Goal: Information Seeking & Learning: Compare options

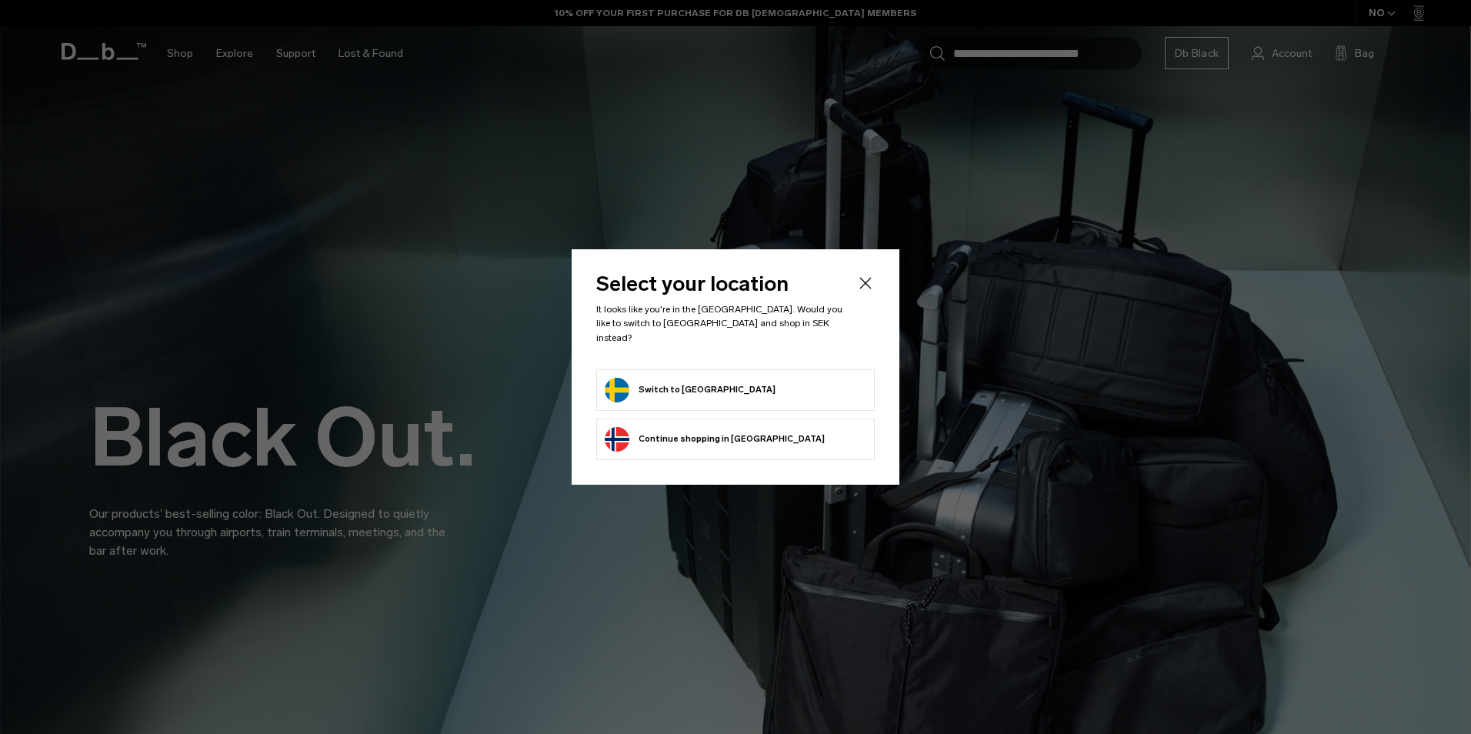
click at [734, 395] on li "Switch to Sweden" at bounding box center [735, 390] width 278 height 42
click at [692, 381] on button "Switch to Sweden" at bounding box center [690, 390] width 171 height 25
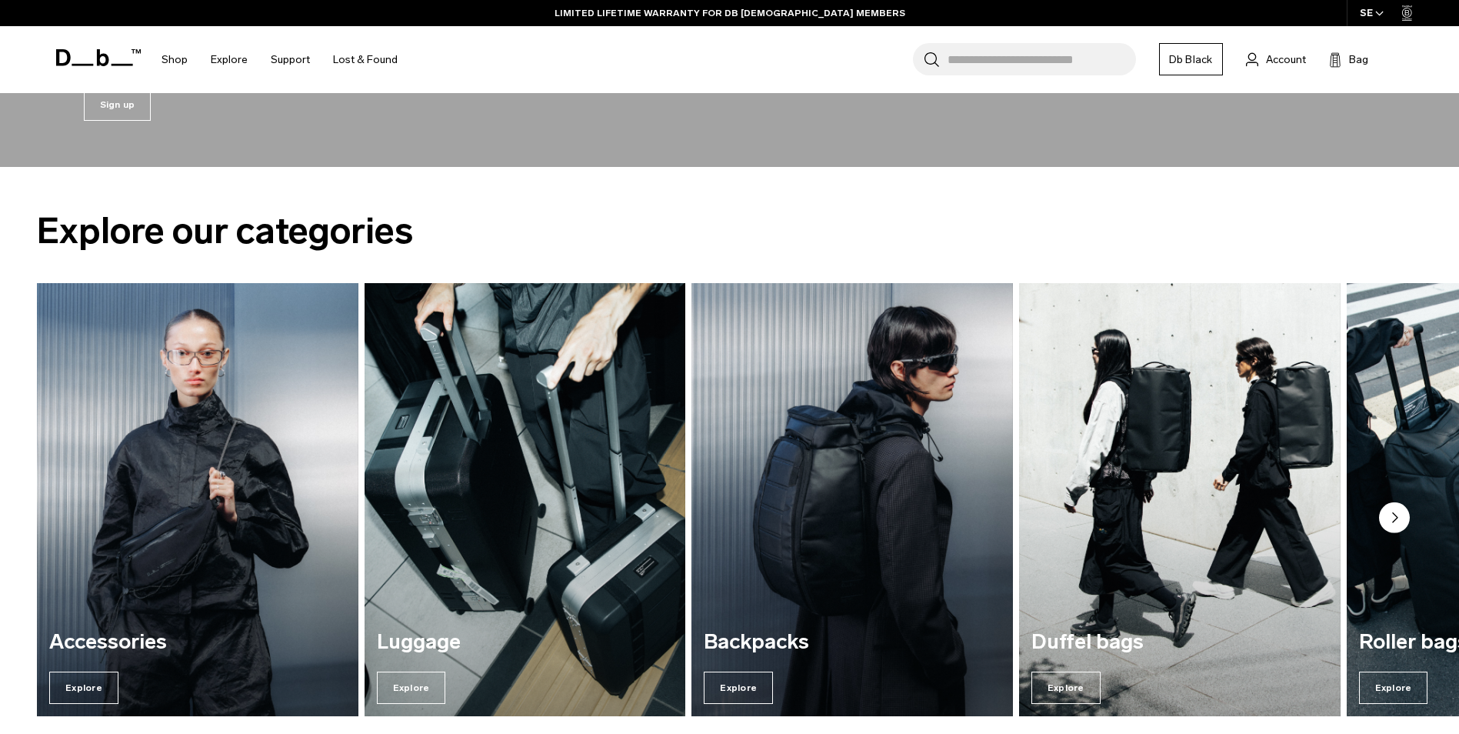
scroll to position [2077, 0]
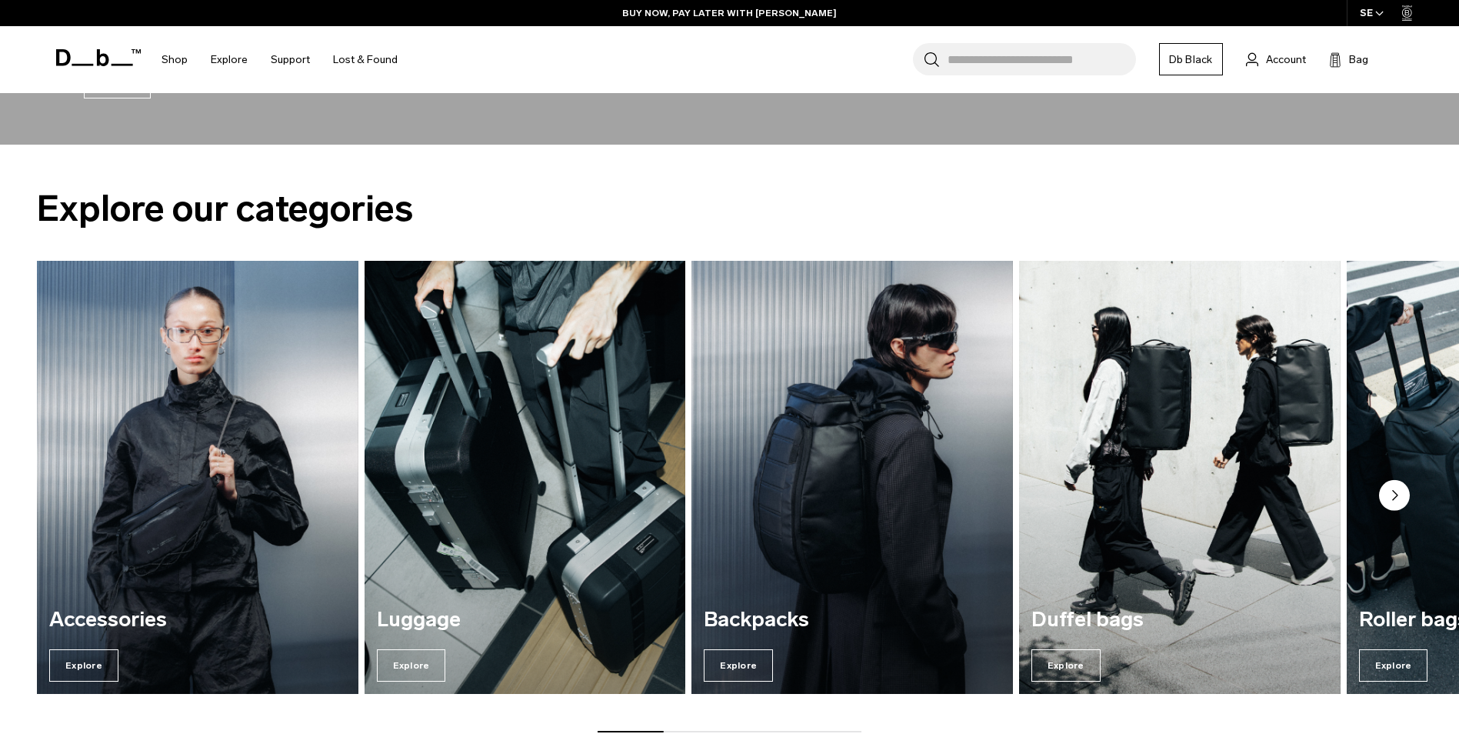
click at [1399, 495] on circle "Next slide" at bounding box center [1394, 494] width 31 height 31
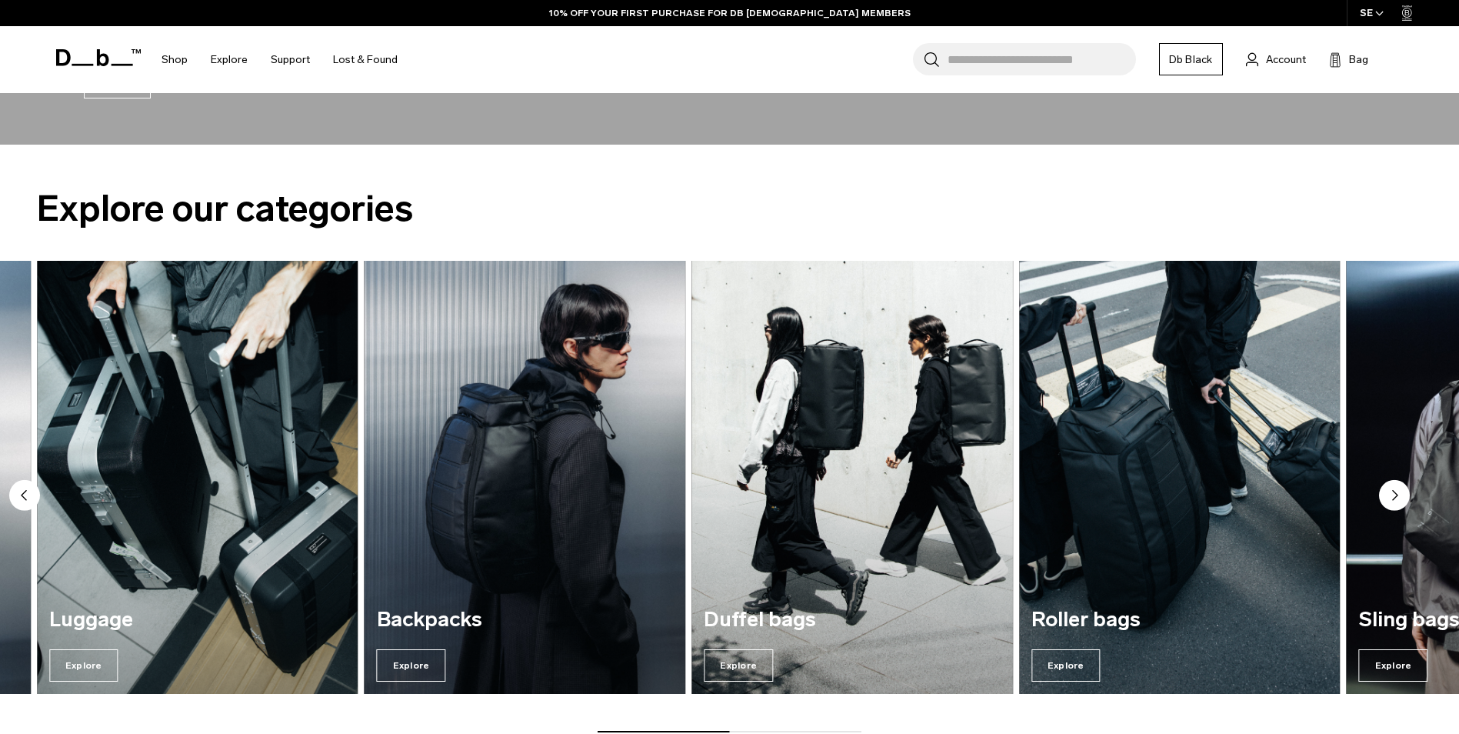
click at [1393, 493] on icon "Next slide" at bounding box center [1395, 494] width 5 height 9
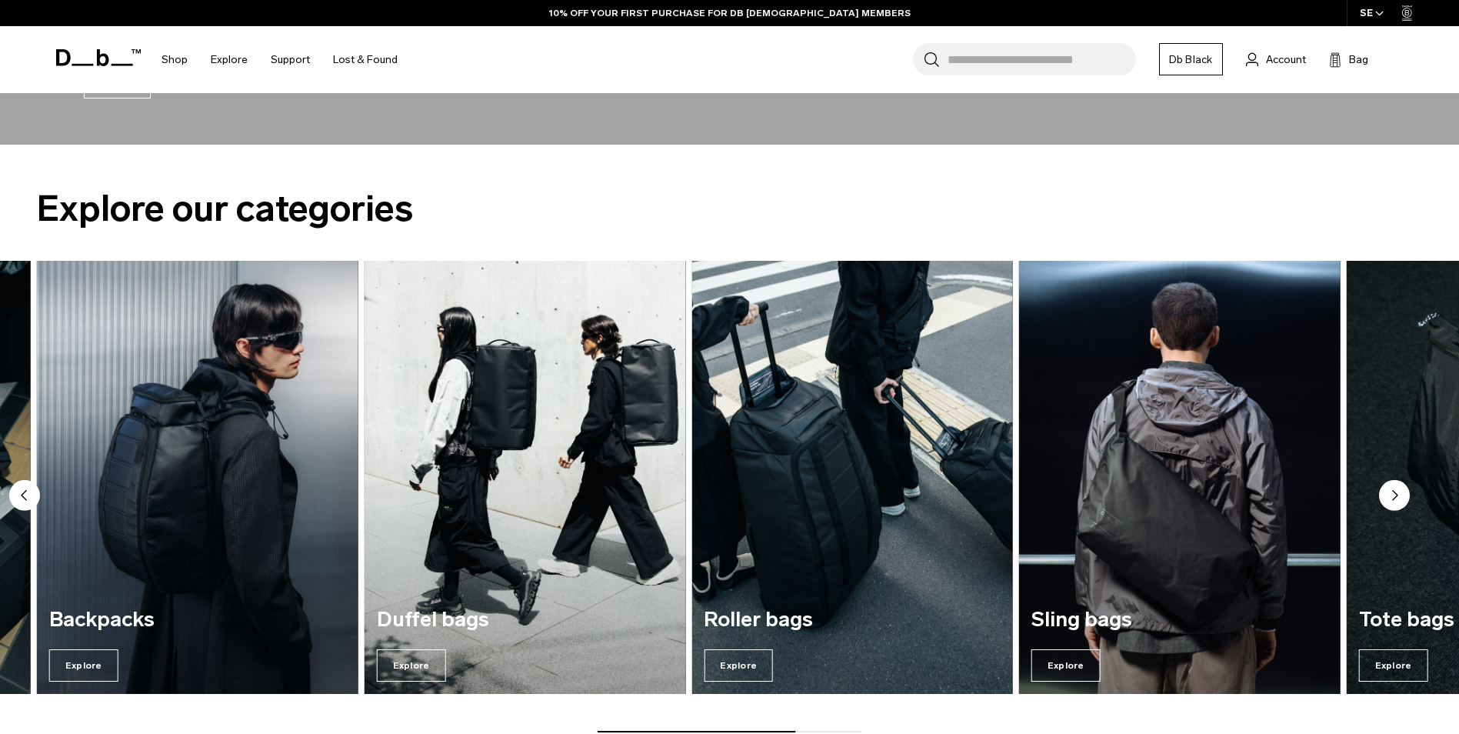
click at [1393, 492] on icon "Next slide" at bounding box center [1395, 494] width 5 height 9
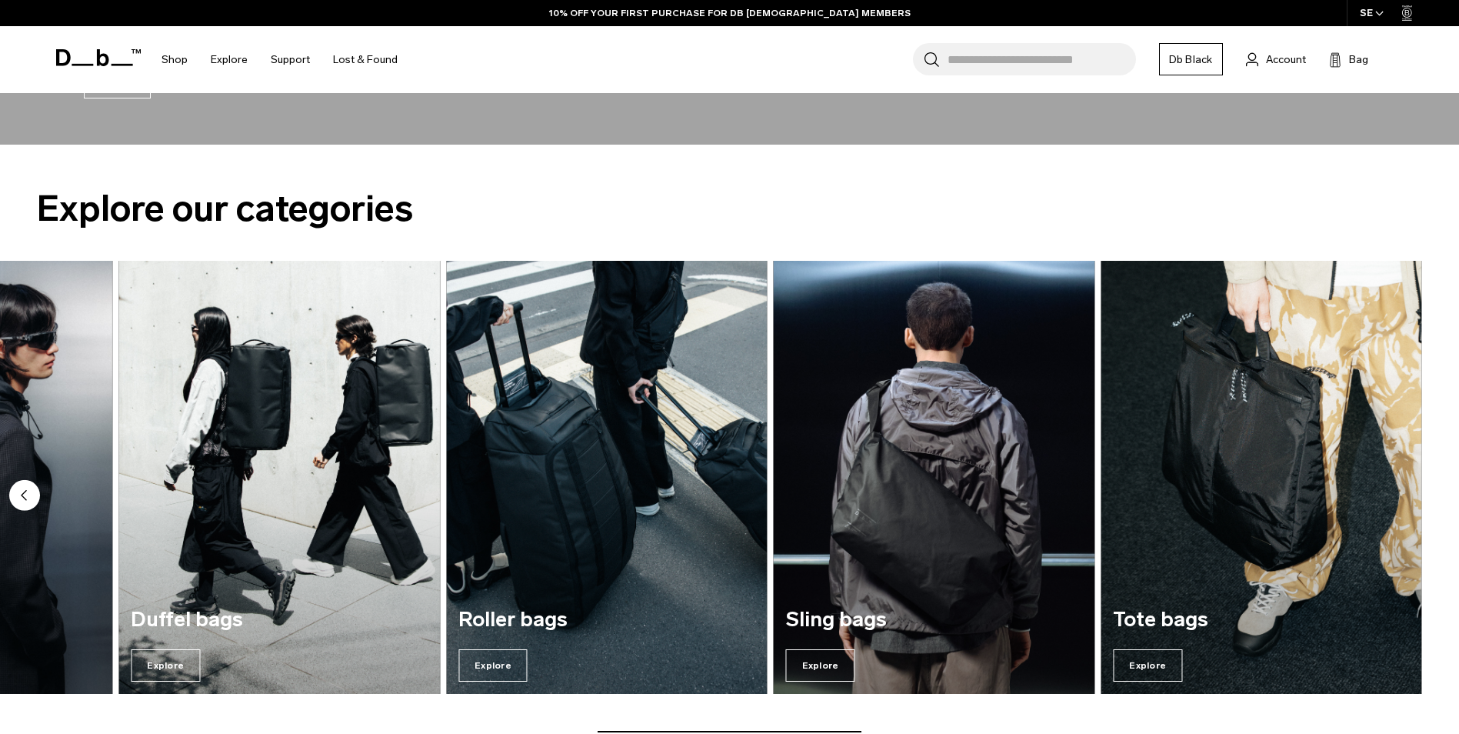
click at [1393, 492] on img "7 / 7" at bounding box center [1262, 478] width 322 height 434
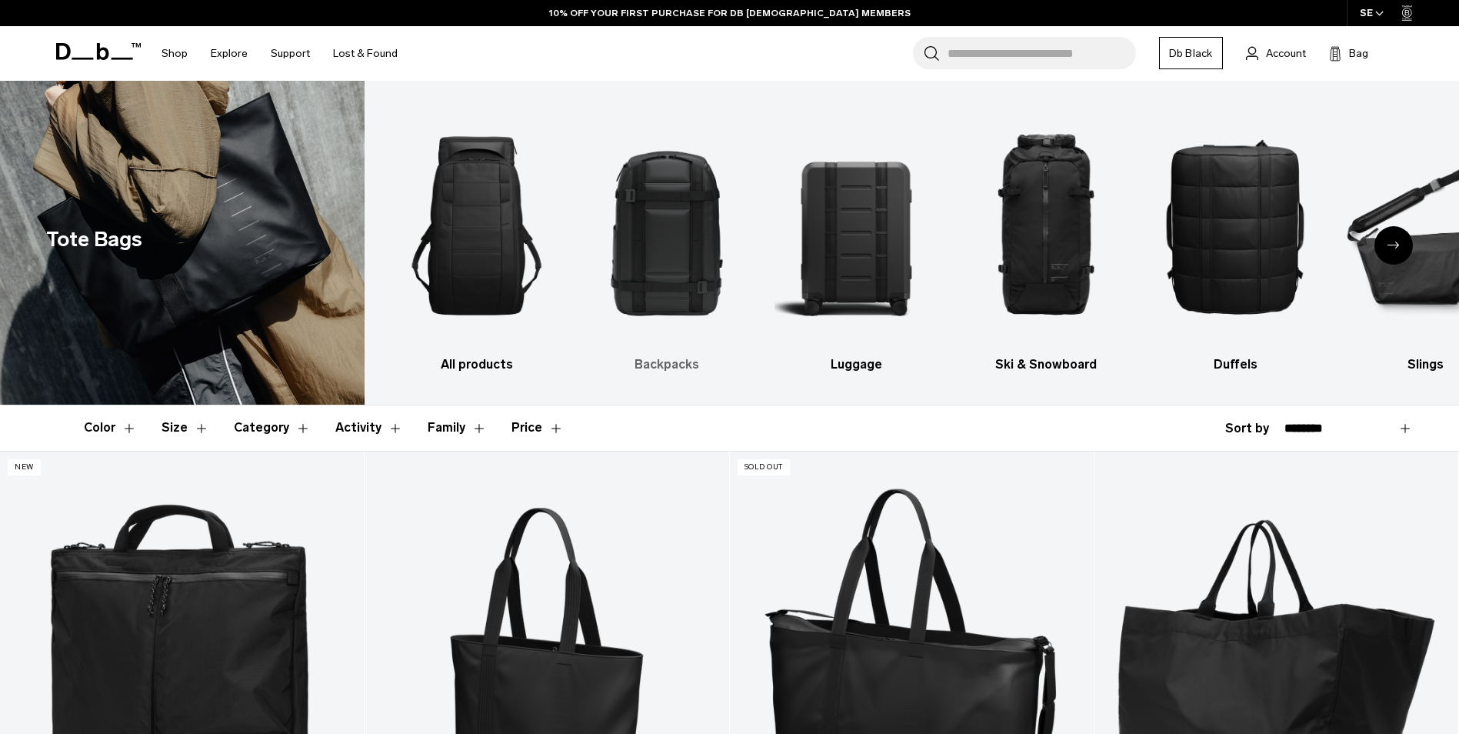
click at [681, 236] on img "2 / 10" at bounding box center [666, 226] width 163 height 244
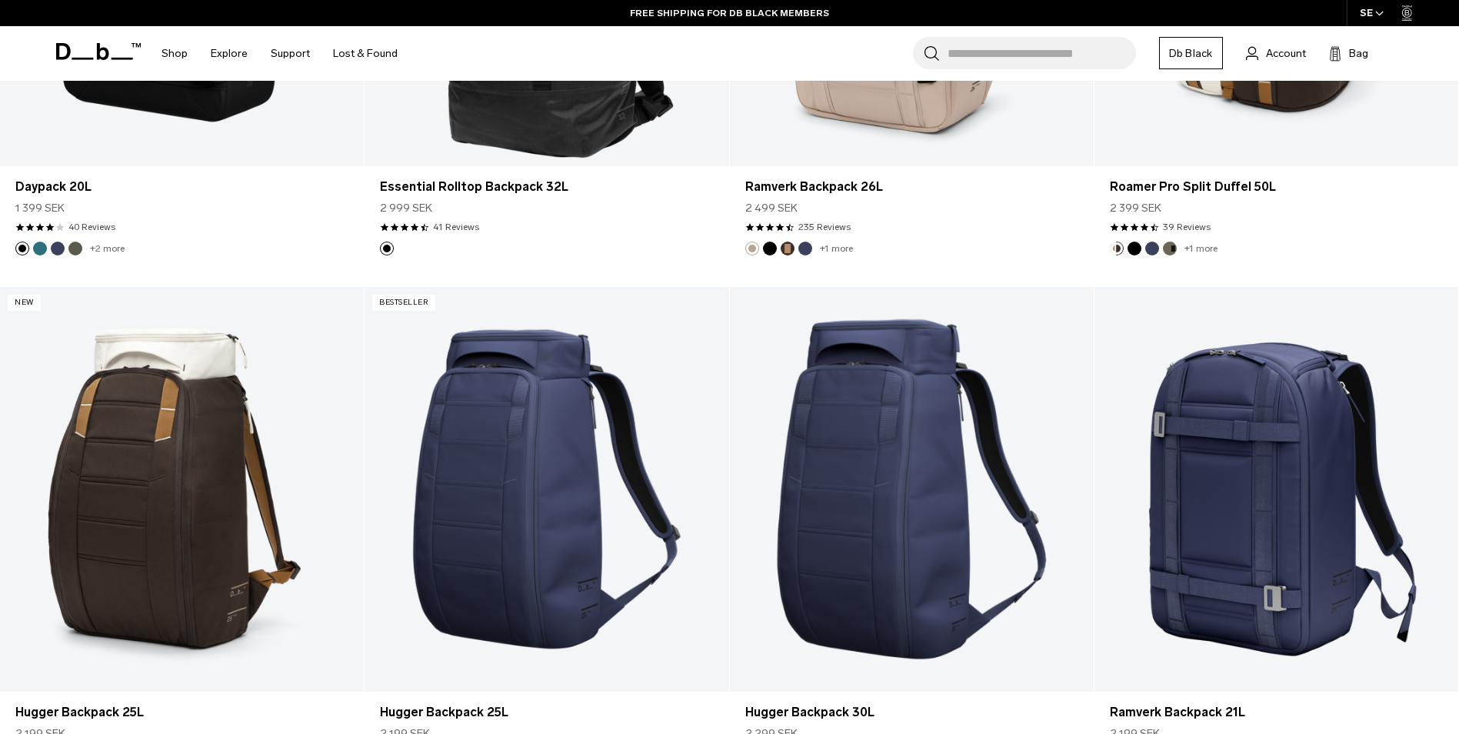
scroll to position [2769, 0]
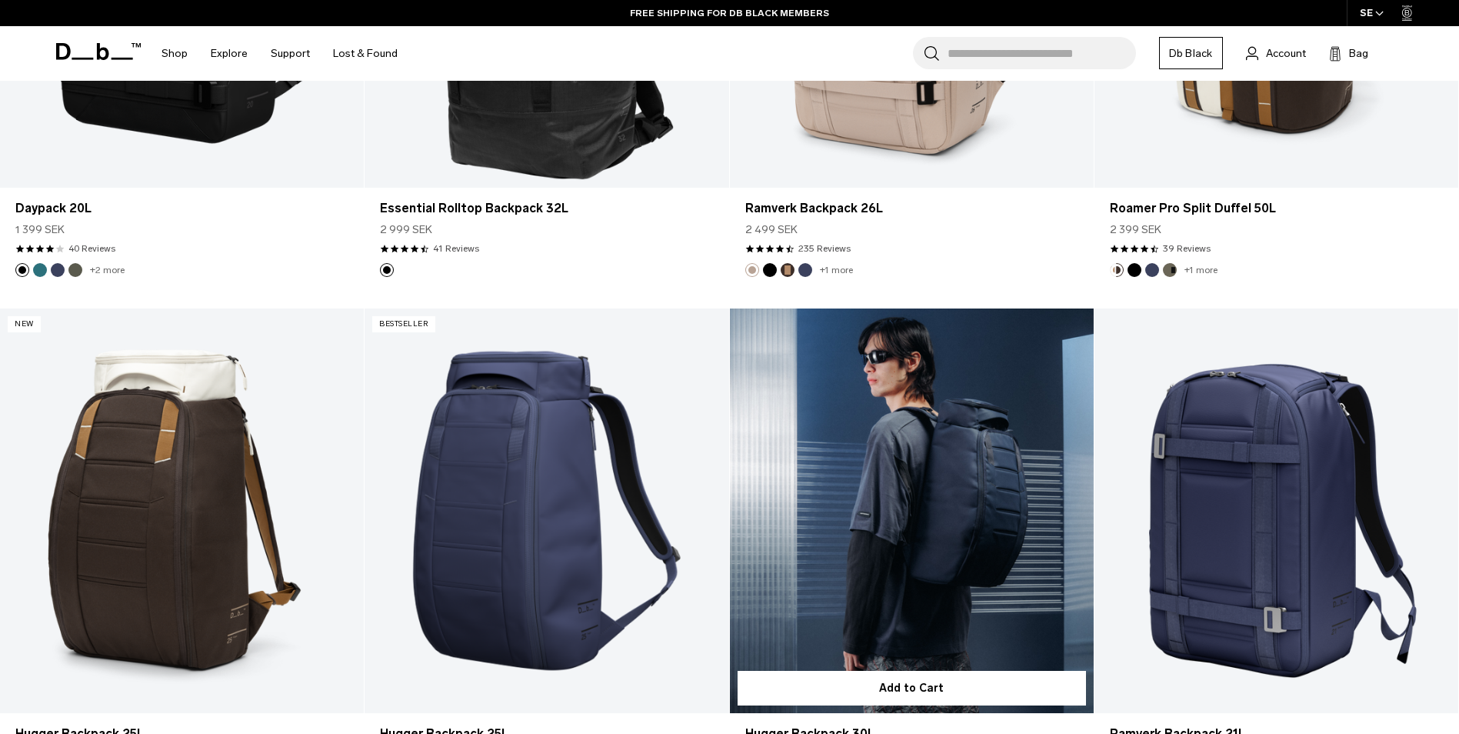
click at [905, 550] on link "Hugger Backpack 30L" at bounding box center [912, 510] width 364 height 405
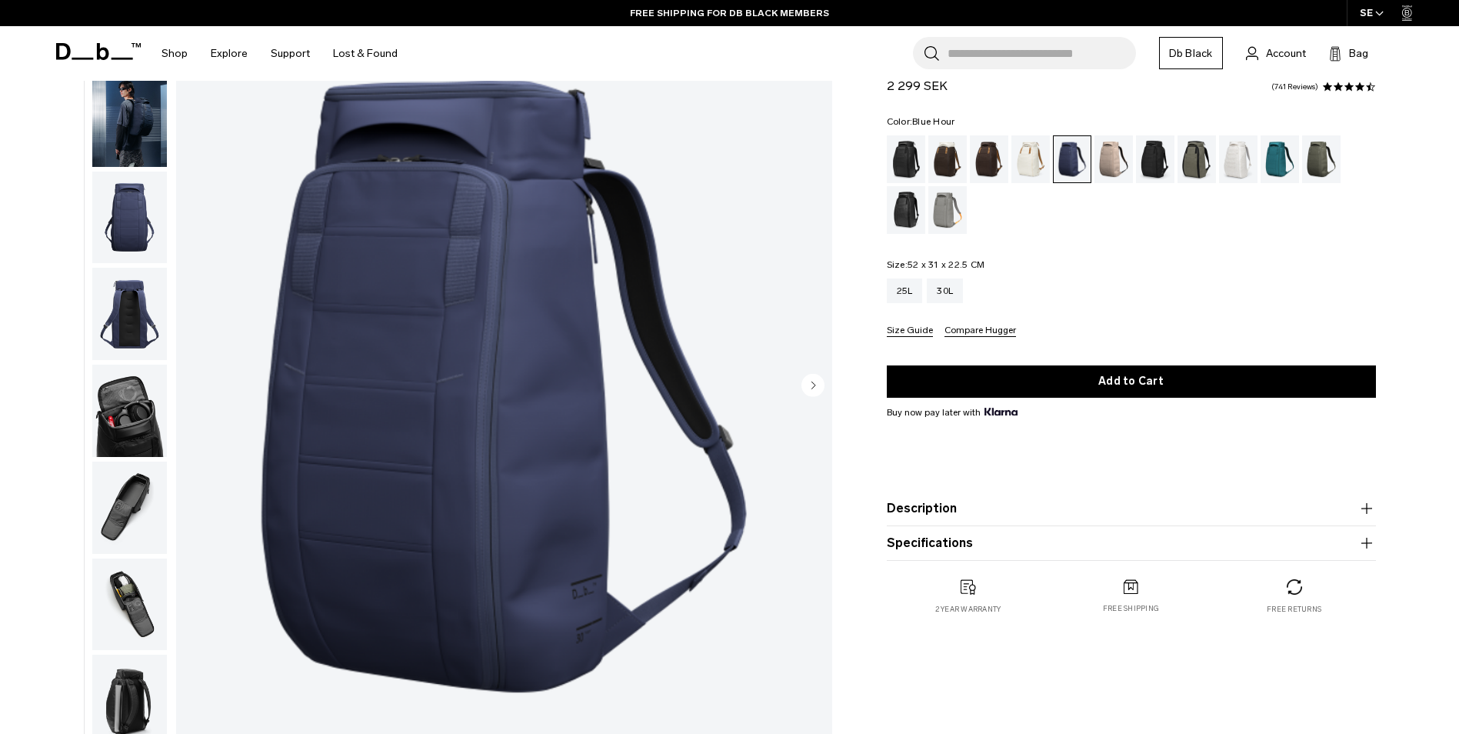
scroll to position [102, 0]
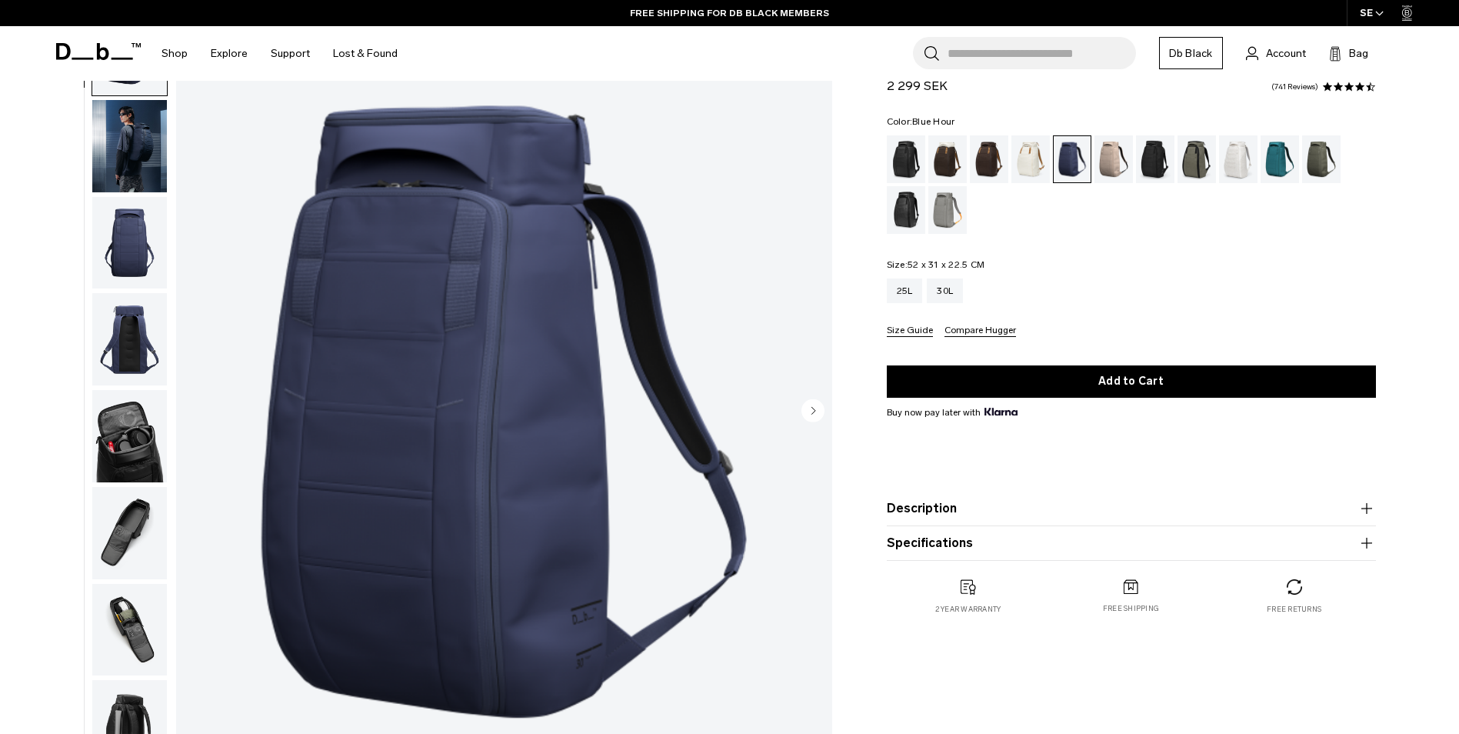
click at [815, 408] on circle "Next slide" at bounding box center [812, 409] width 23 height 23
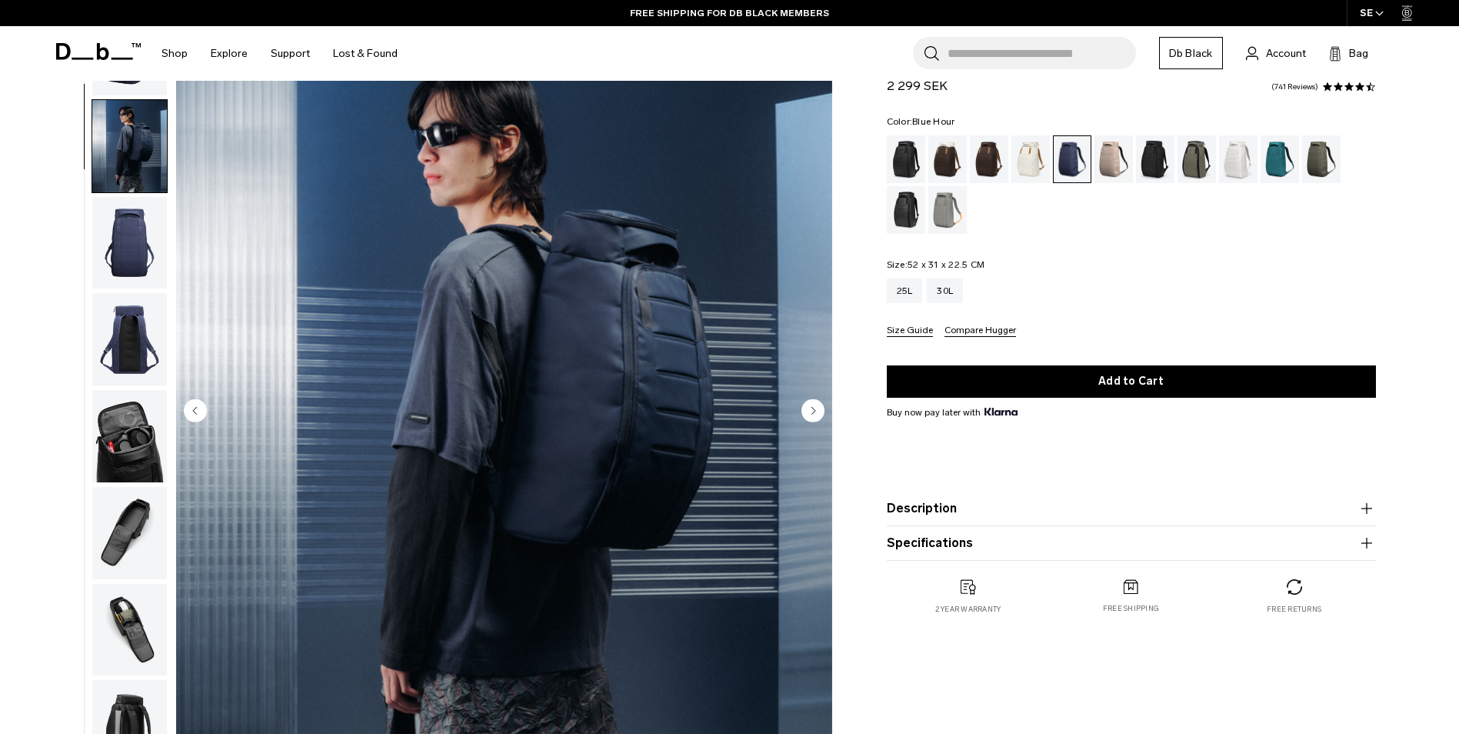
scroll to position [97, 0]
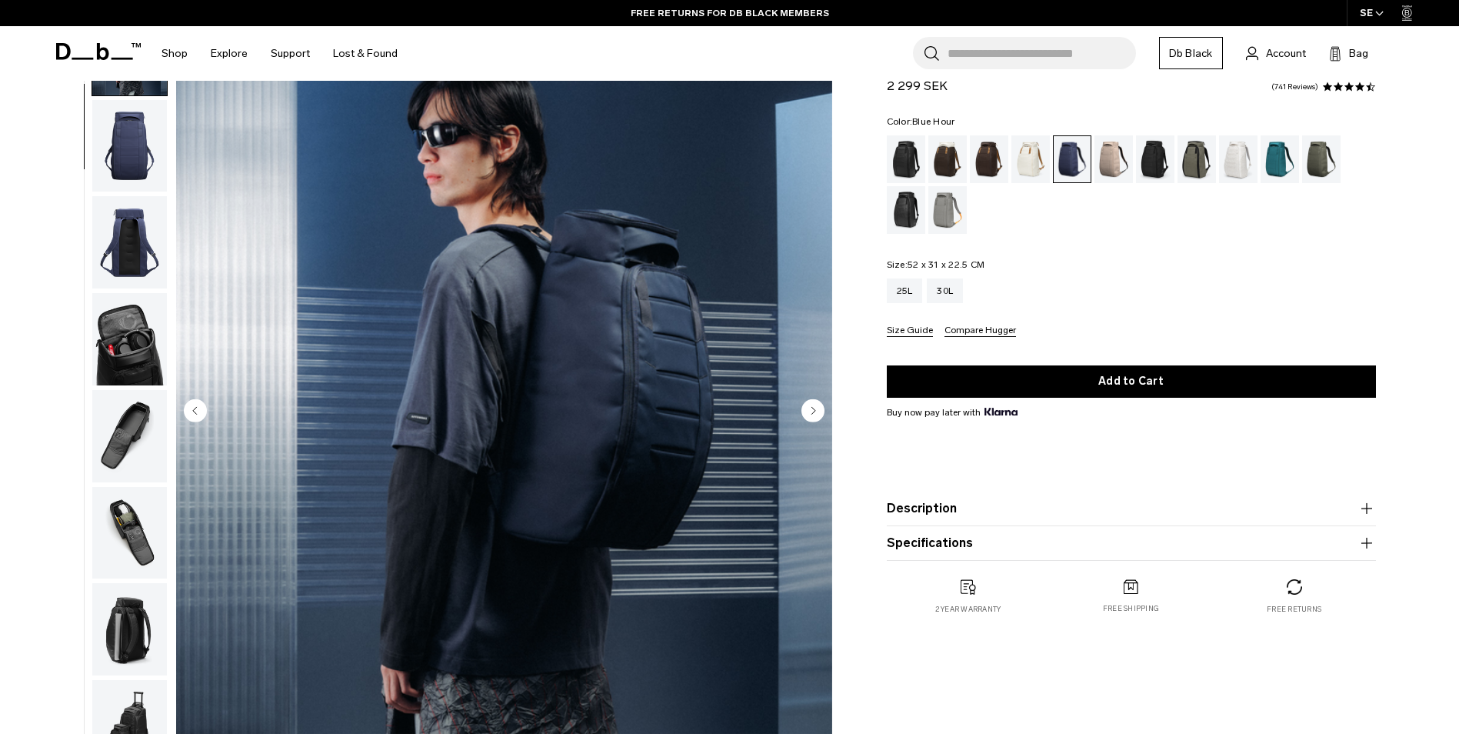
click at [815, 411] on icon "Next slide" at bounding box center [813, 410] width 4 height 7
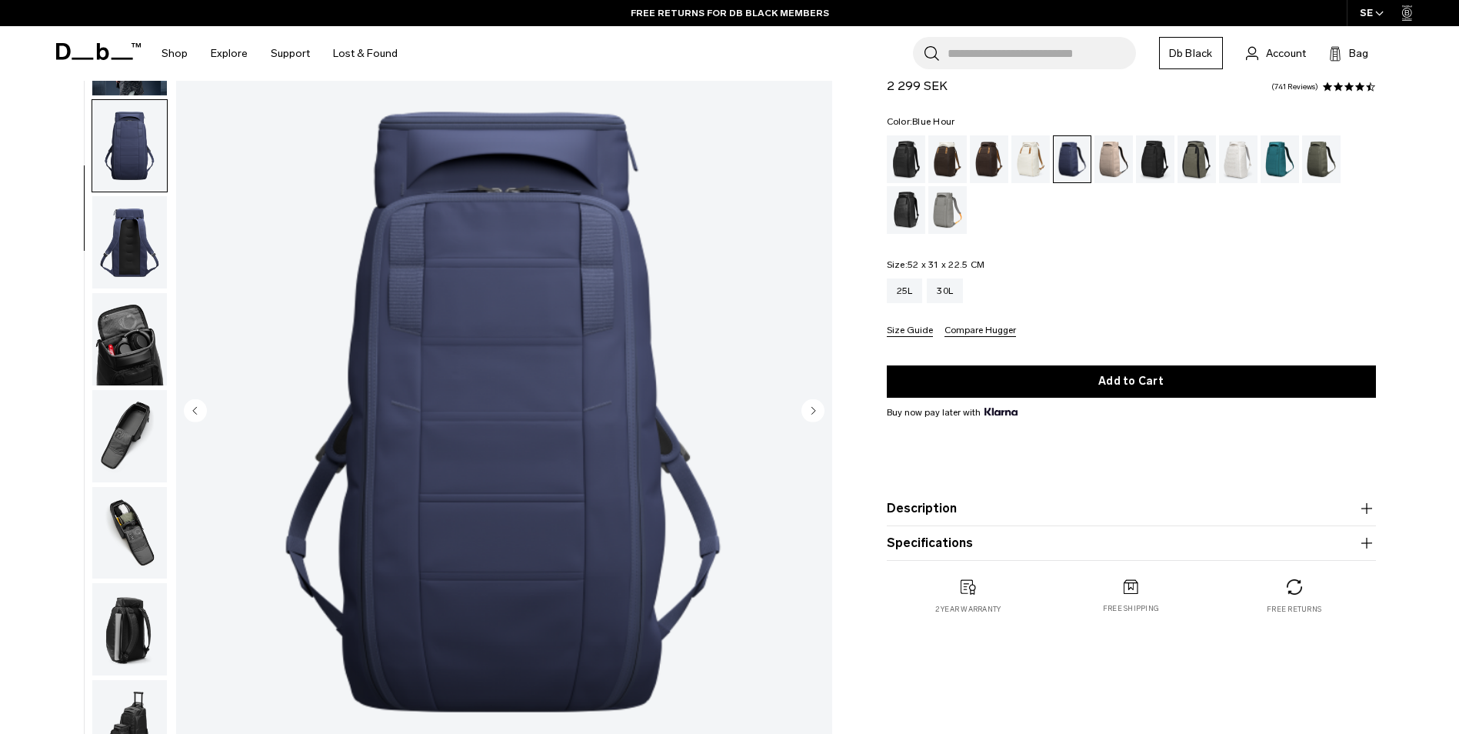
scroll to position [145, 0]
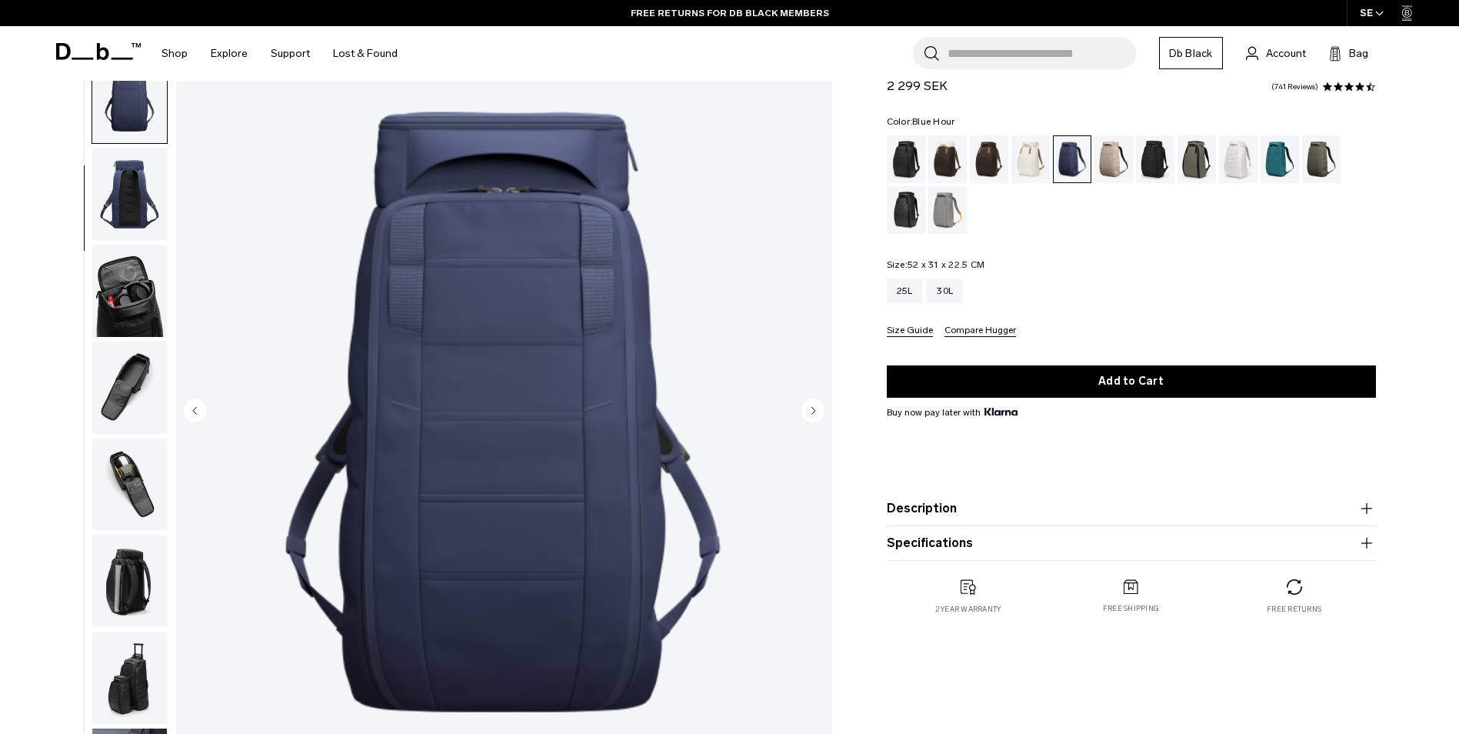
click at [815, 411] on icon "Next slide" at bounding box center [813, 410] width 4 height 7
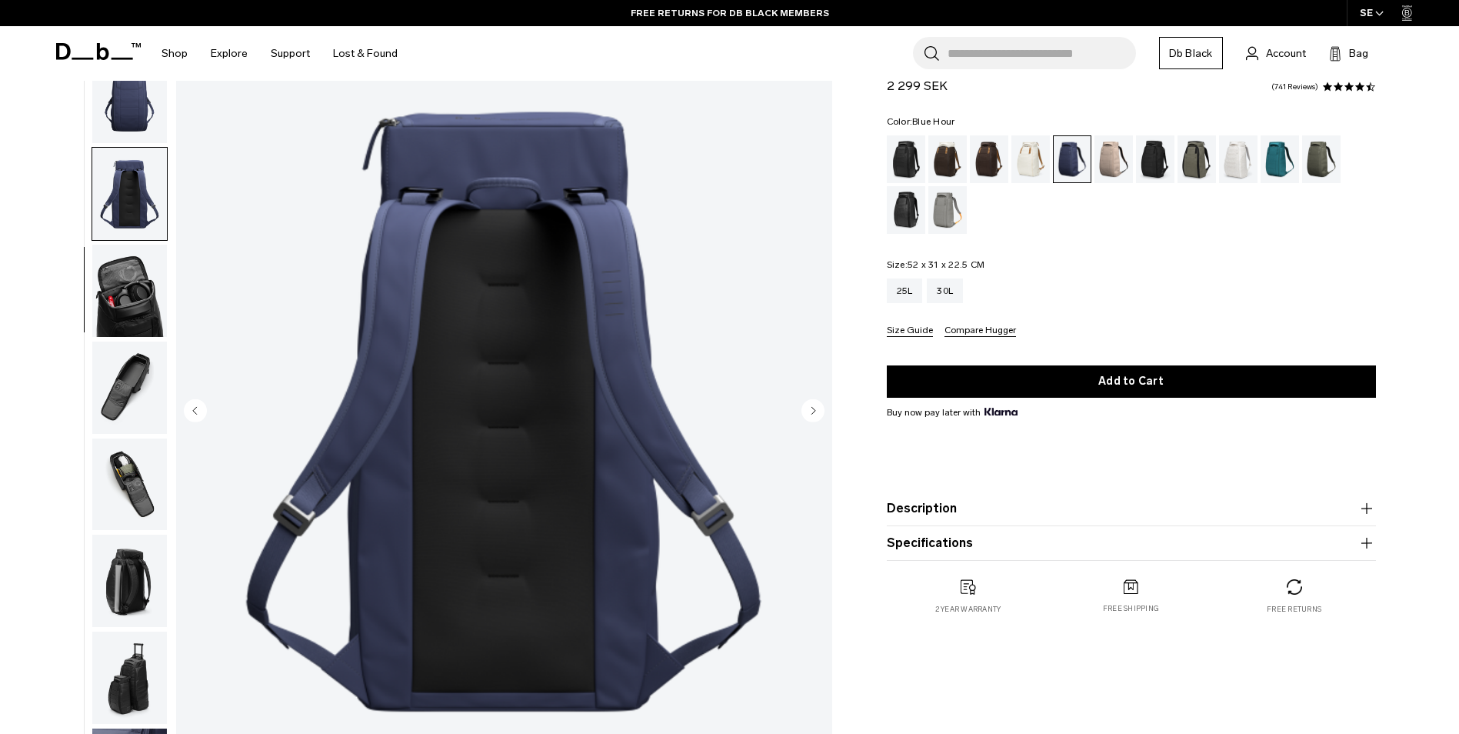
click at [815, 411] on icon "Next slide" at bounding box center [813, 410] width 4 height 7
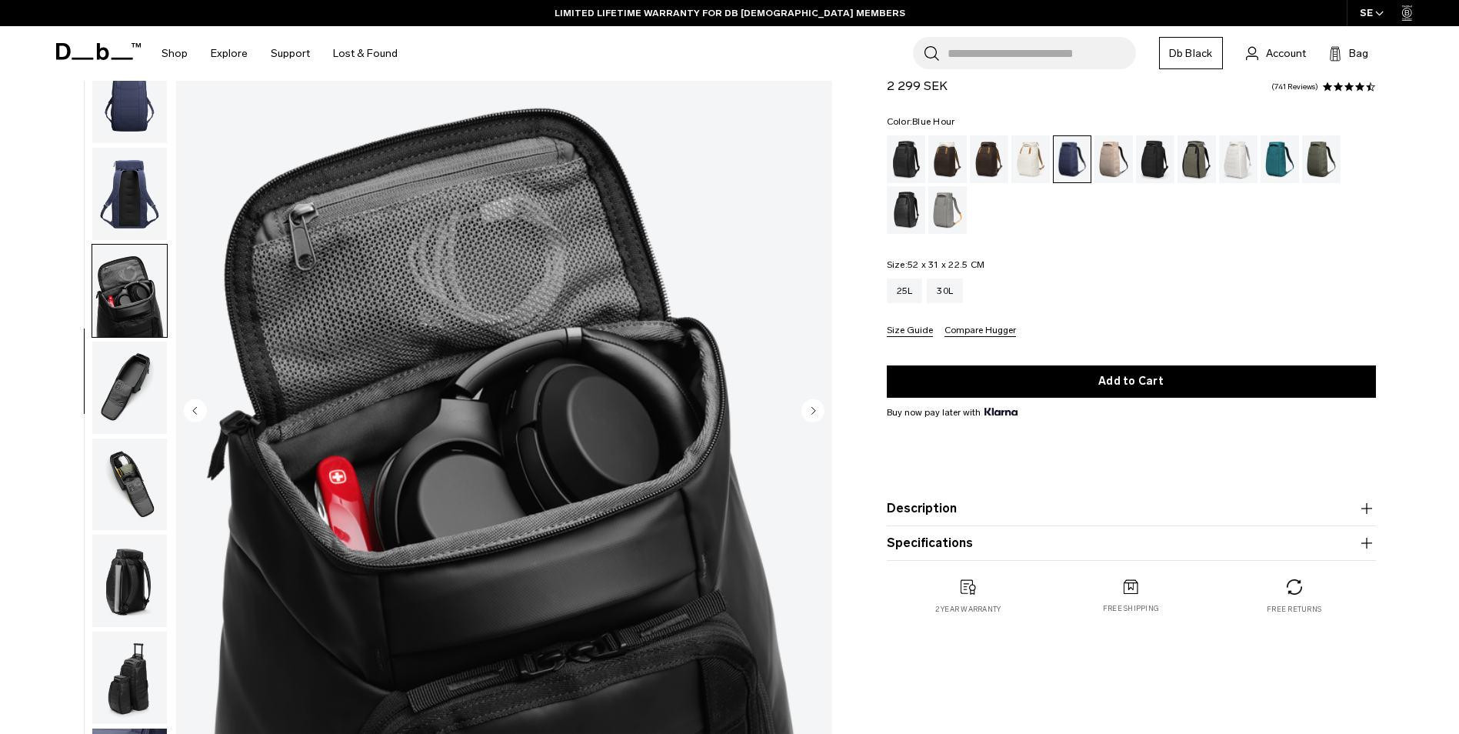
click at [815, 411] on icon "Next slide" at bounding box center [813, 410] width 4 height 7
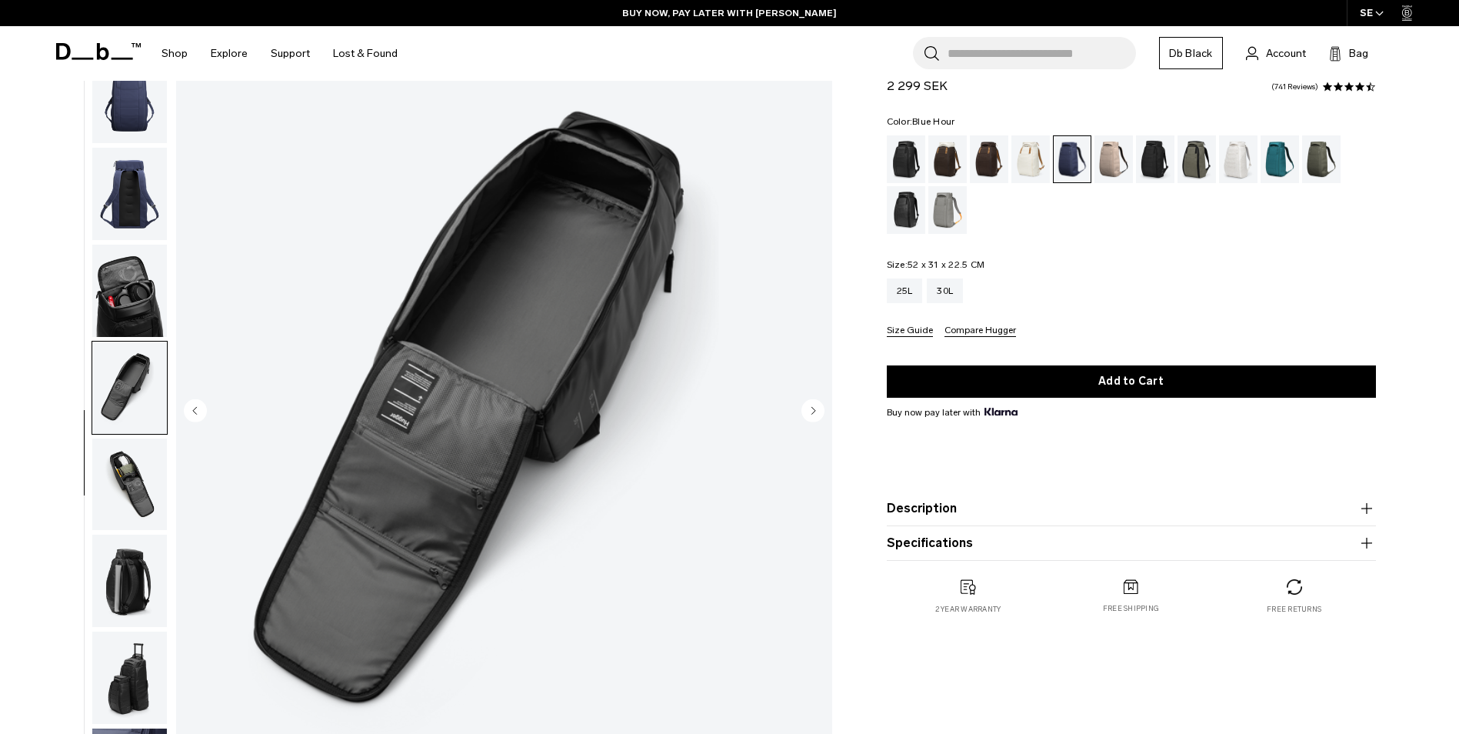
click at [815, 411] on icon "Next slide" at bounding box center [813, 410] width 4 height 7
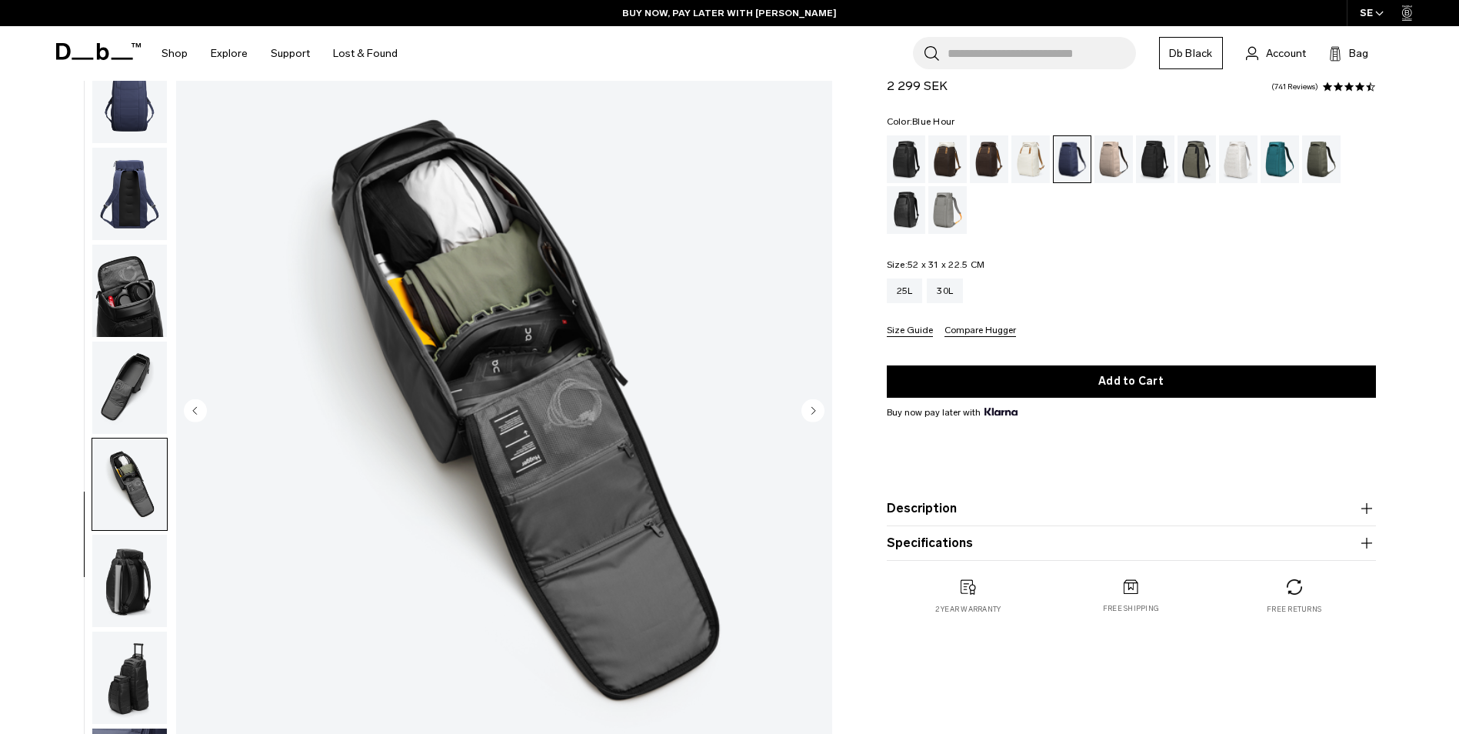
click at [815, 409] on circle "Next slide" at bounding box center [812, 409] width 23 height 23
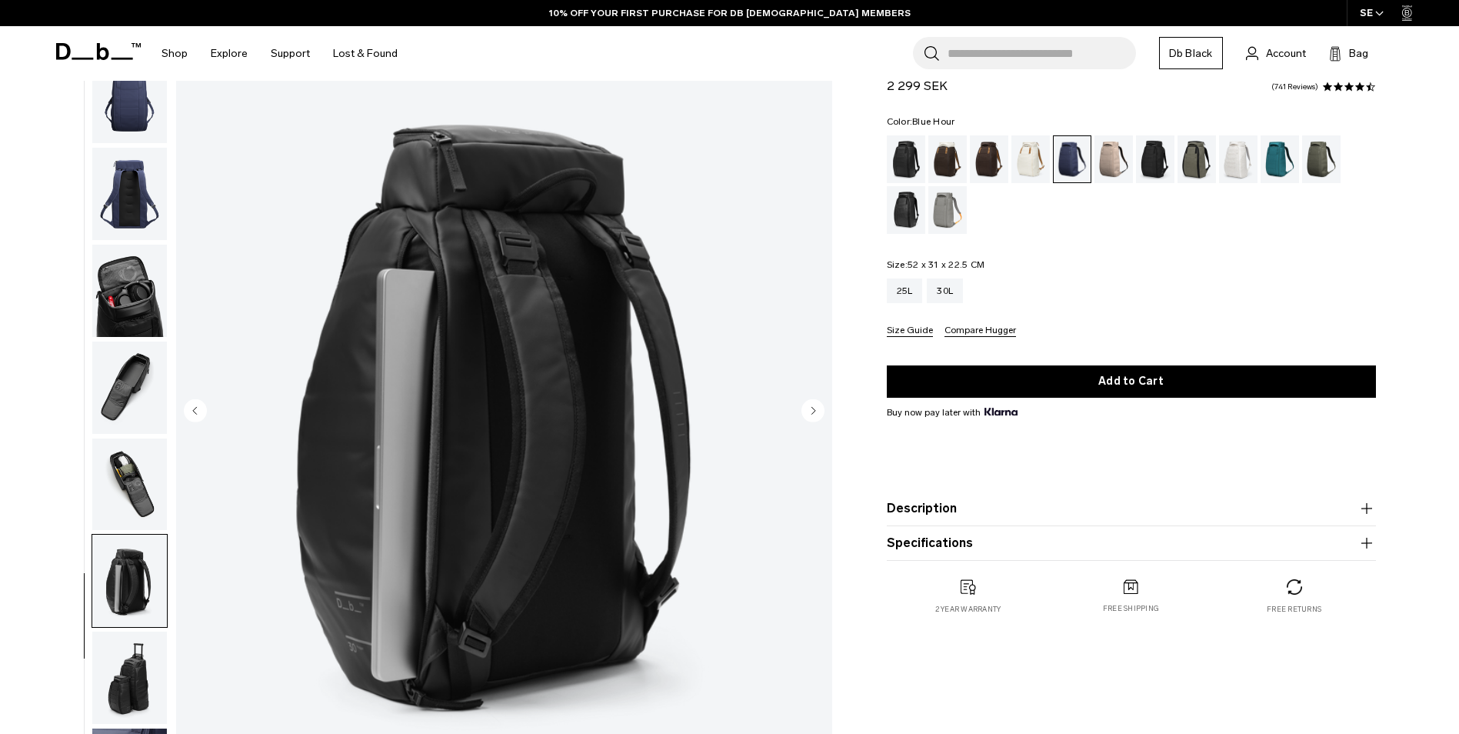
click at [815, 409] on circle "Next slide" at bounding box center [812, 409] width 23 height 23
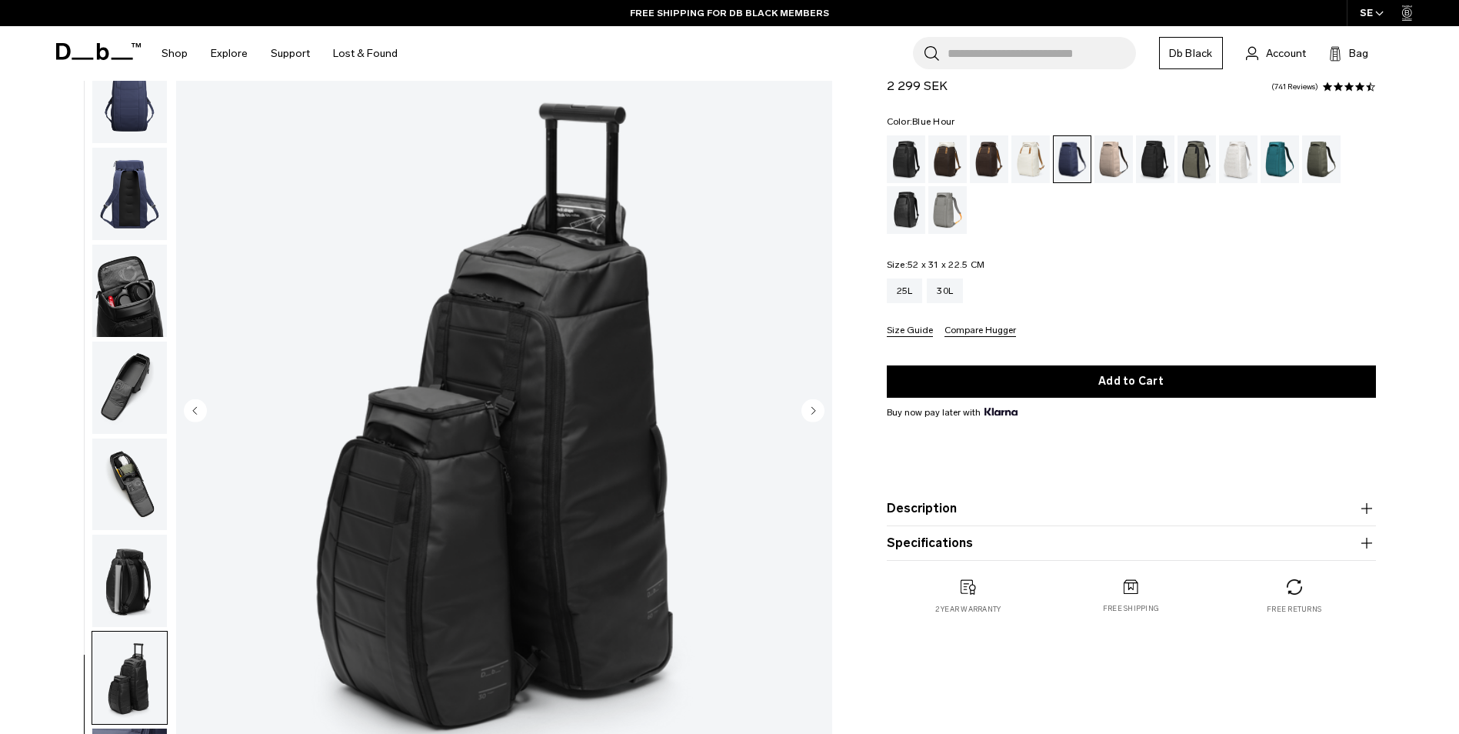
click at [816, 409] on circle "Next slide" at bounding box center [812, 409] width 23 height 23
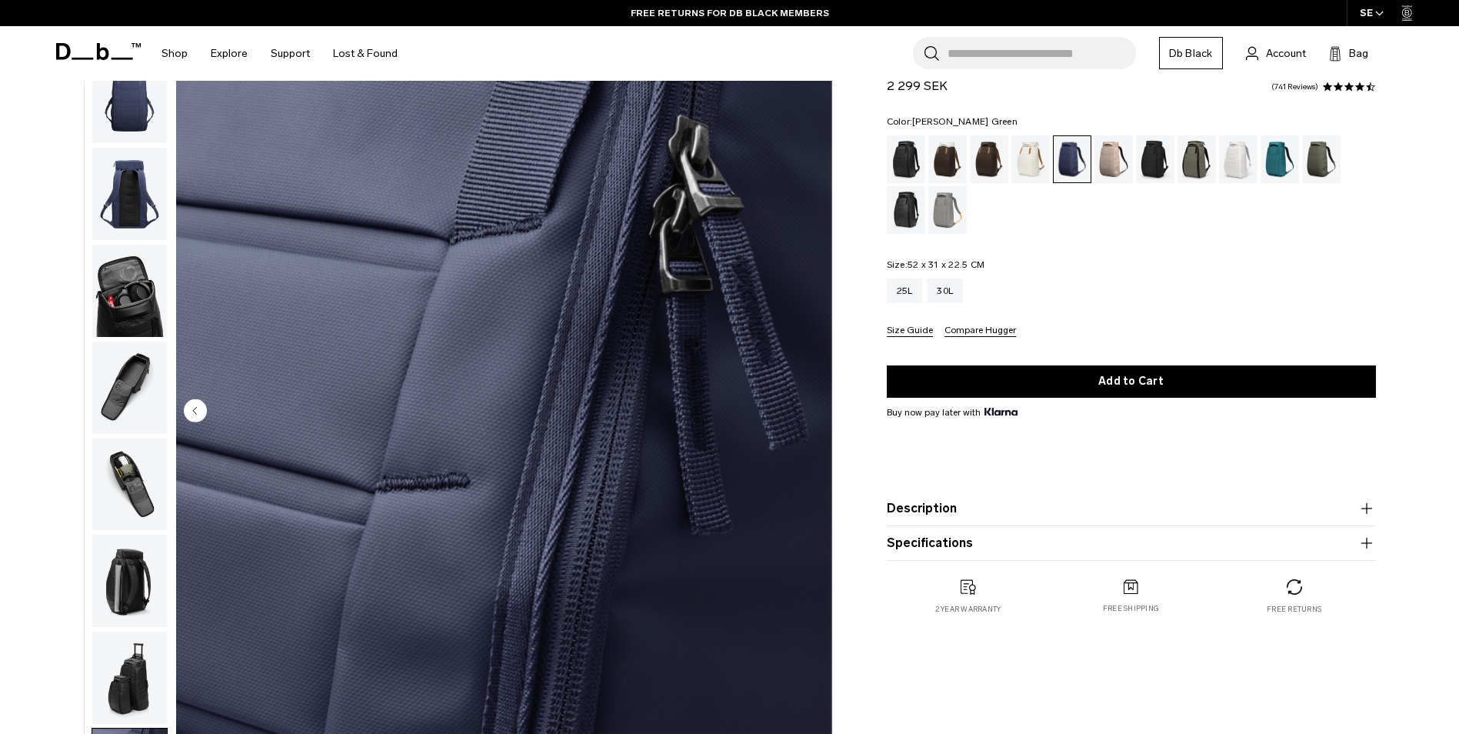
click at [1320, 158] on div "Moss Green" at bounding box center [1321, 159] width 39 height 48
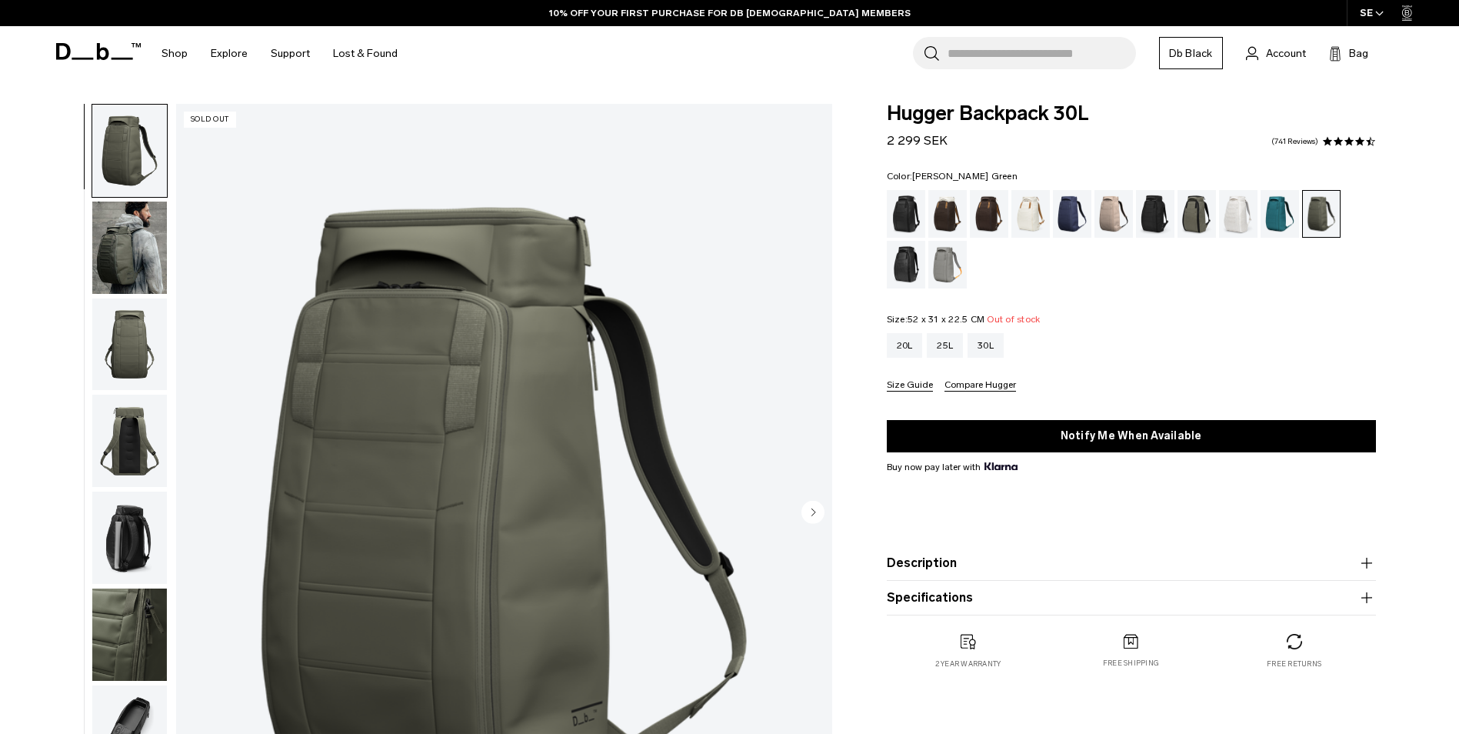
click at [815, 518] on circle "Next slide" at bounding box center [812, 511] width 23 height 23
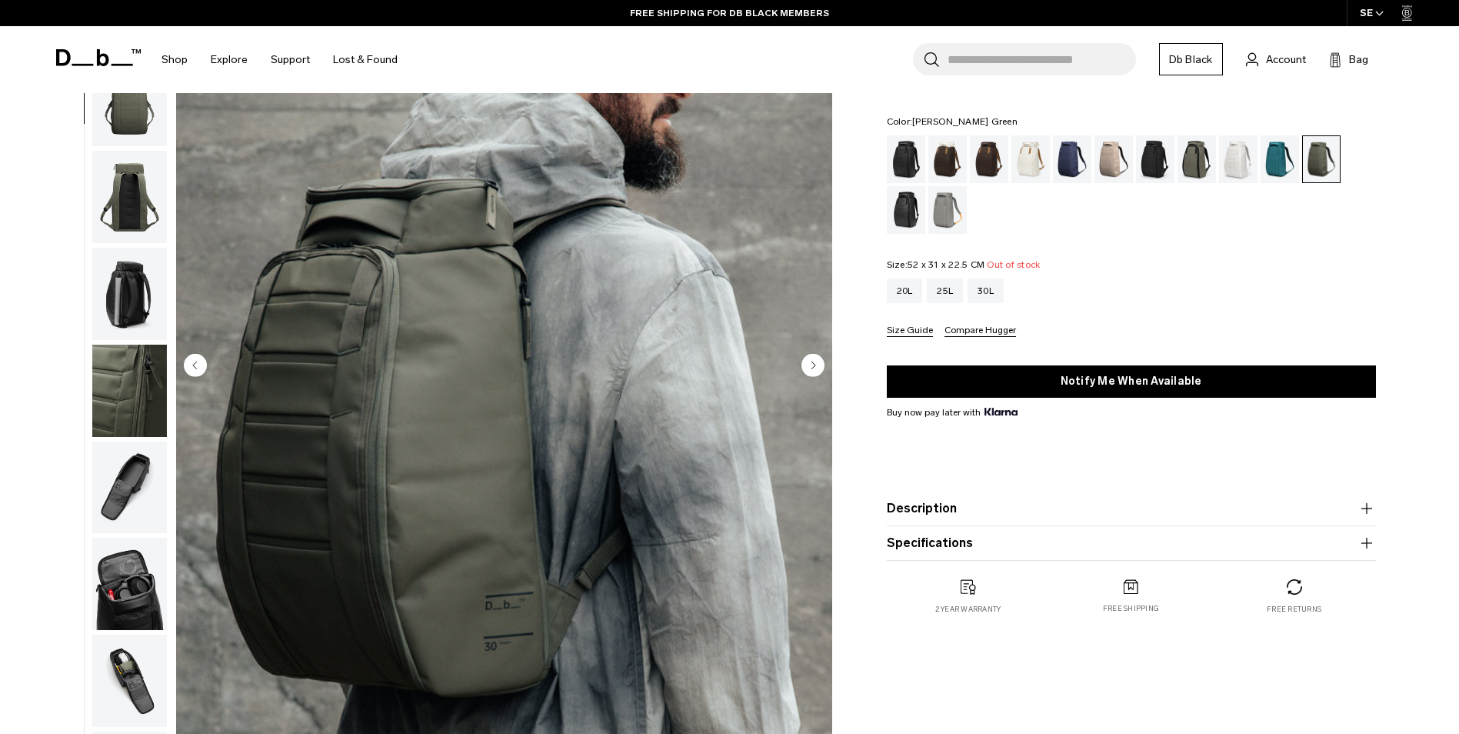
scroll to position [182, 0]
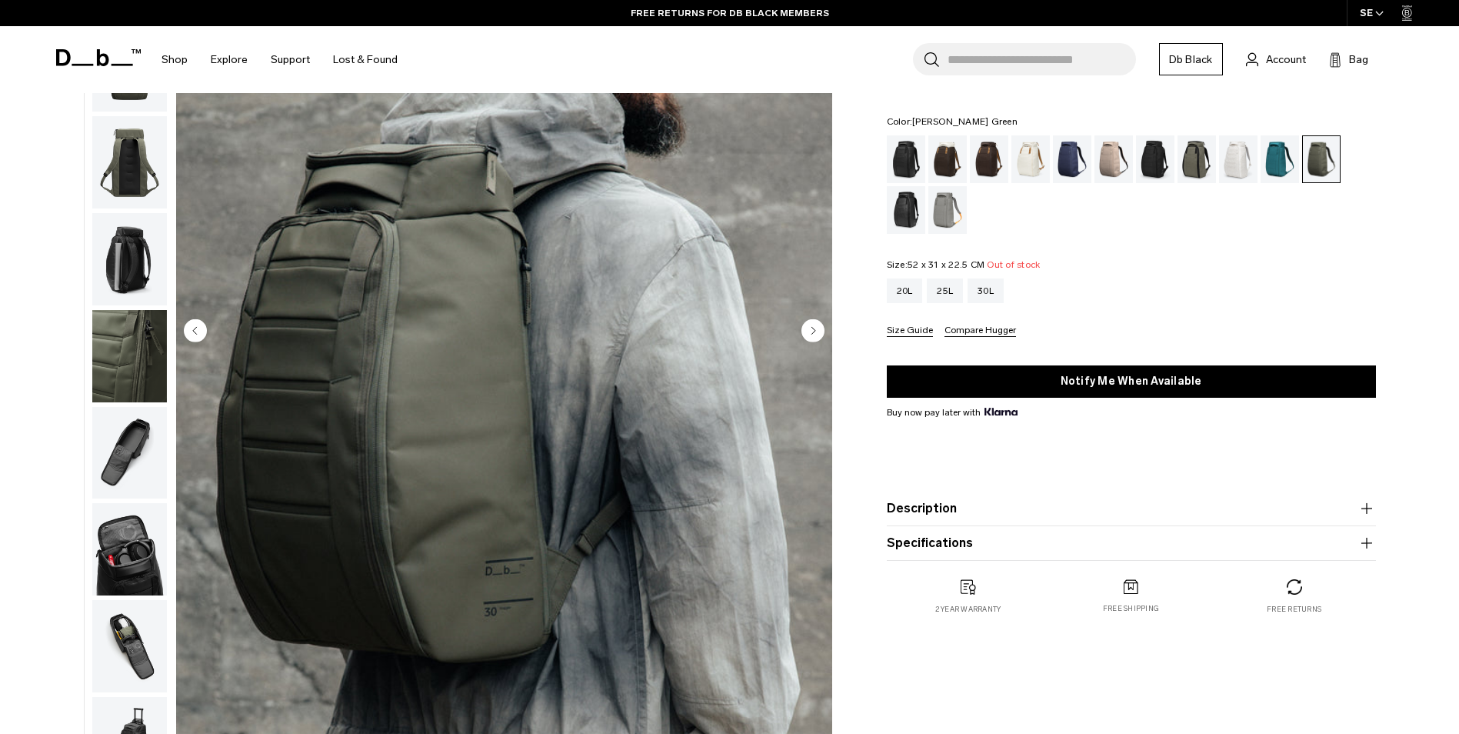
click at [813, 332] on icon "Next slide" at bounding box center [813, 330] width 4 height 7
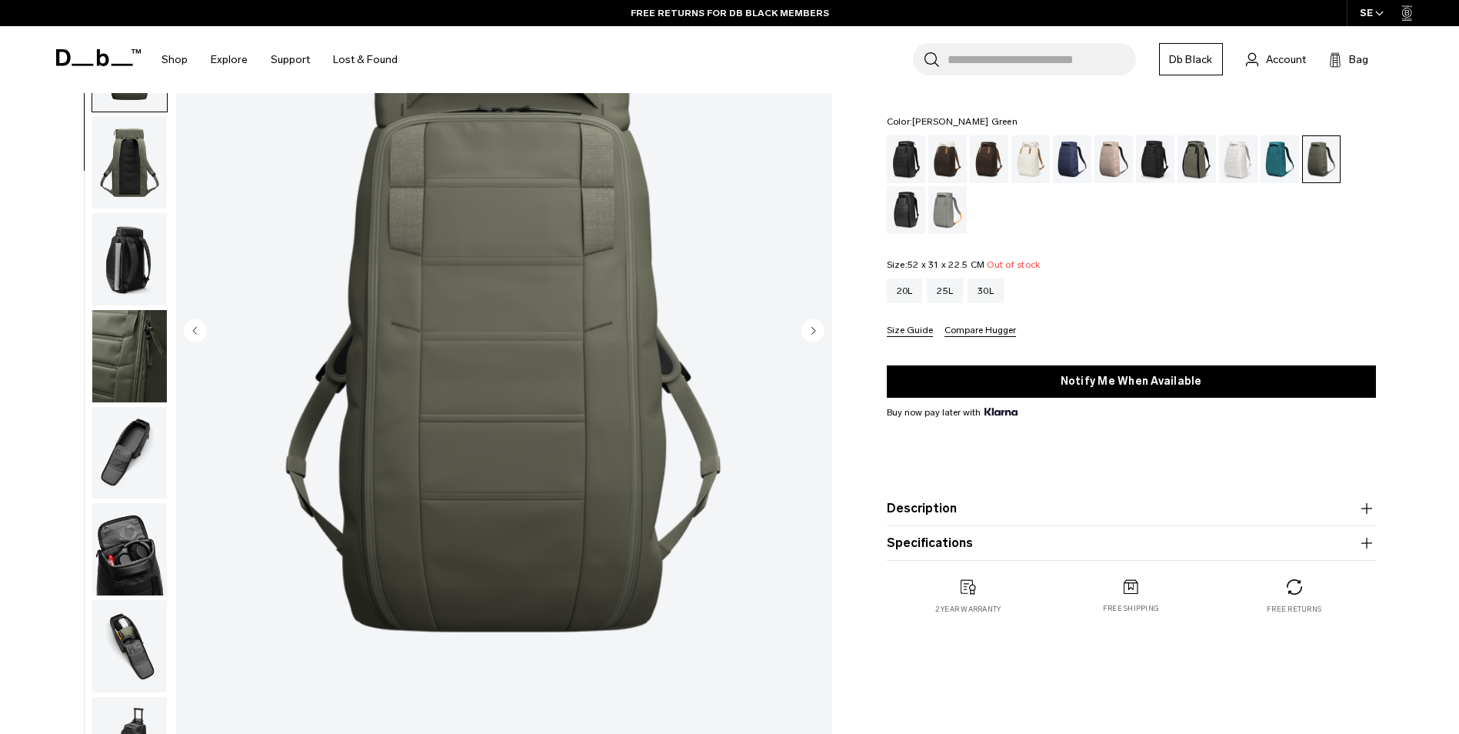
scroll to position [145, 0]
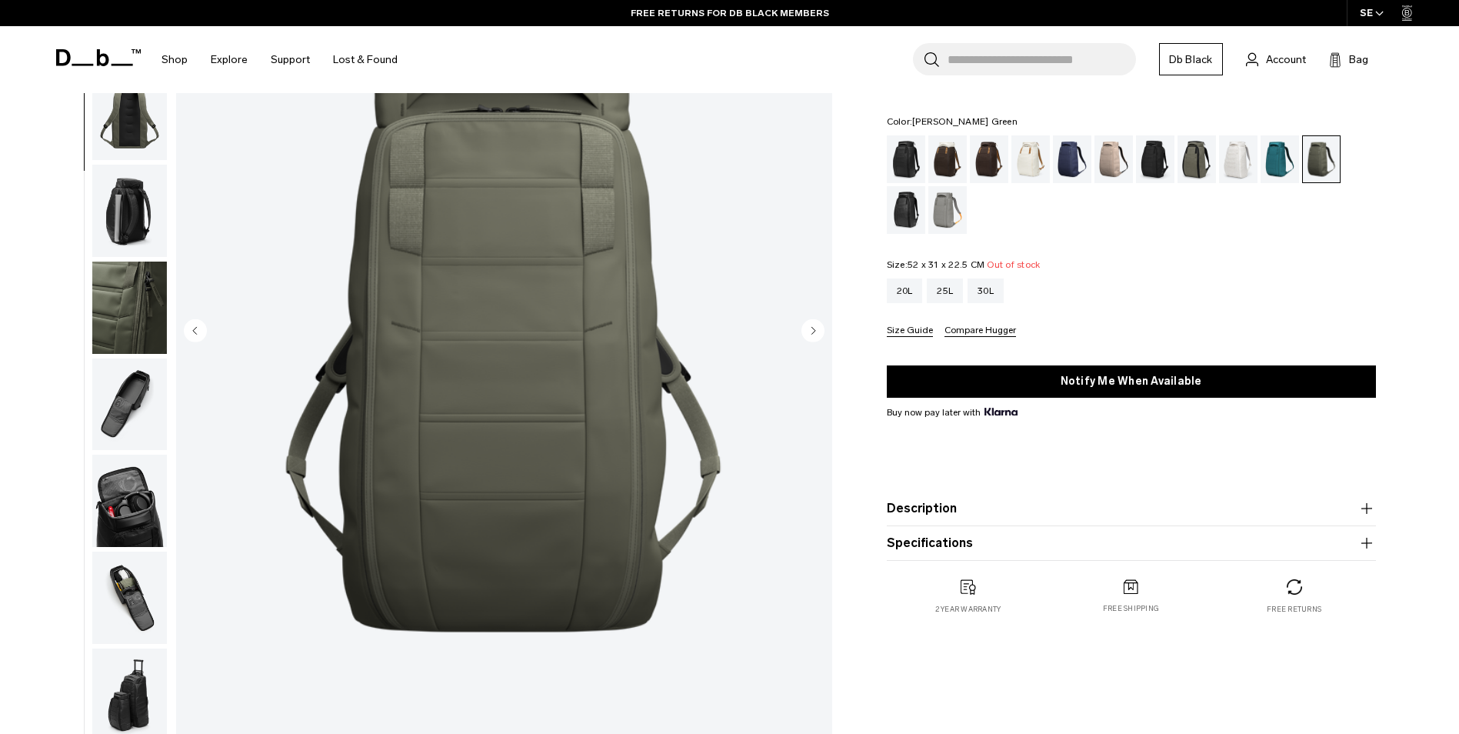
click at [813, 332] on icon "Next slide" at bounding box center [813, 330] width 4 height 7
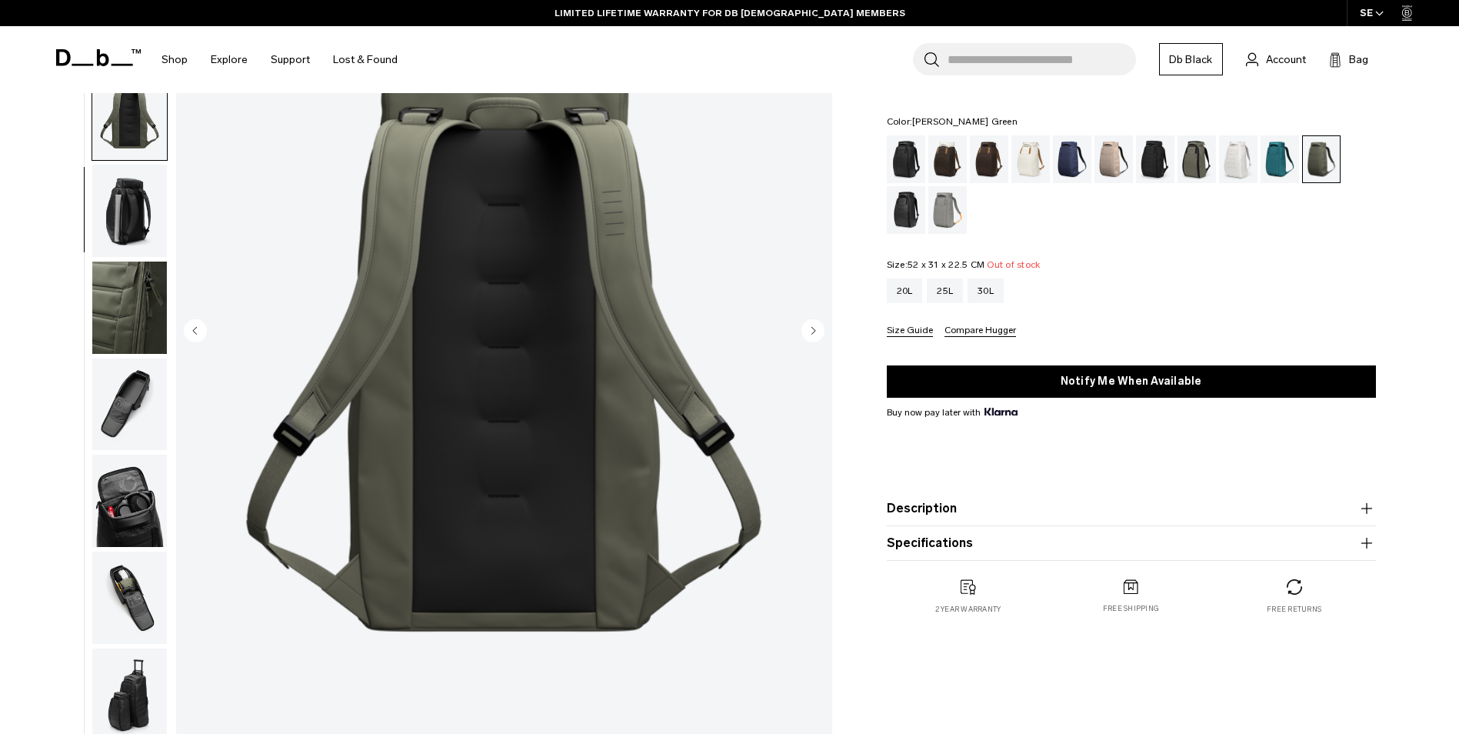
click at [813, 332] on icon "Next slide" at bounding box center [813, 330] width 4 height 7
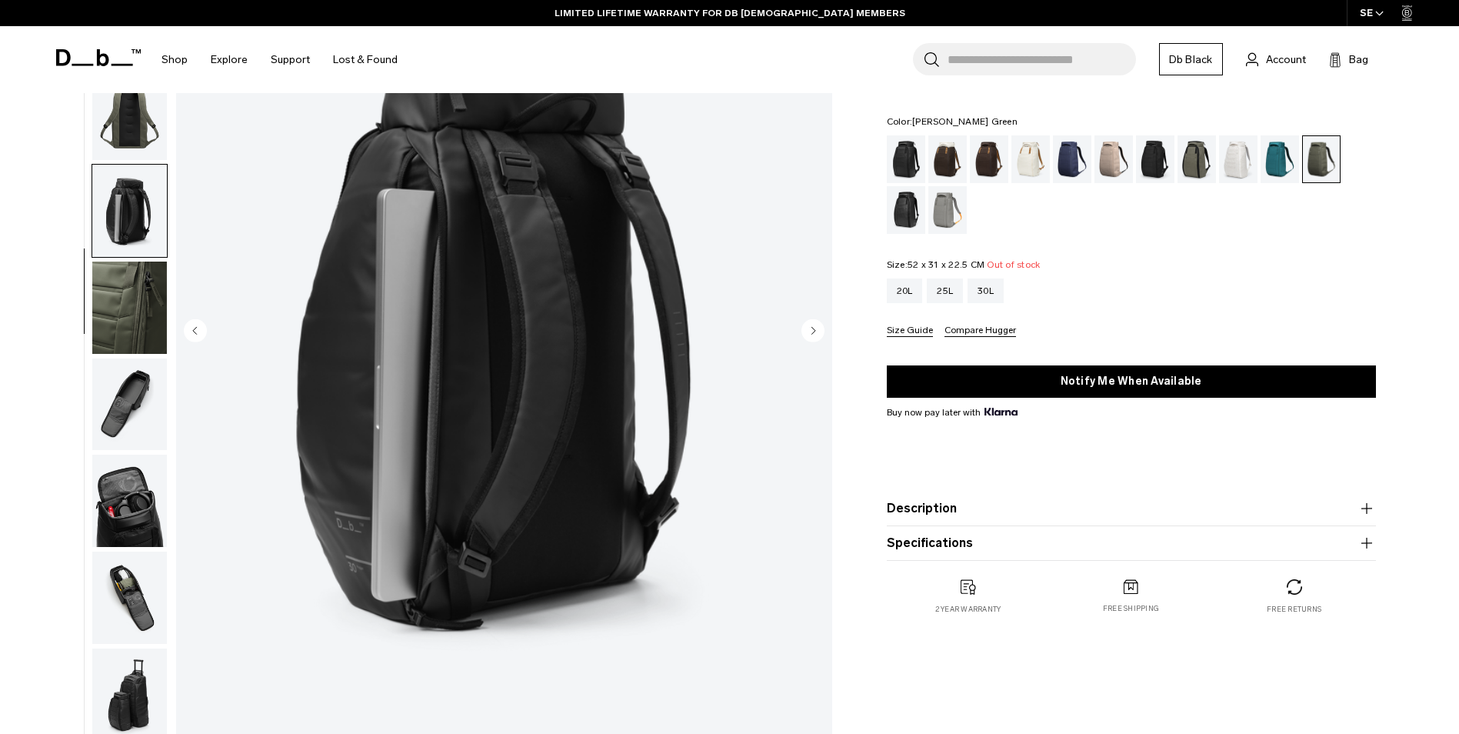
click at [813, 332] on icon "Next slide" at bounding box center [813, 330] width 4 height 7
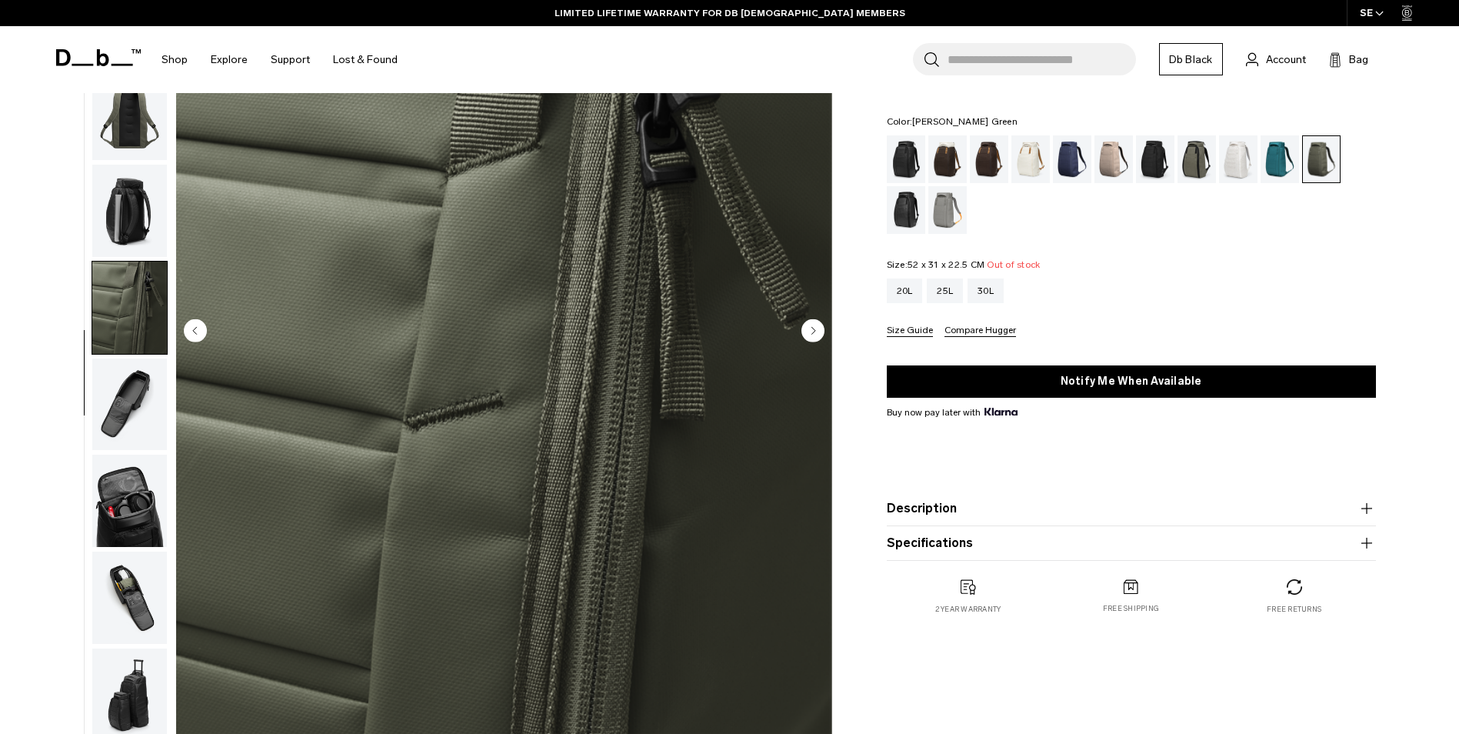
click at [813, 332] on icon "Next slide" at bounding box center [813, 330] width 4 height 7
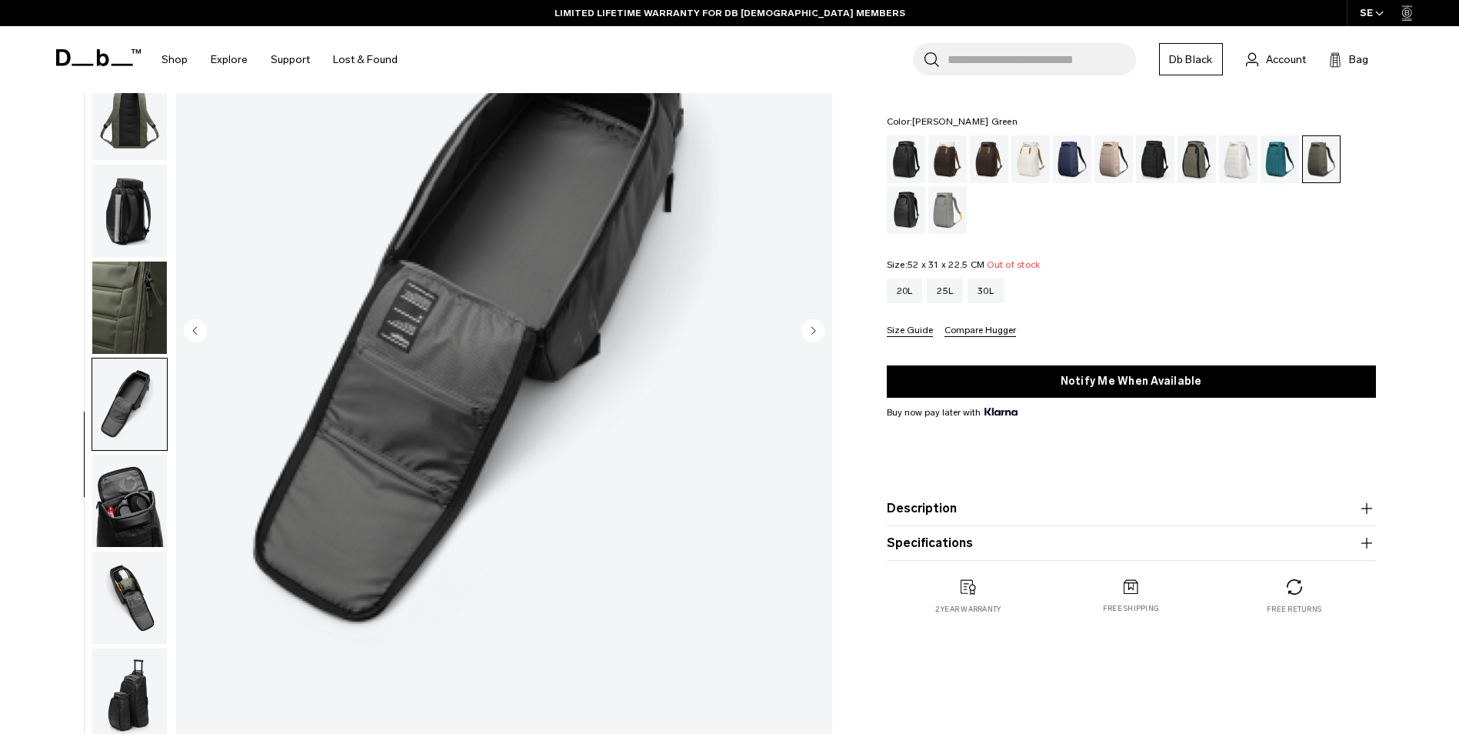
click at [813, 332] on icon "Next slide" at bounding box center [813, 330] width 4 height 7
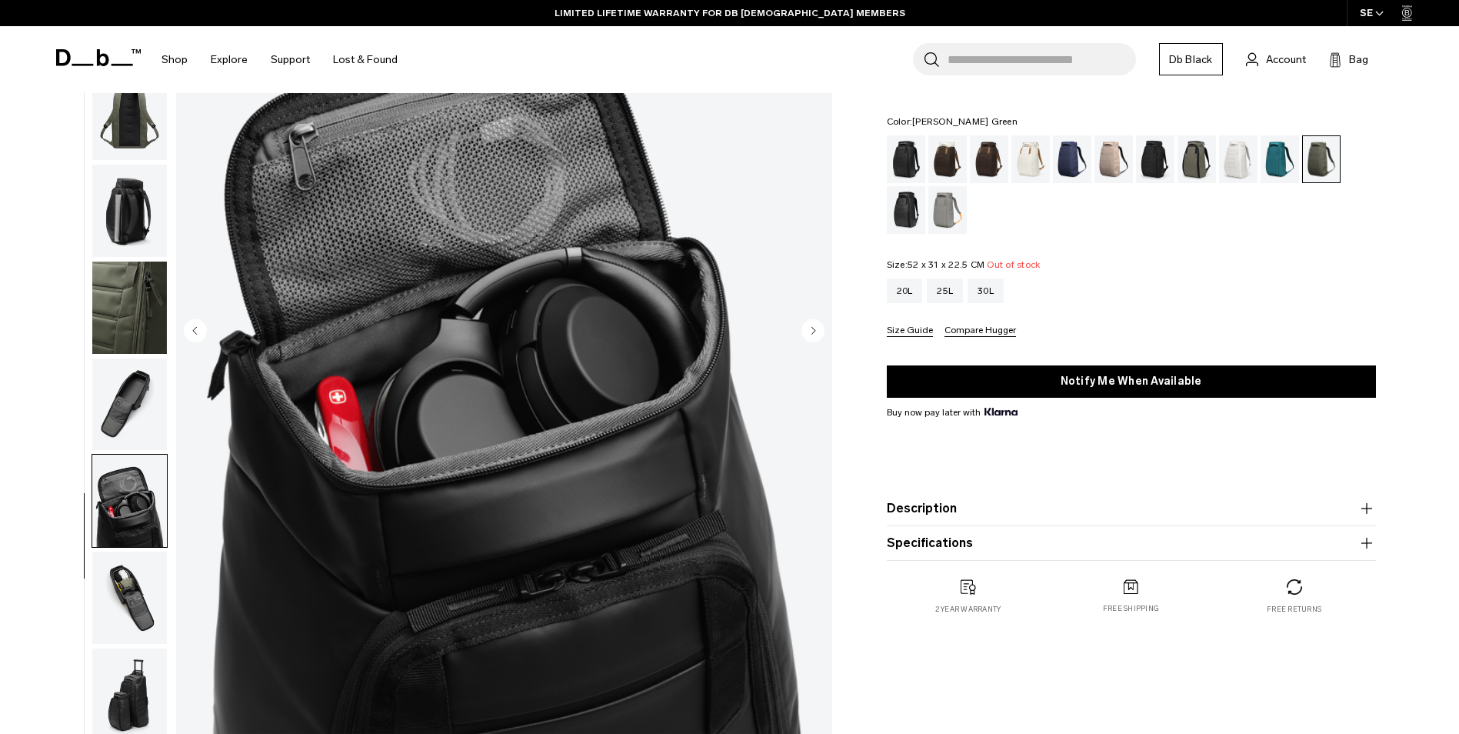
click at [813, 332] on icon "Next slide" at bounding box center [813, 330] width 4 height 7
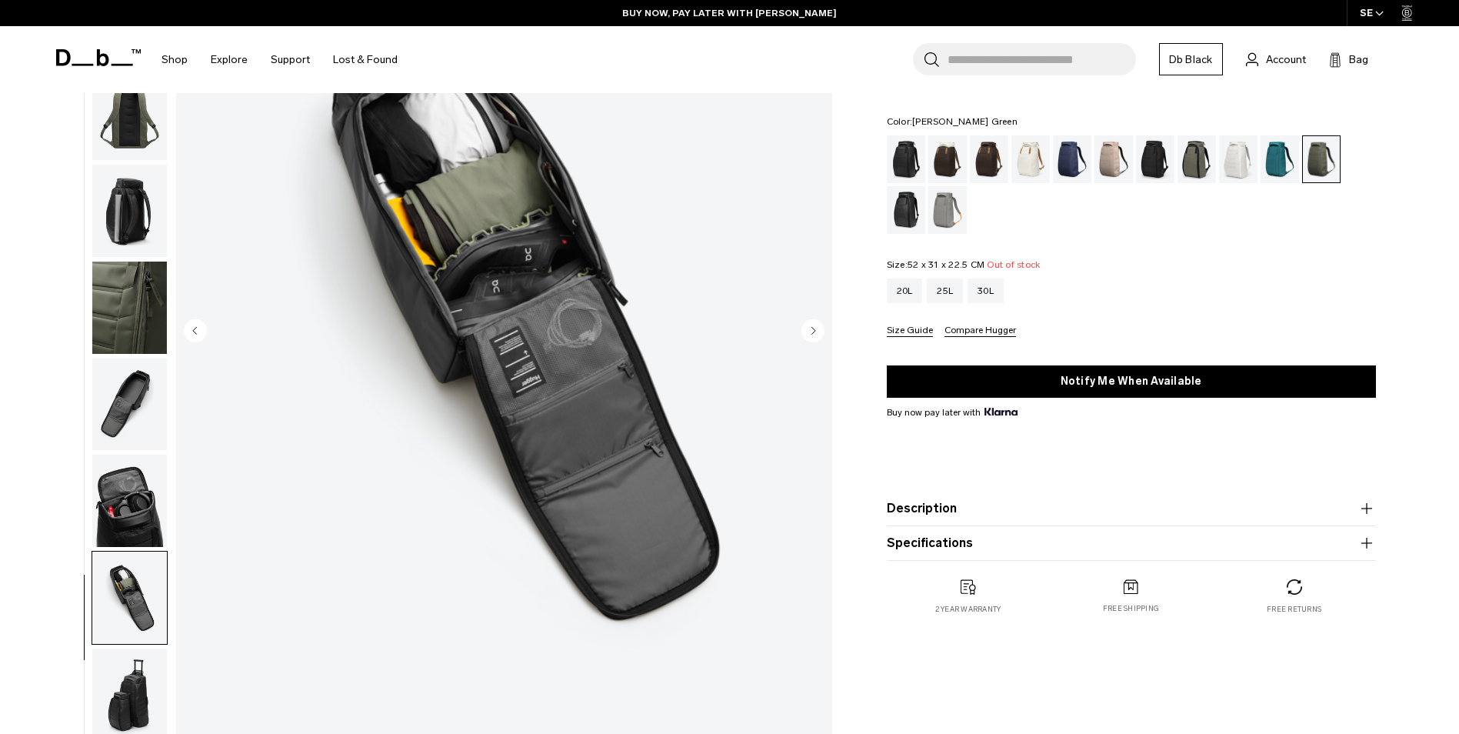
click at [813, 332] on icon "Next slide" at bounding box center [813, 330] width 4 height 7
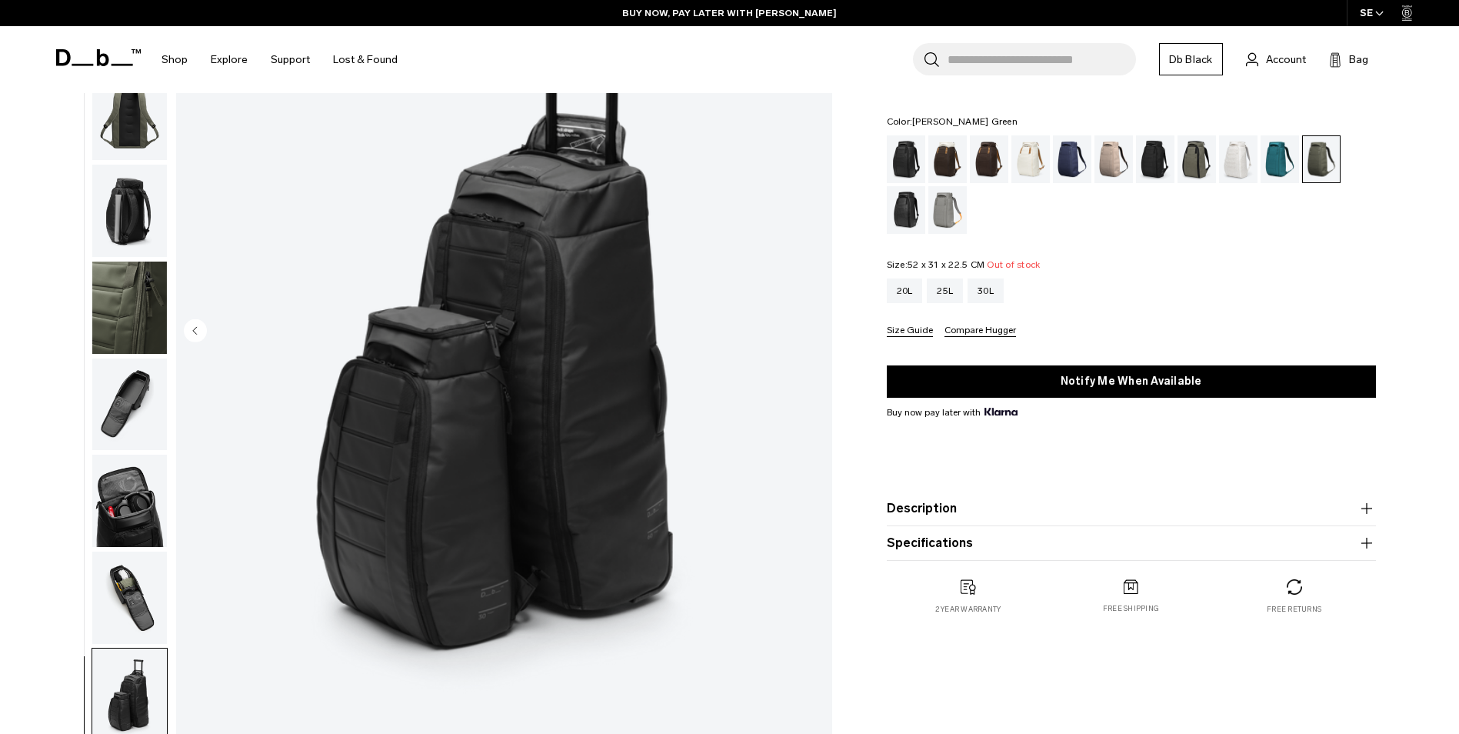
click at [813, 332] on img "10 / 10" at bounding box center [504, 331] width 656 height 819
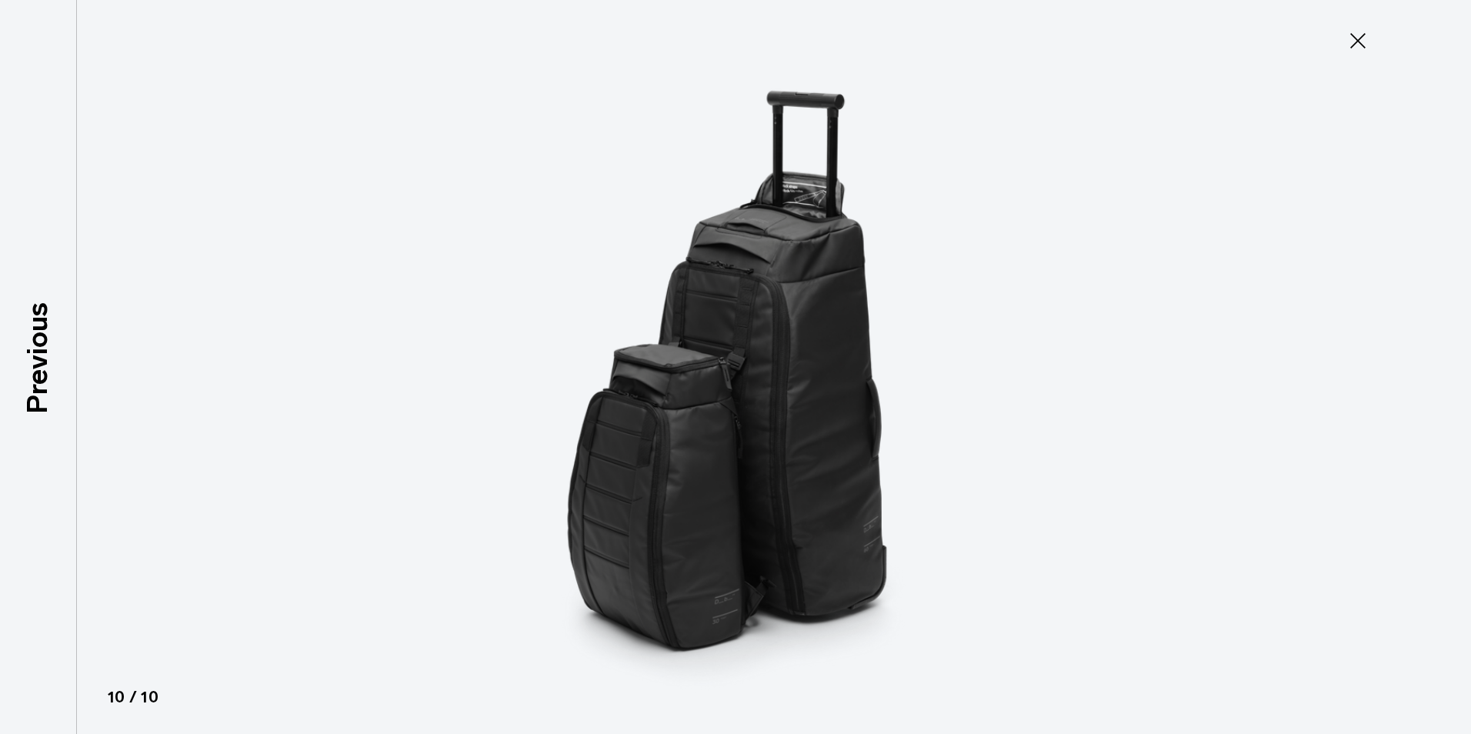
click at [1365, 45] on icon at bounding box center [1357, 40] width 25 height 25
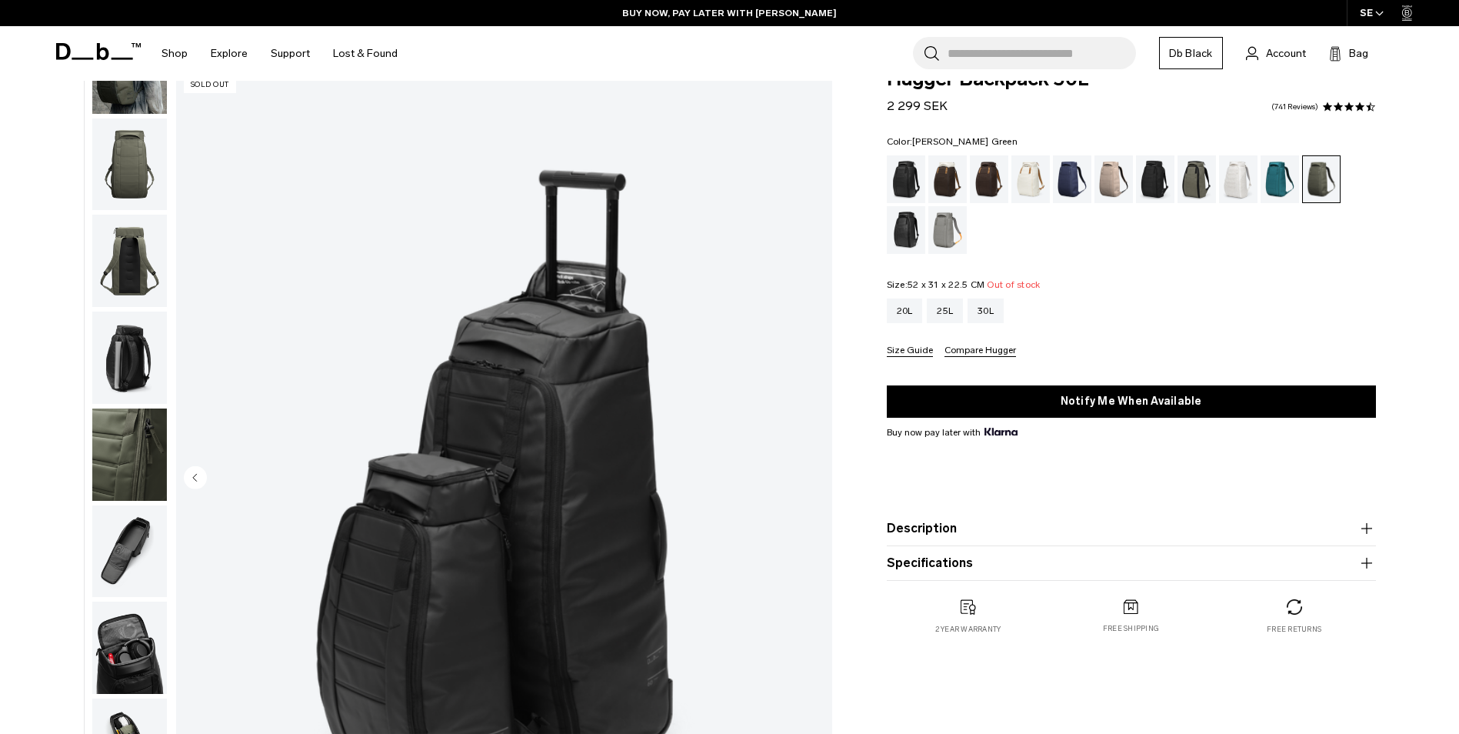
scroll to position [0, 0]
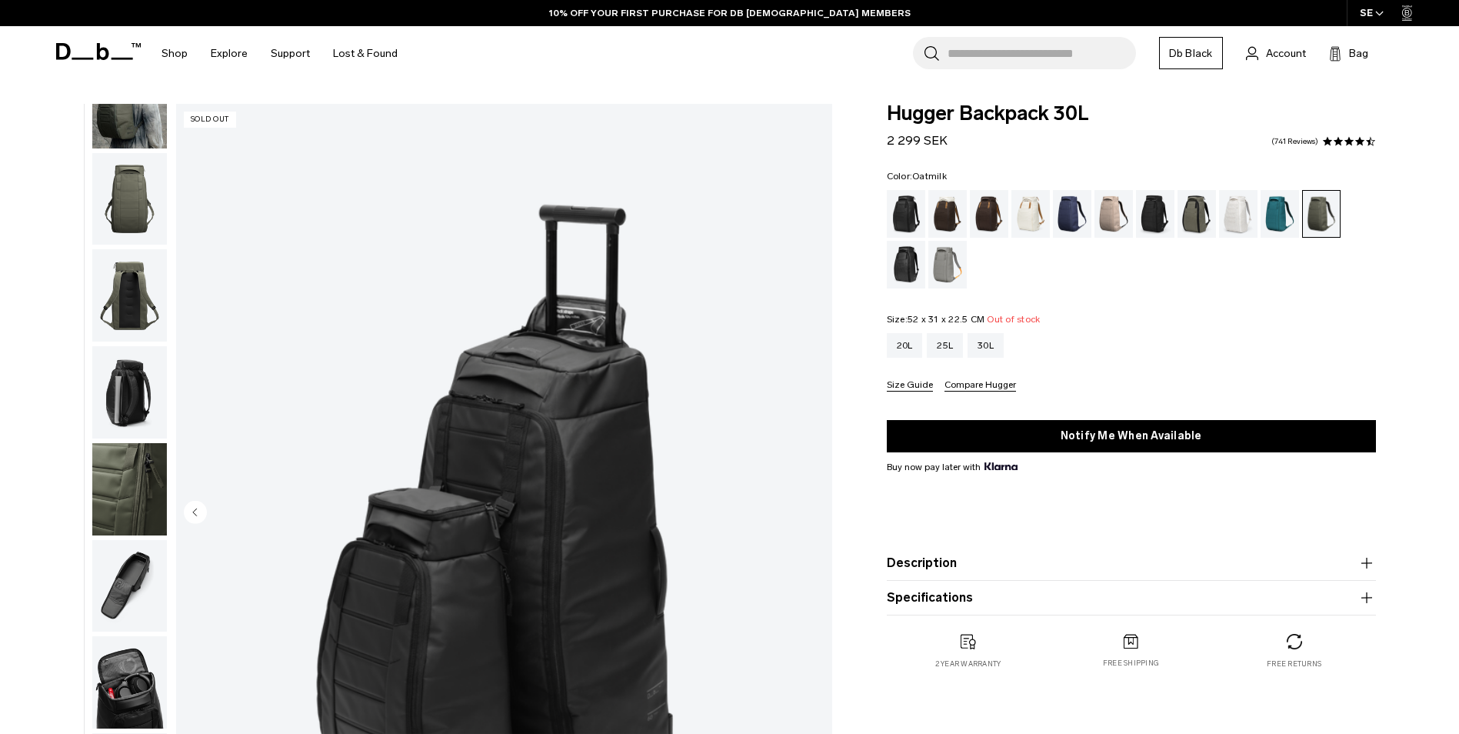
click at [1031, 219] on div "Oatmilk" at bounding box center [1030, 214] width 39 height 48
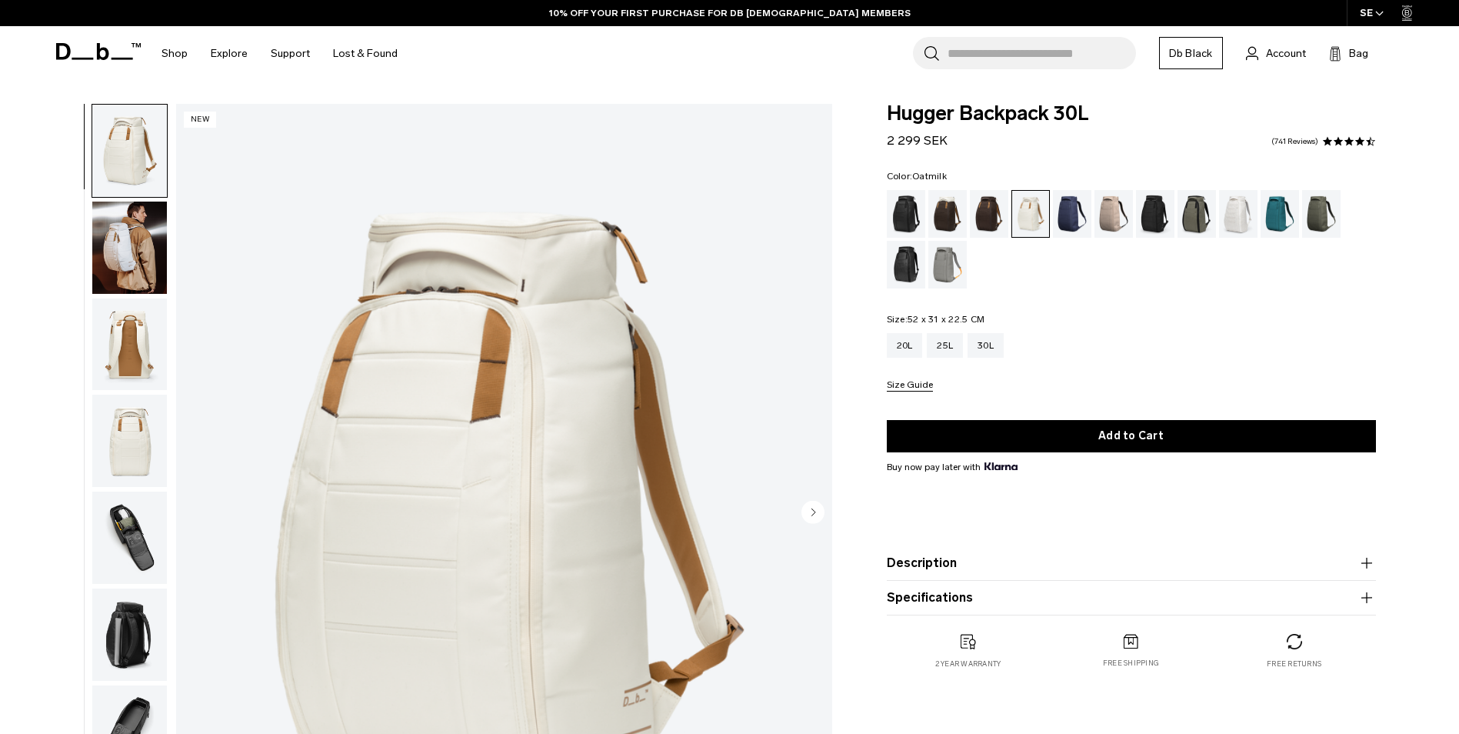
click at [813, 515] on circle "Next slide" at bounding box center [812, 511] width 23 height 23
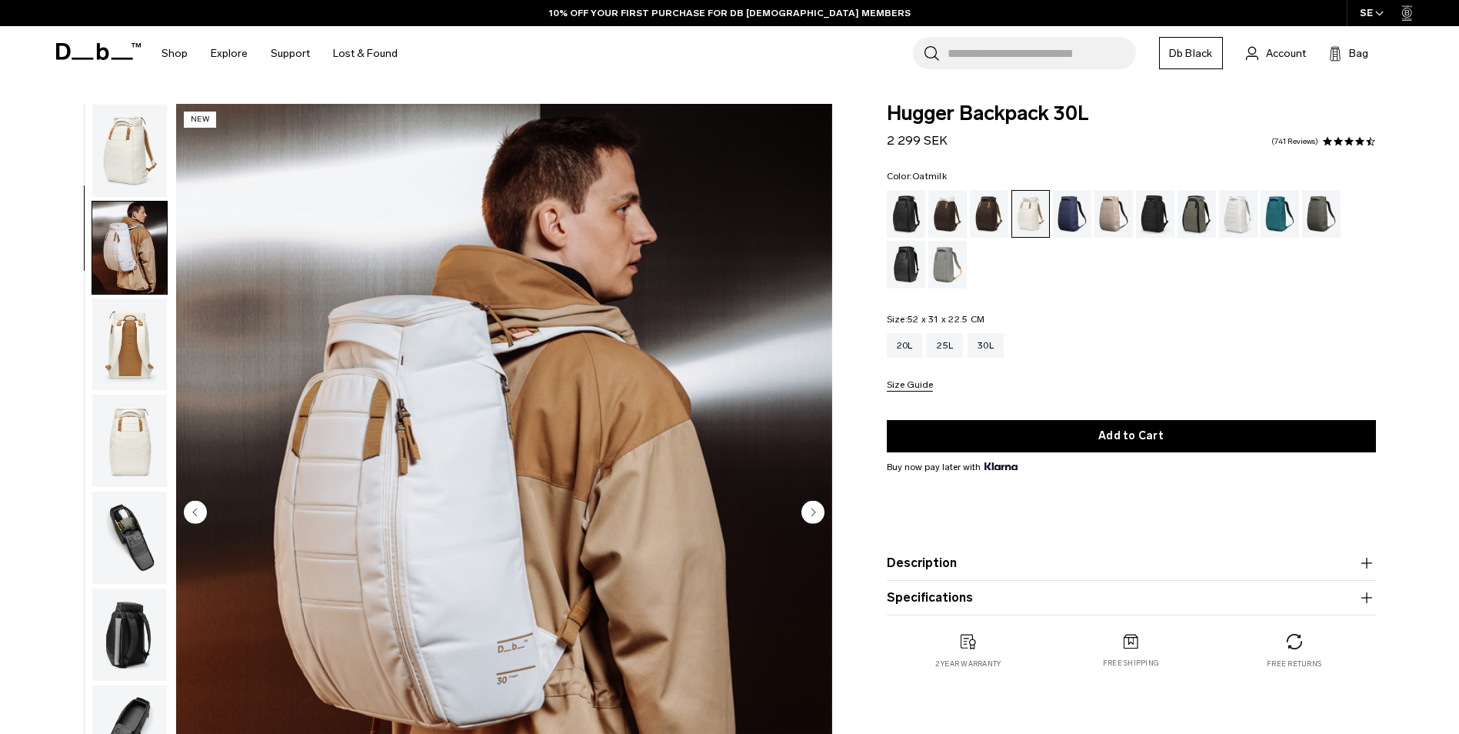
scroll to position [97, 0]
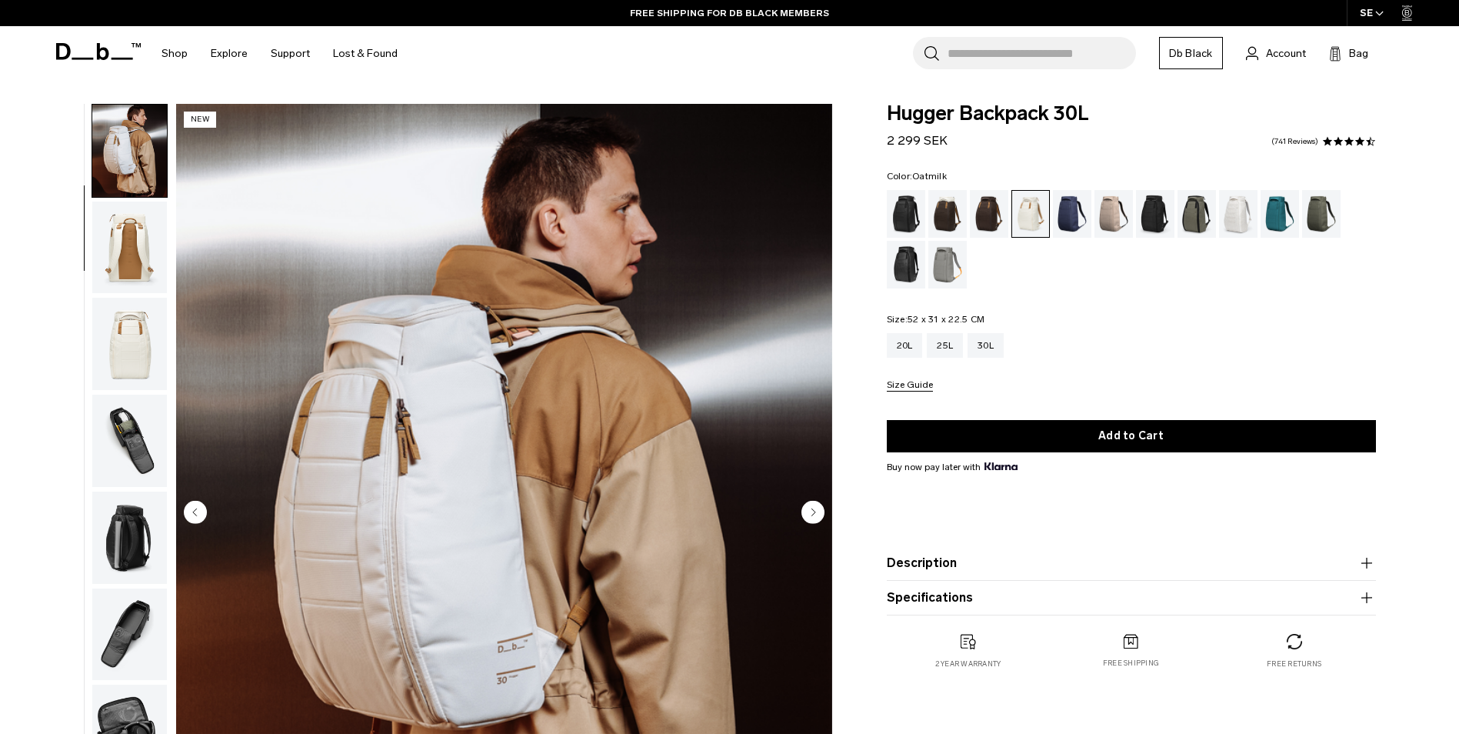
click at [813, 515] on circle "Next slide" at bounding box center [812, 511] width 23 height 23
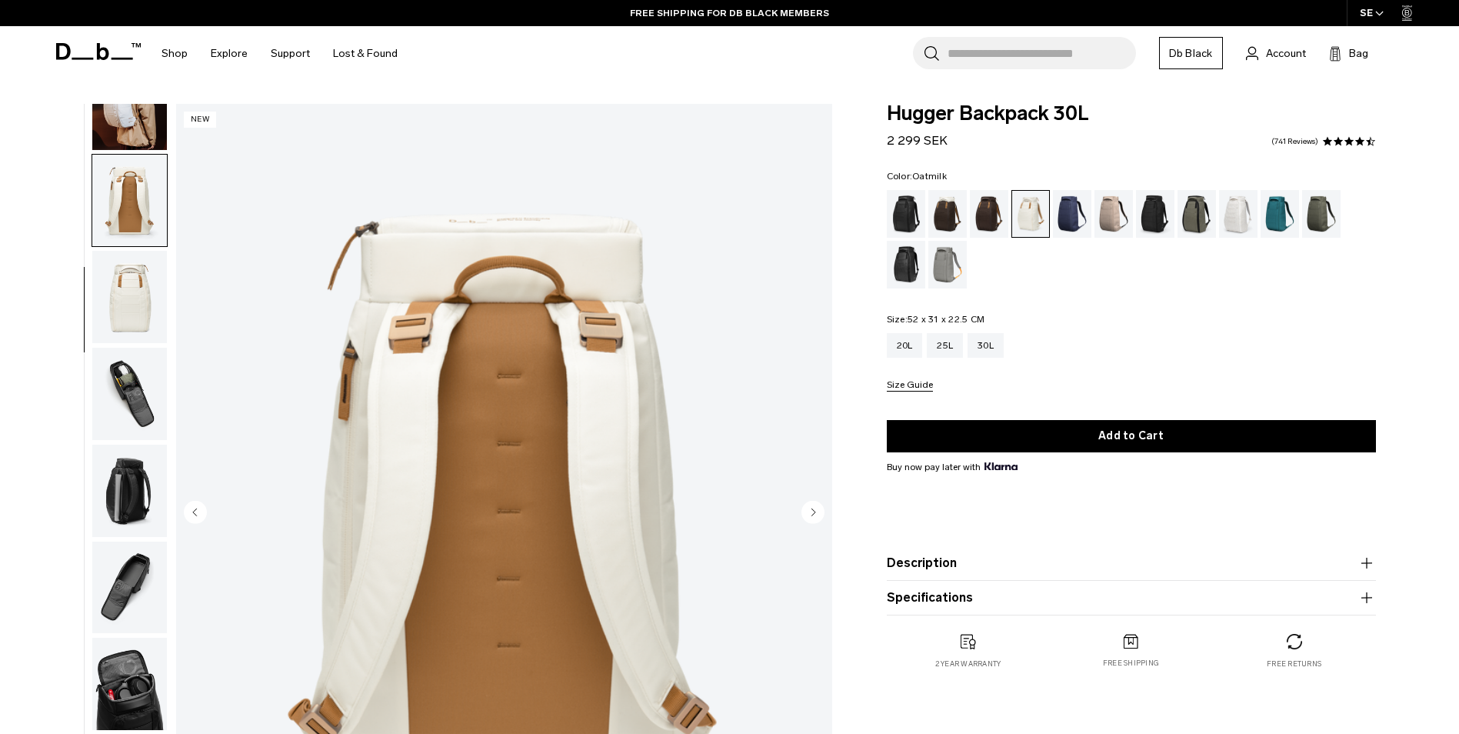
scroll to position [145, 0]
click at [813, 515] on circle "Next slide" at bounding box center [812, 511] width 23 height 23
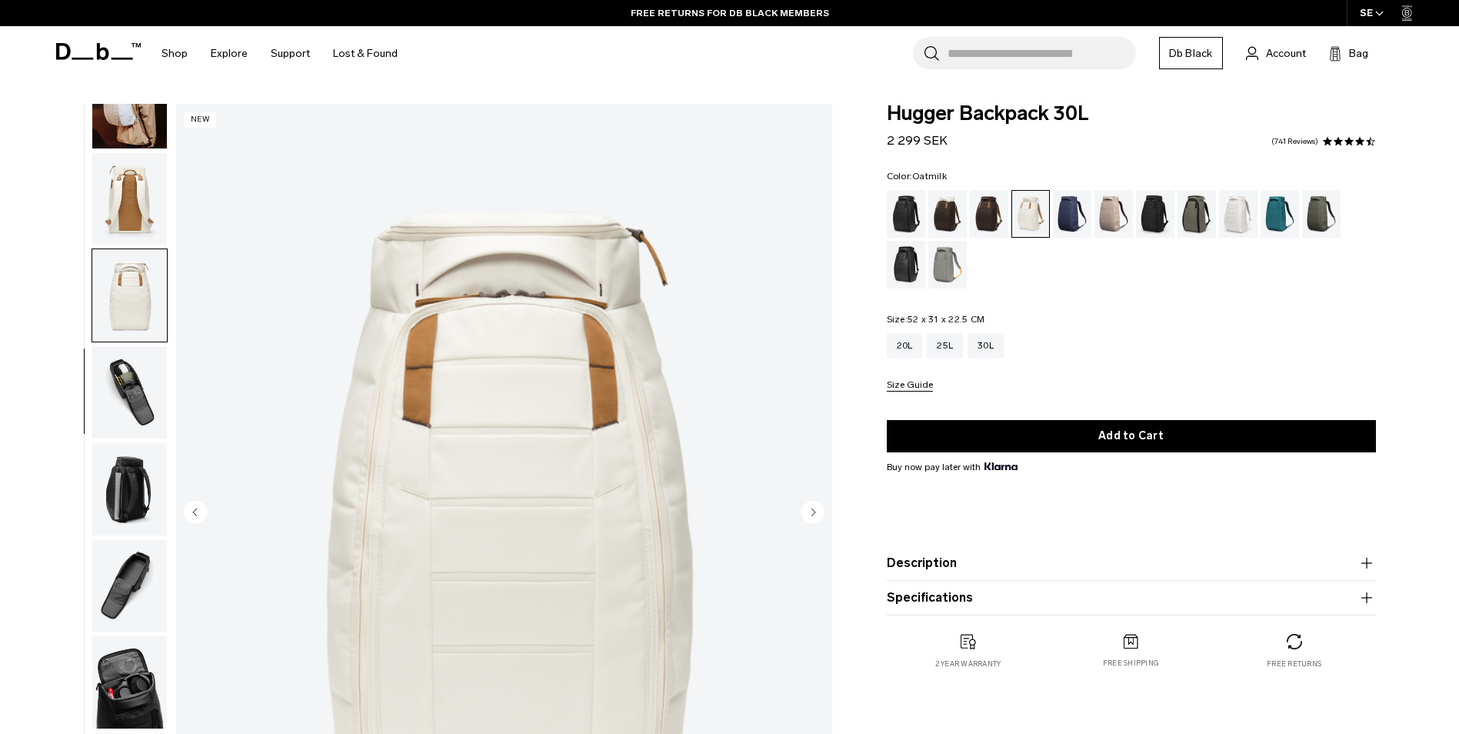
click at [813, 515] on circle "Next slide" at bounding box center [812, 511] width 23 height 23
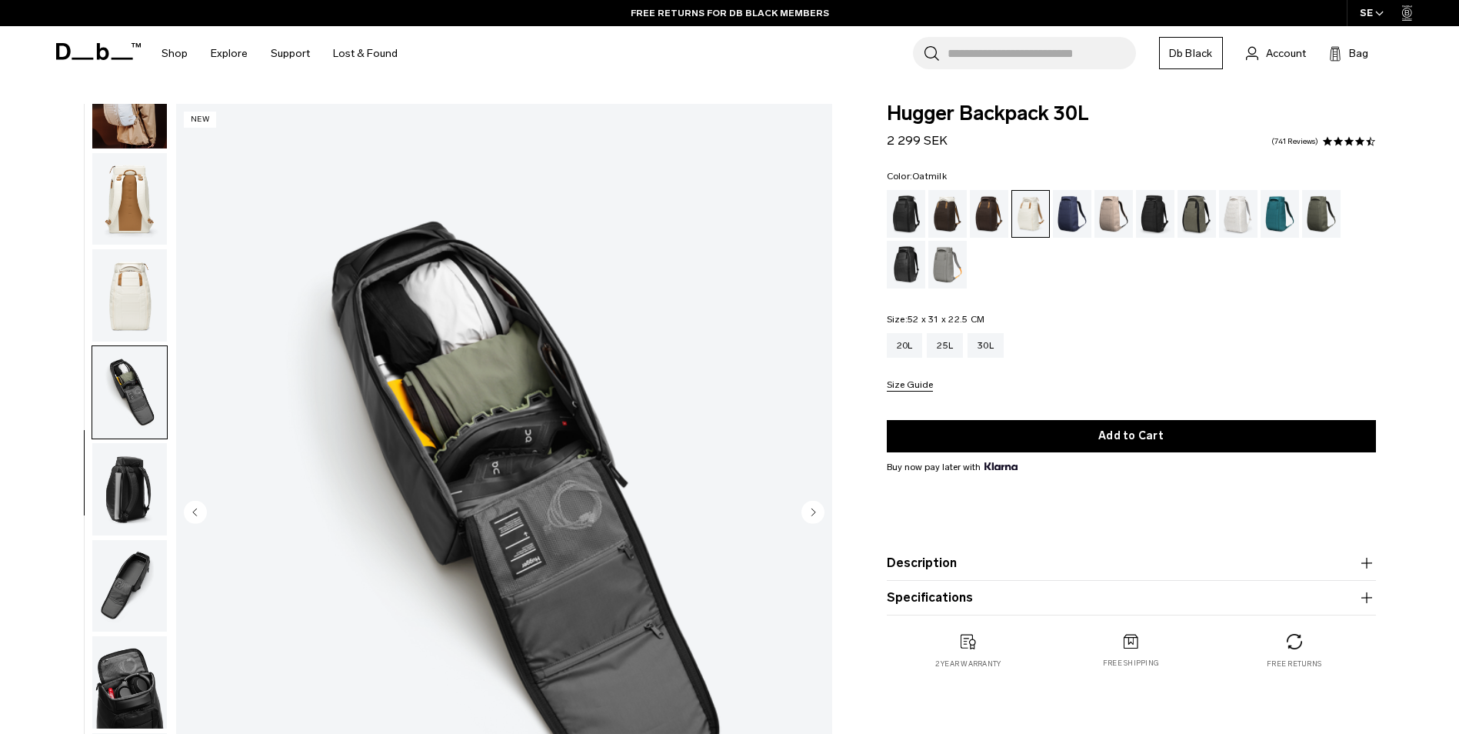
click at [813, 515] on circle "Next slide" at bounding box center [812, 511] width 23 height 23
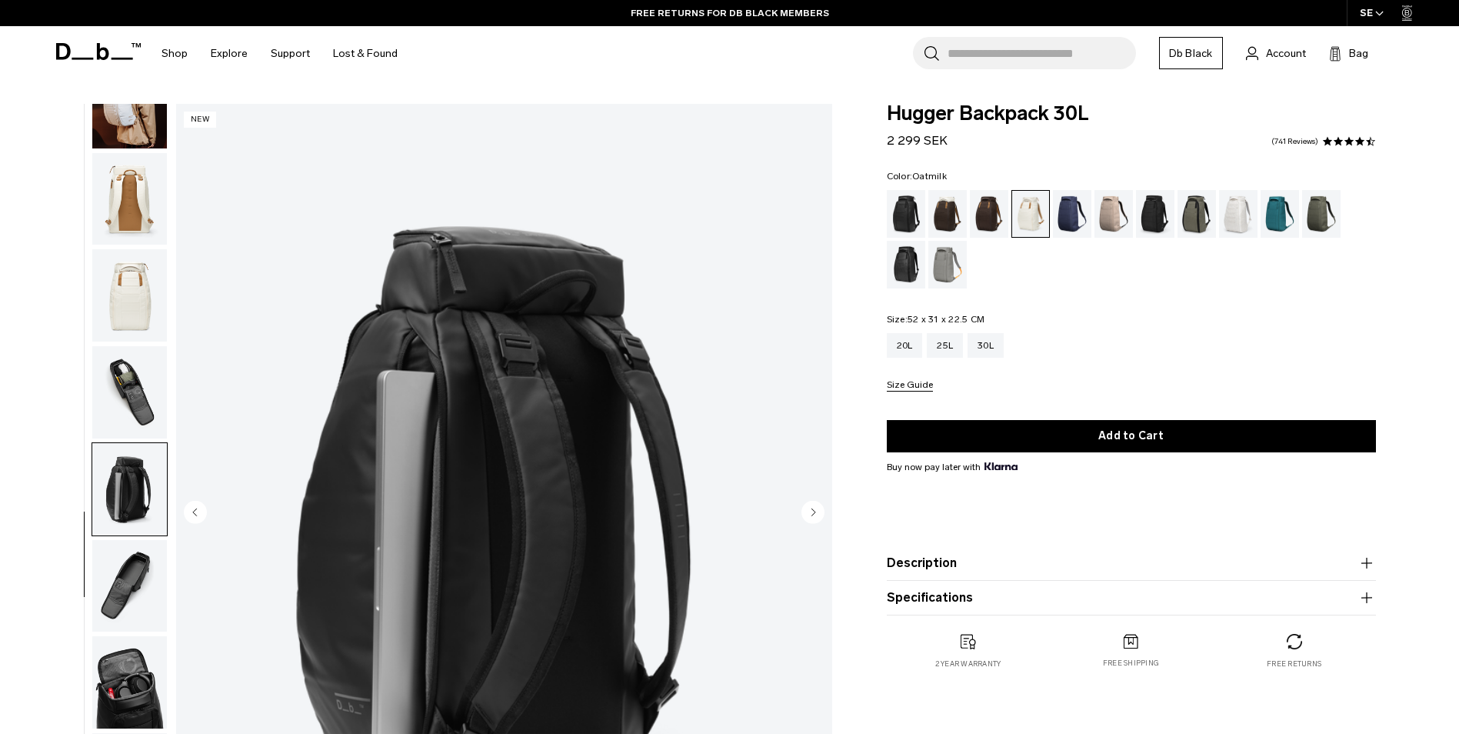
click at [813, 515] on circle "Next slide" at bounding box center [812, 511] width 23 height 23
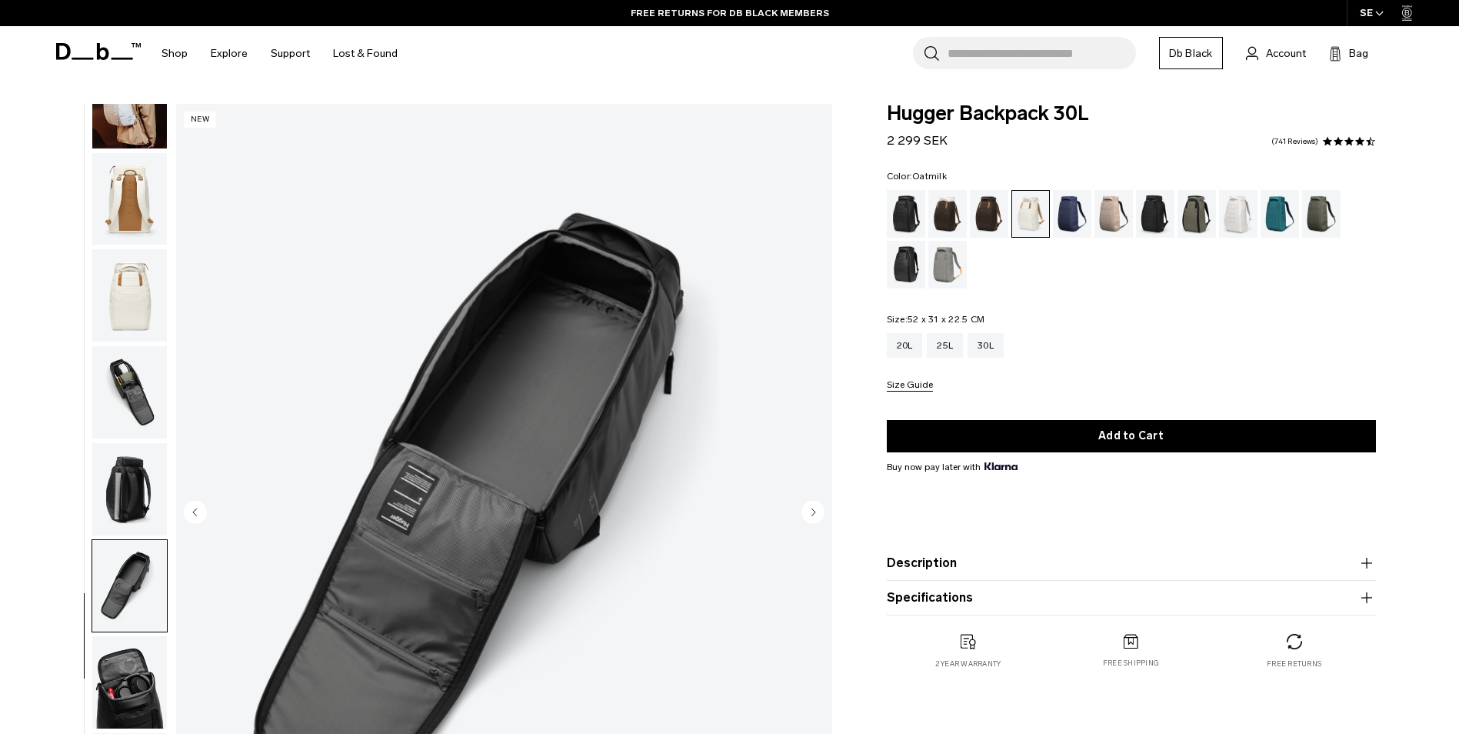
click at [813, 515] on circle "Next slide" at bounding box center [812, 511] width 23 height 23
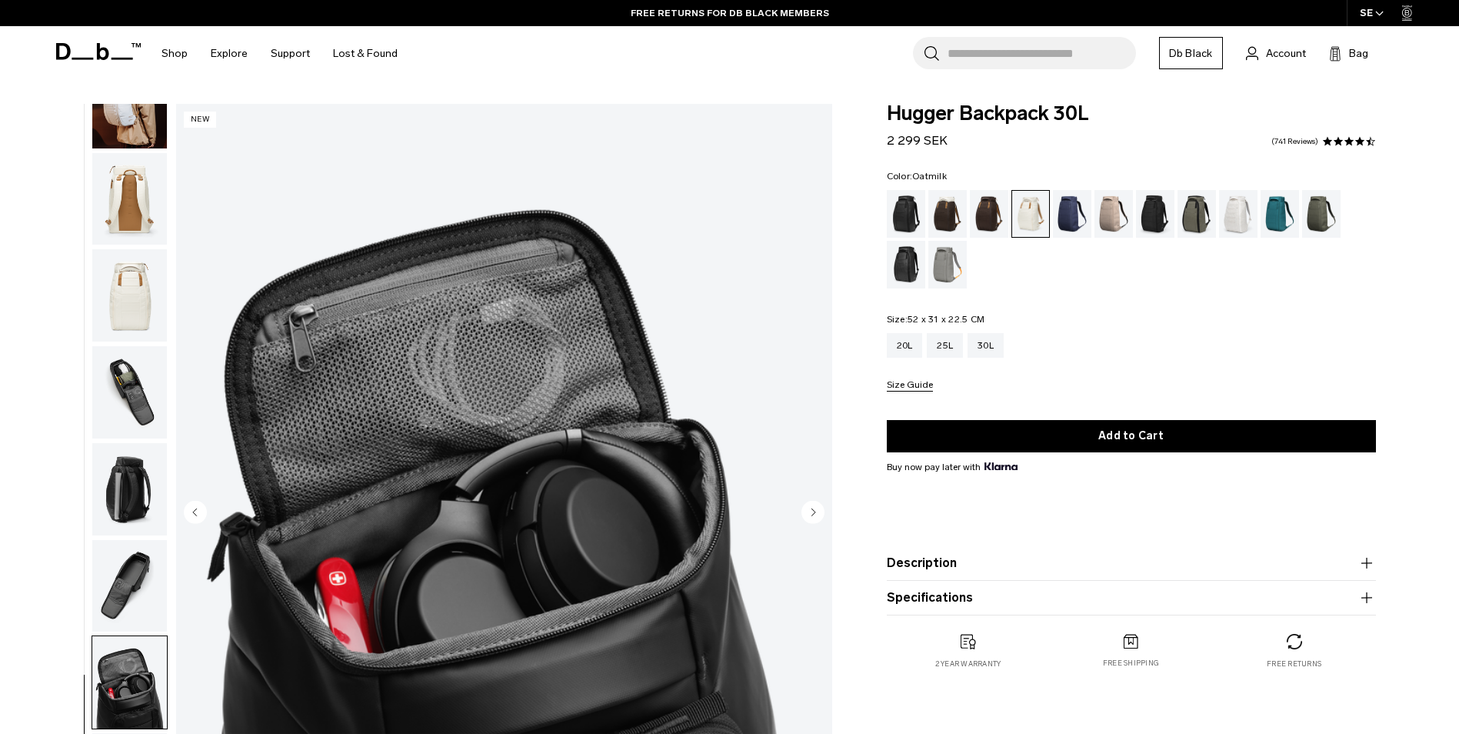
click at [813, 515] on circle "Next slide" at bounding box center [812, 511] width 23 height 23
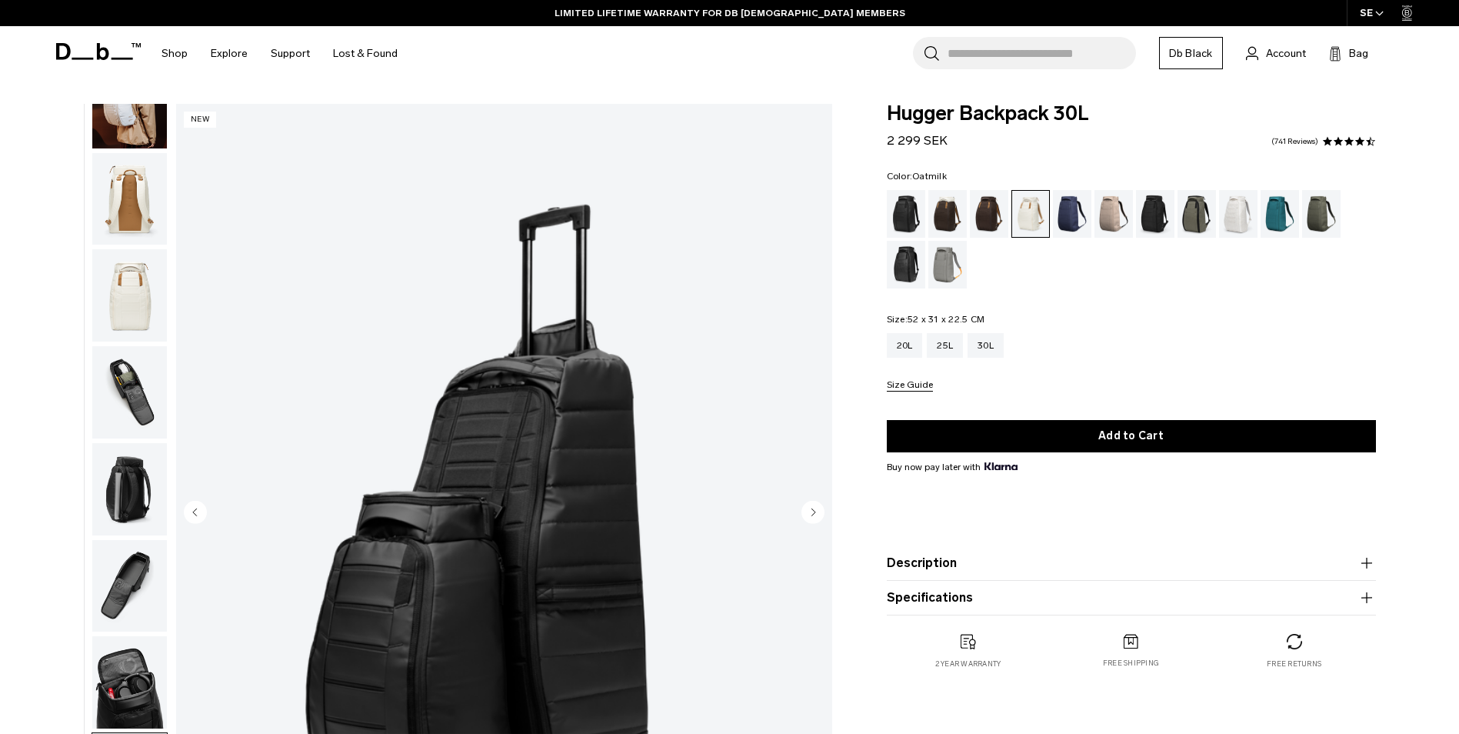
click at [813, 515] on circle "Next slide" at bounding box center [812, 511] width 23 height 23
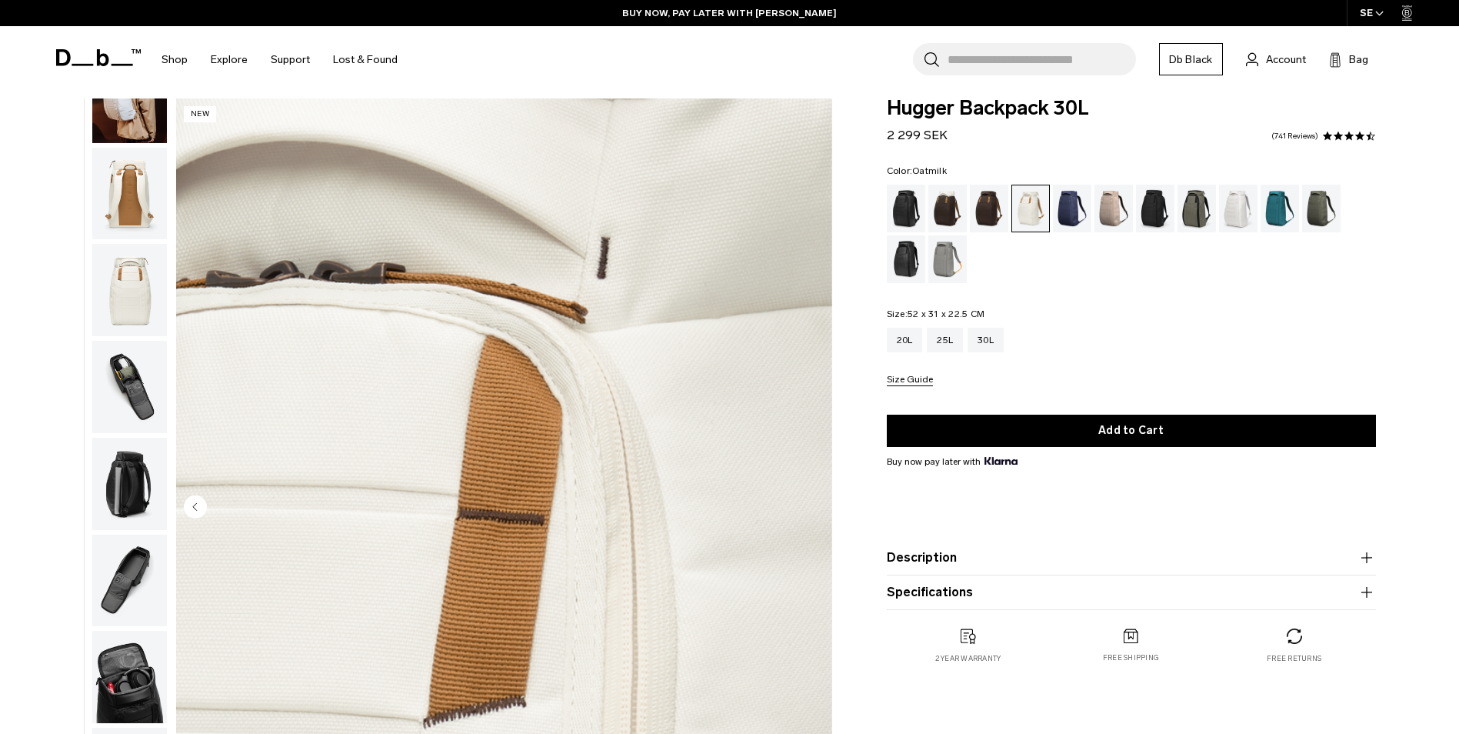
scroll to position [0, 0]
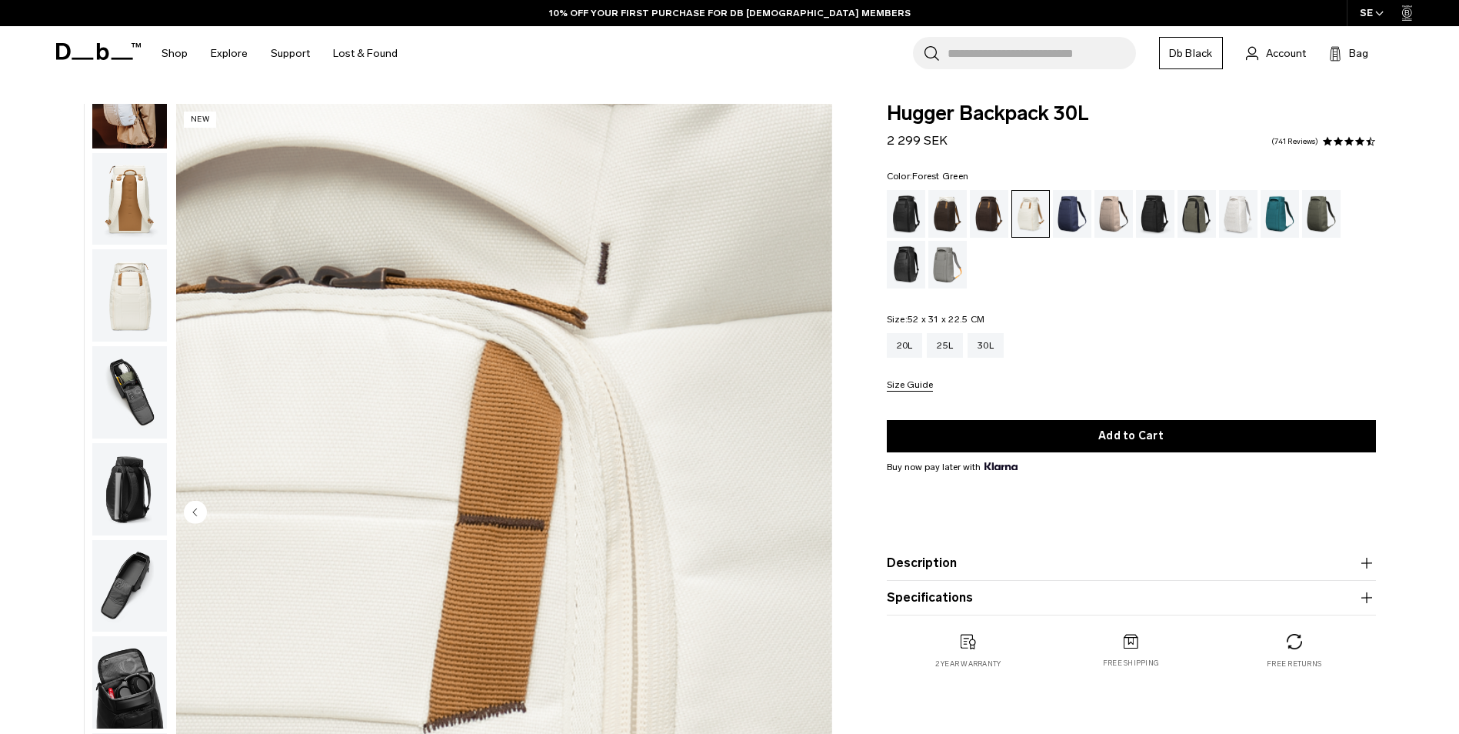
click at [1195, 215] on div "Forest Green" at bounding box center [1197, 214] width 39 height 48
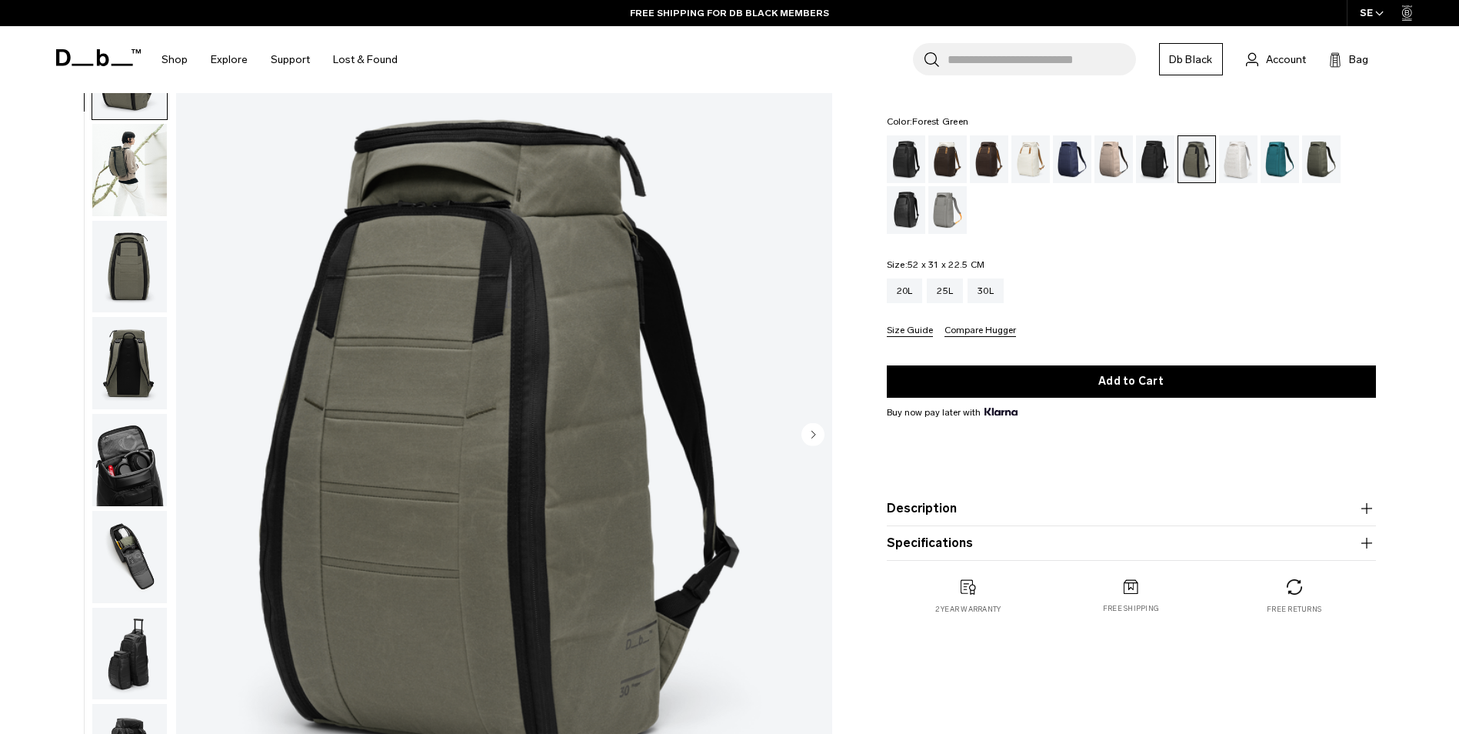
scroll to position [121, 0]
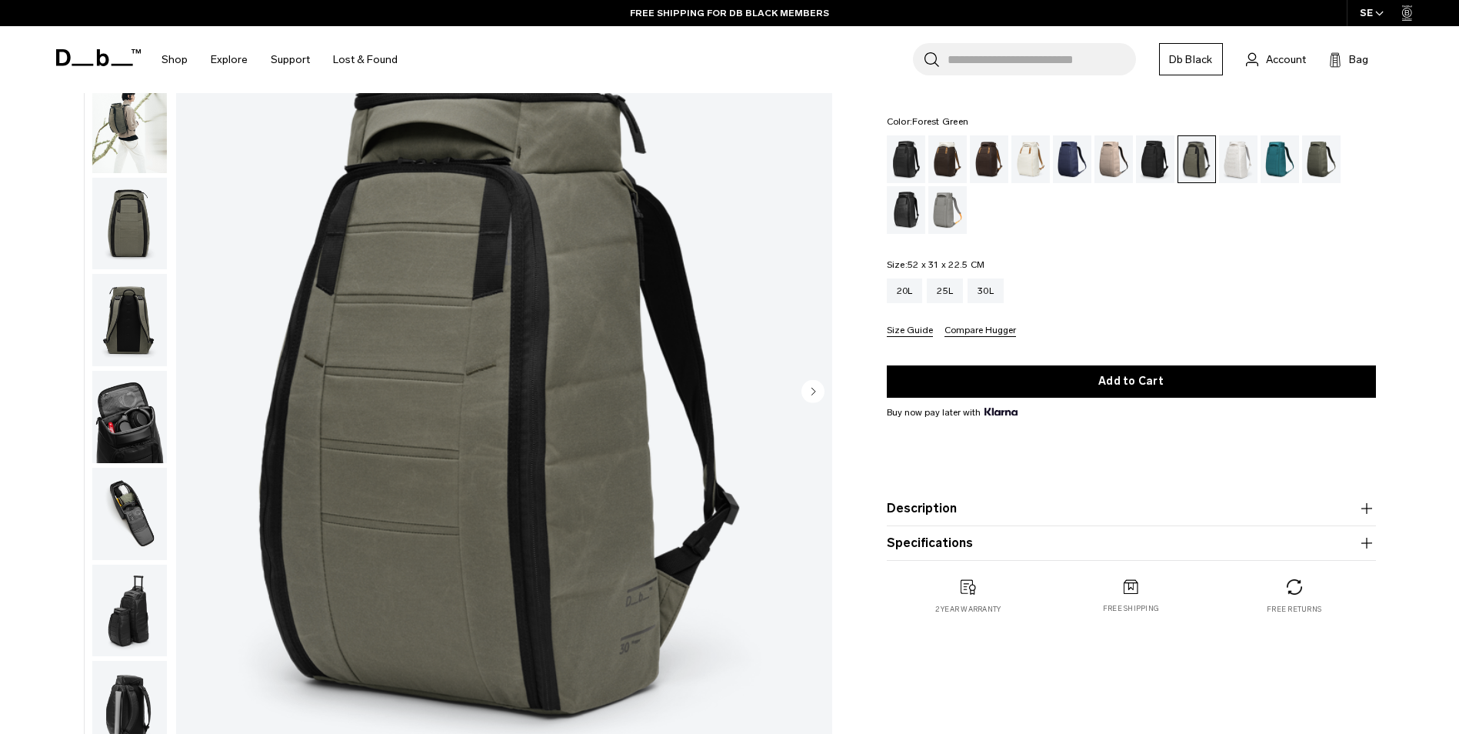
click at [817, 394] on circle "Next slide" at bounding box center [812, 390] width 23 height 23
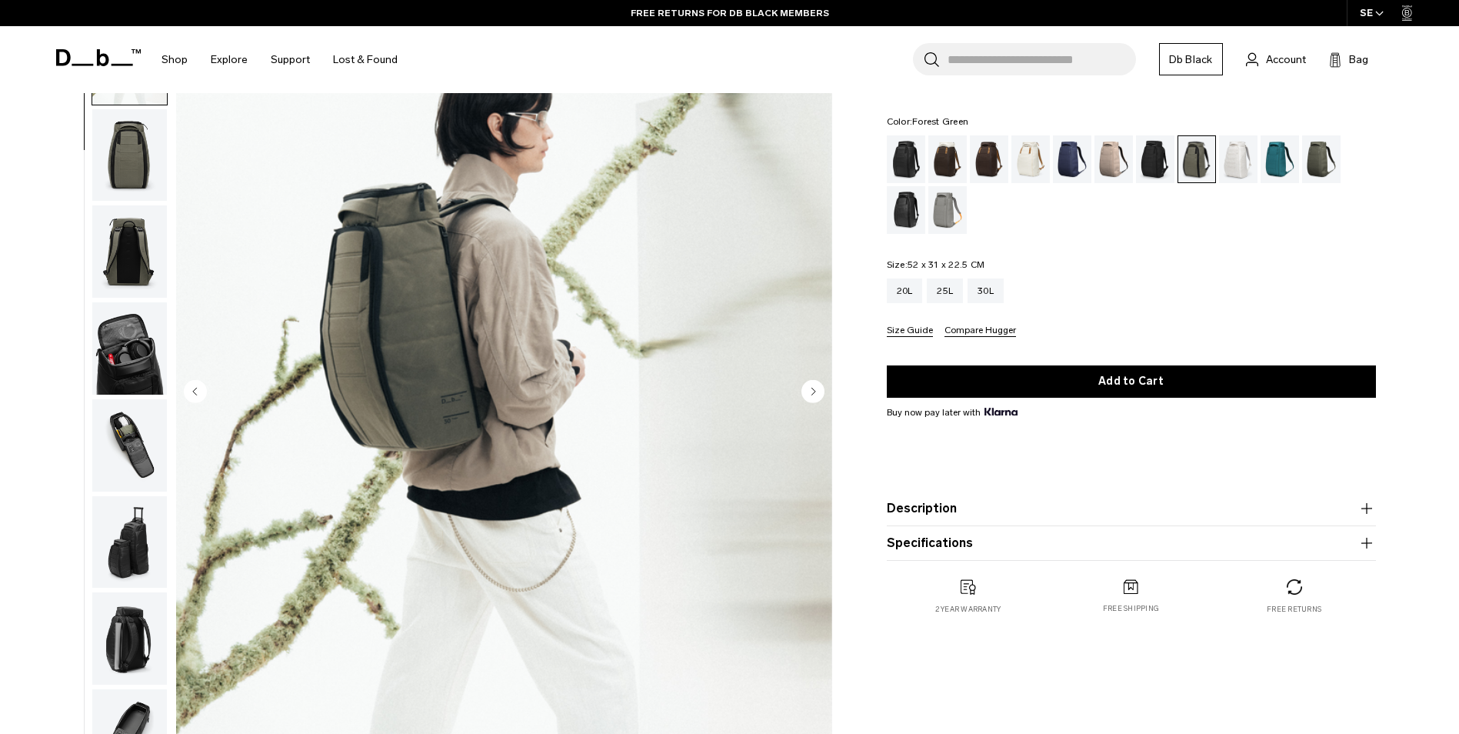
scroll to position [97, 0]
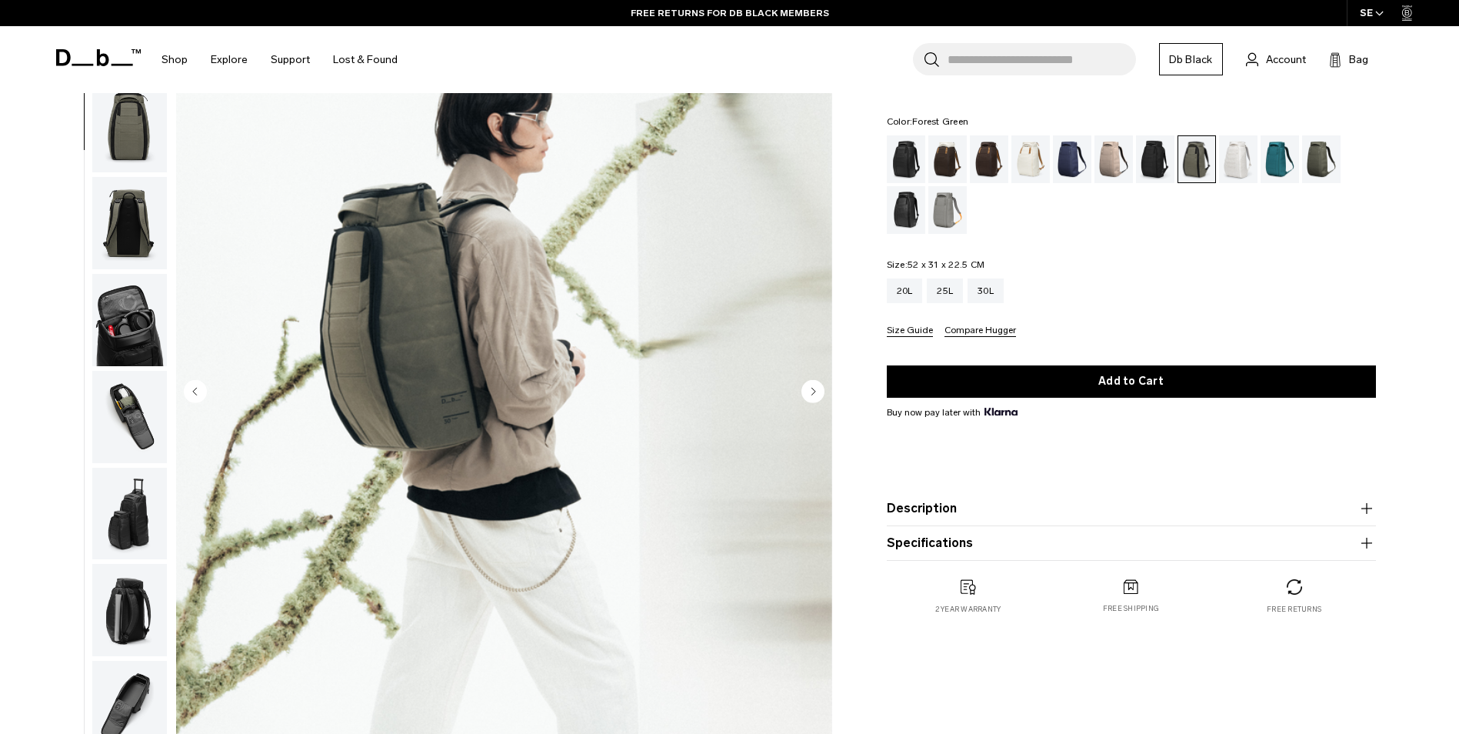
click at [817, 394] on circle "Next slide" at bounding box center [812, 390] width 23 height 23
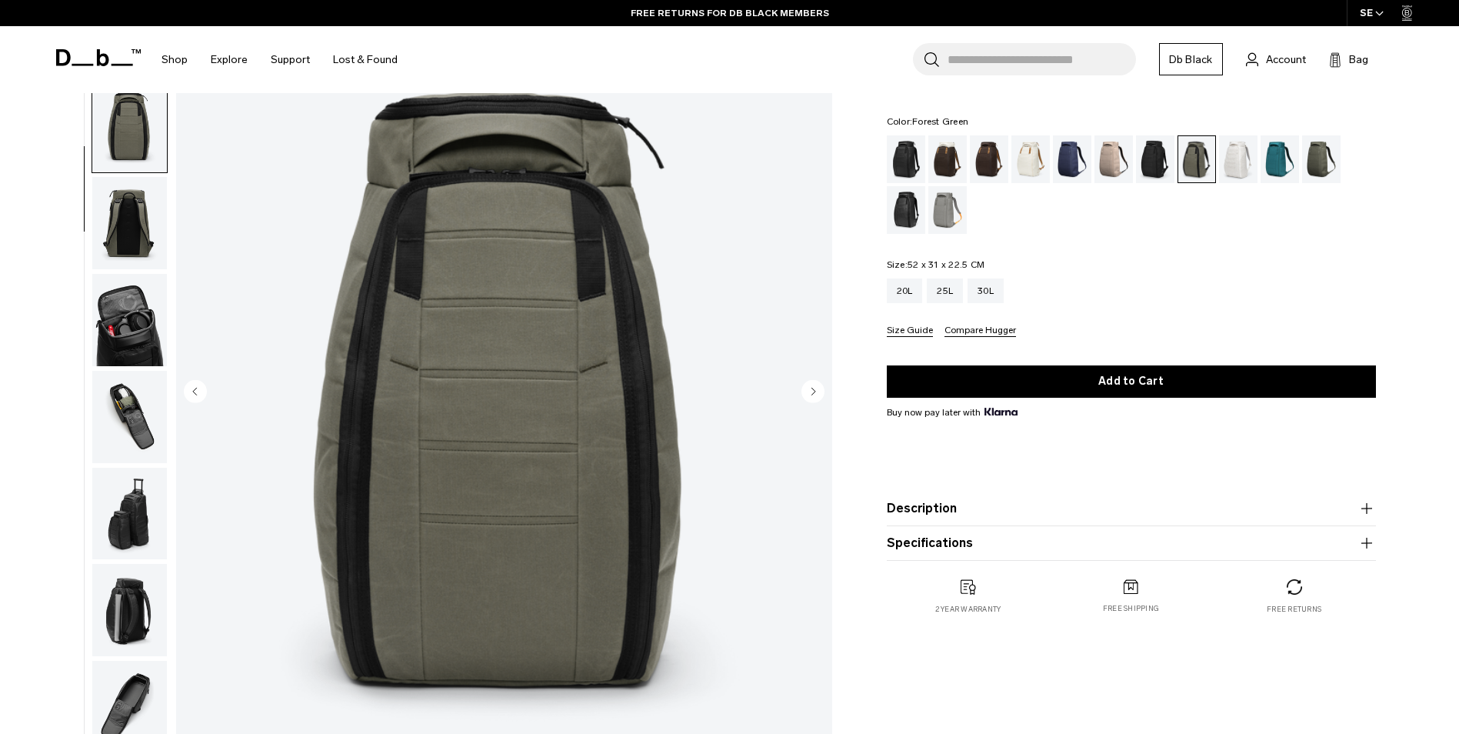
scroll to position [145, 0]
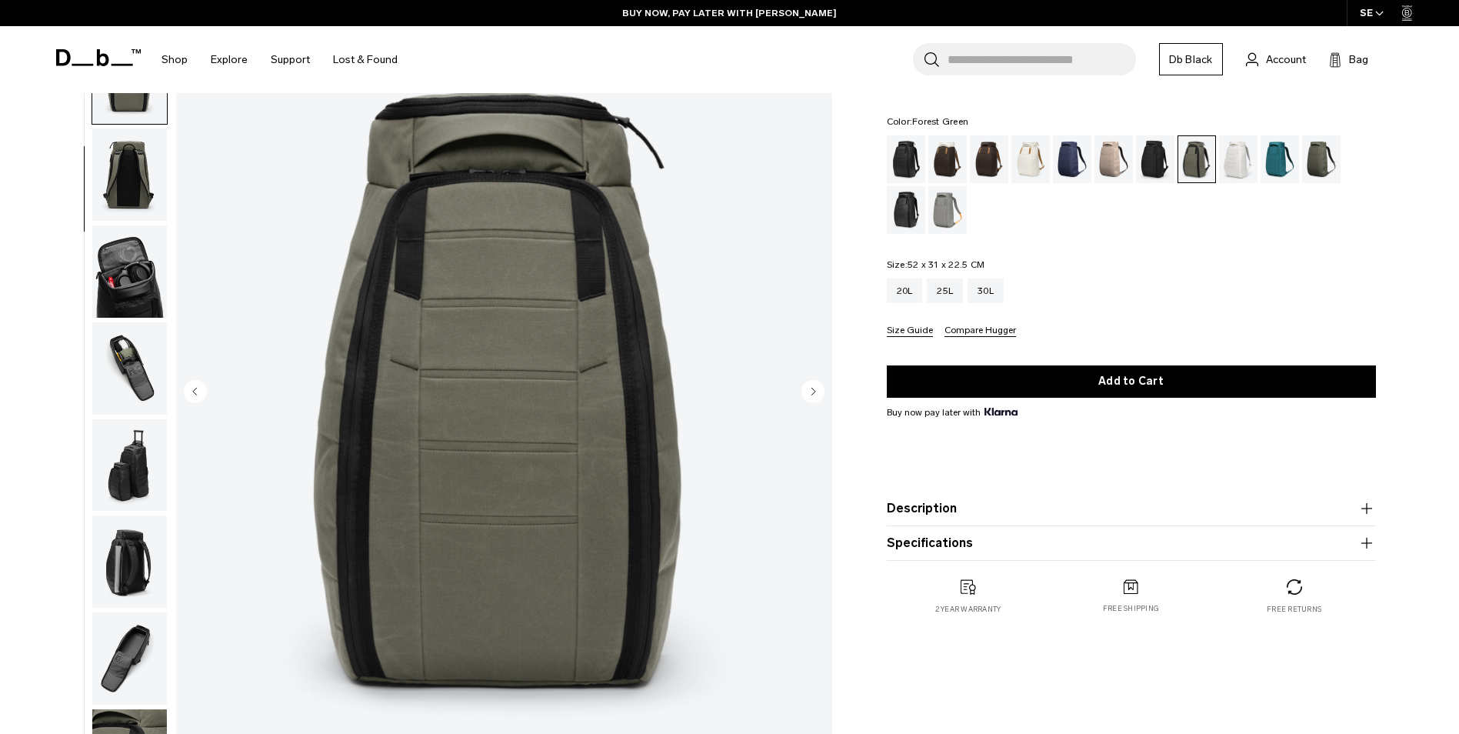
click at [817, 394] on circle "Next slide" at bounding box center [812, 390] width 23 height 23
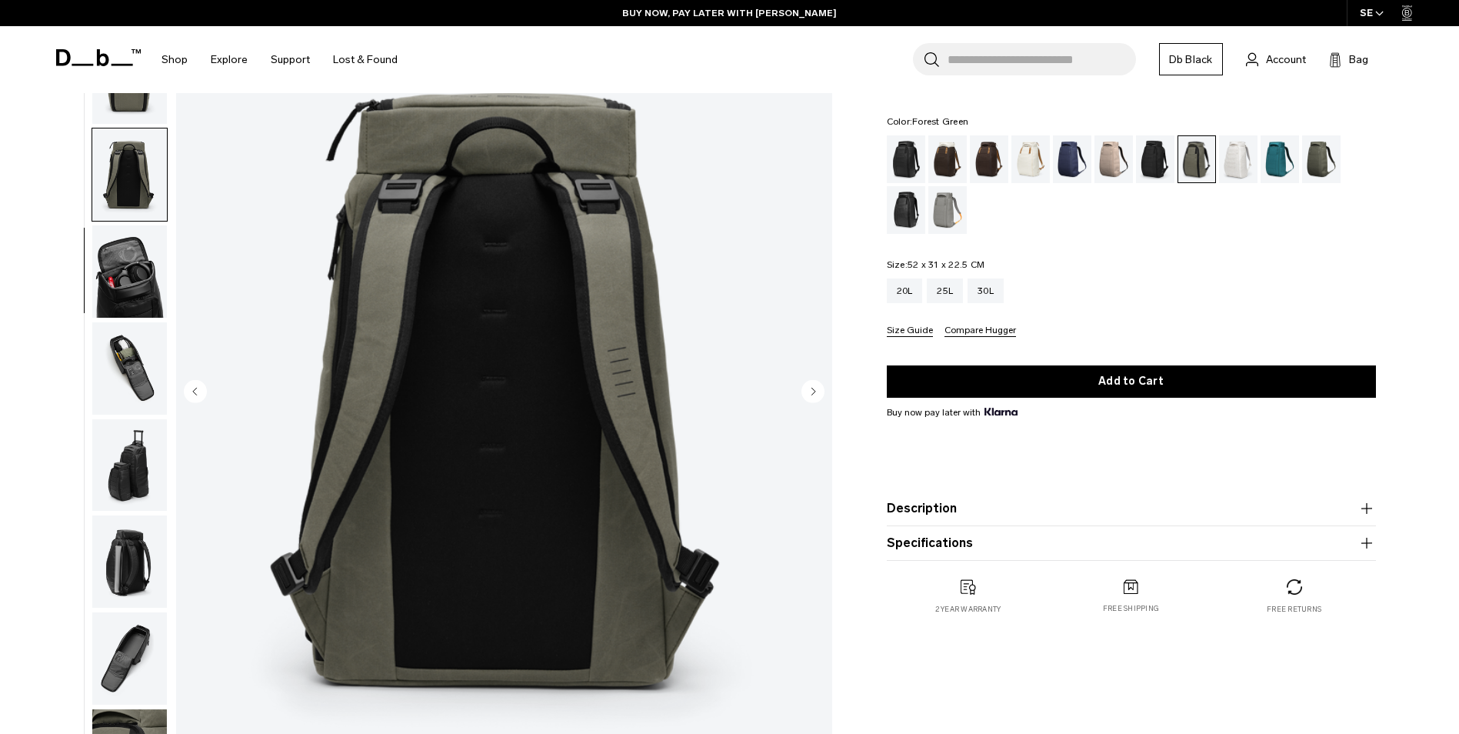
click at [817, 394] on circle "Next slide" at bounding box center [812, 390] width 23 height 23
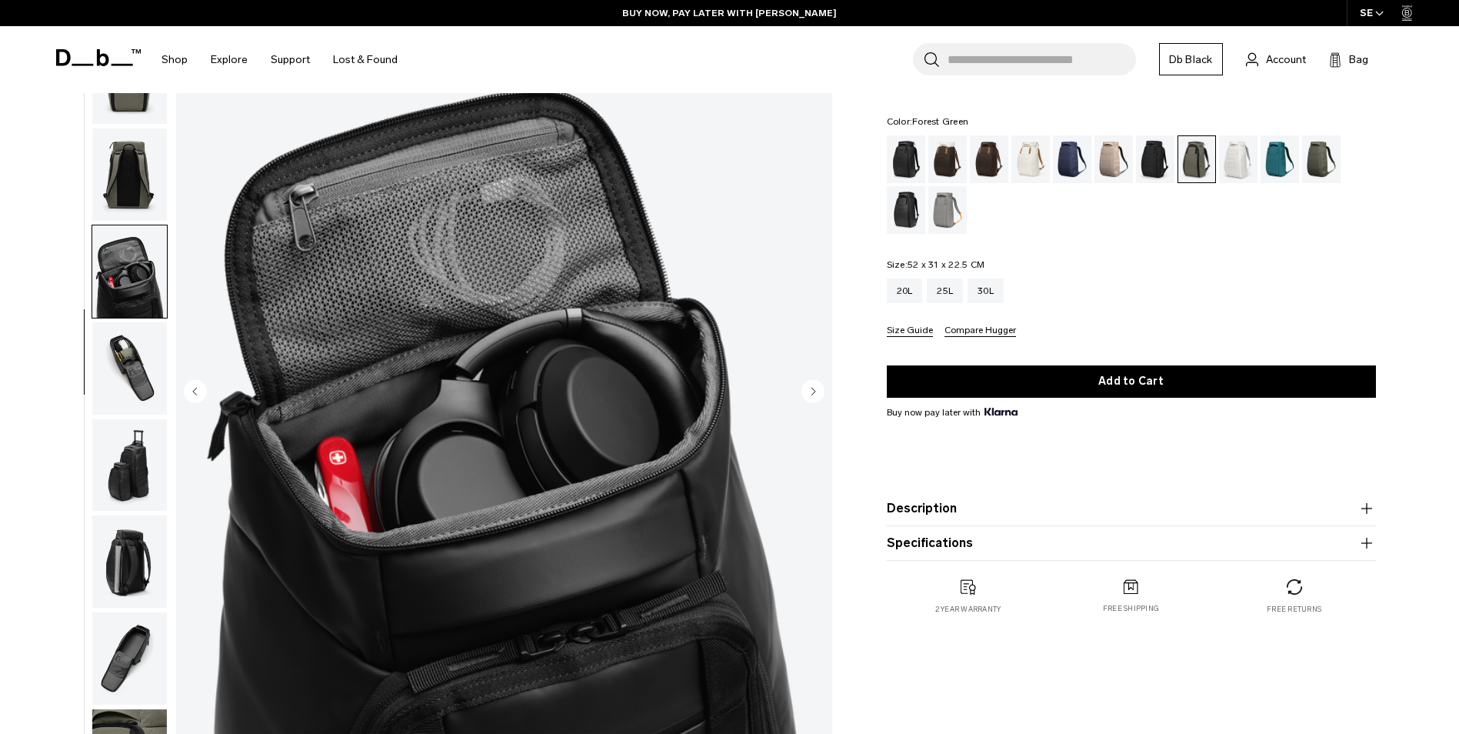
click at [817, 394] on circle "Next slide" at bounding box center [812, 390] width 23 height 23
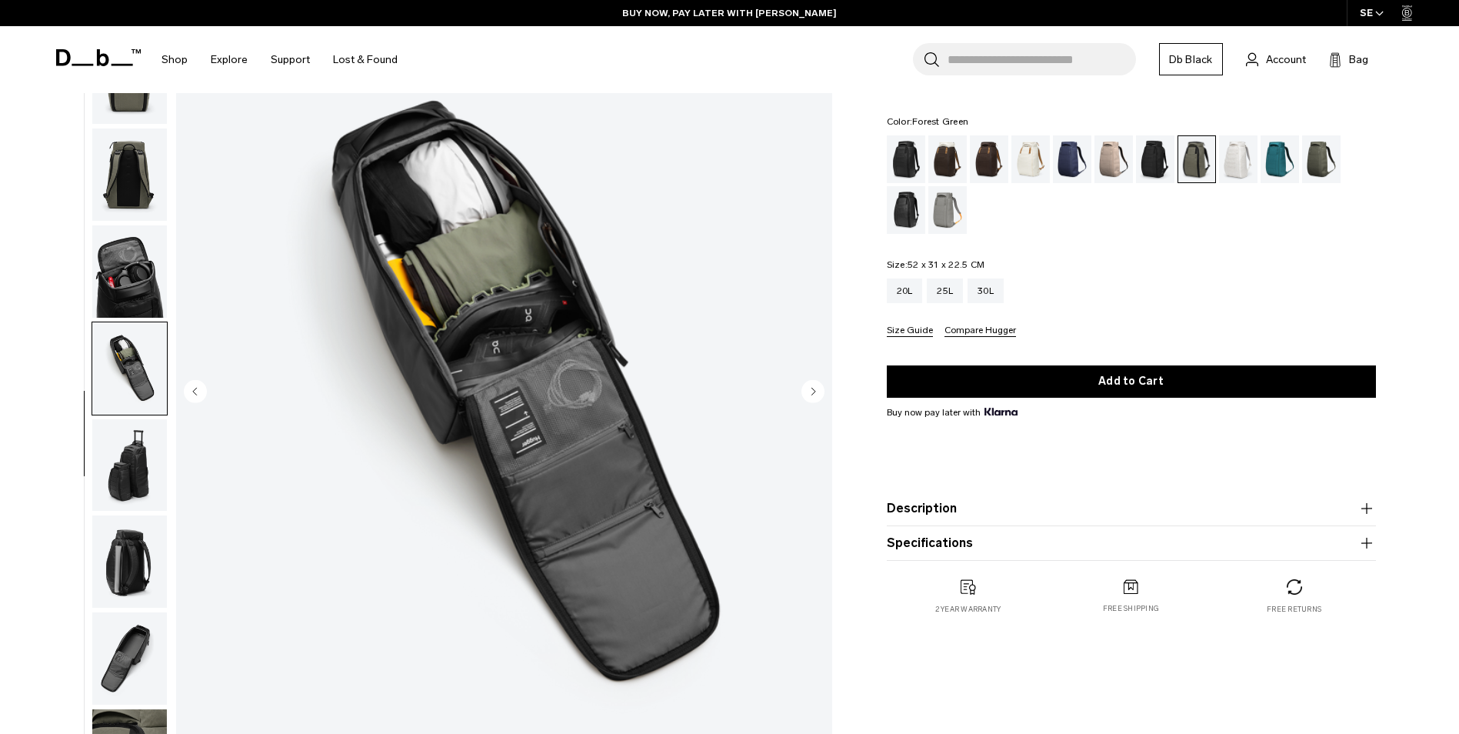
click at [817, 394] on circle "Next slide" at bounding box center [812, 390] width 23 height 23
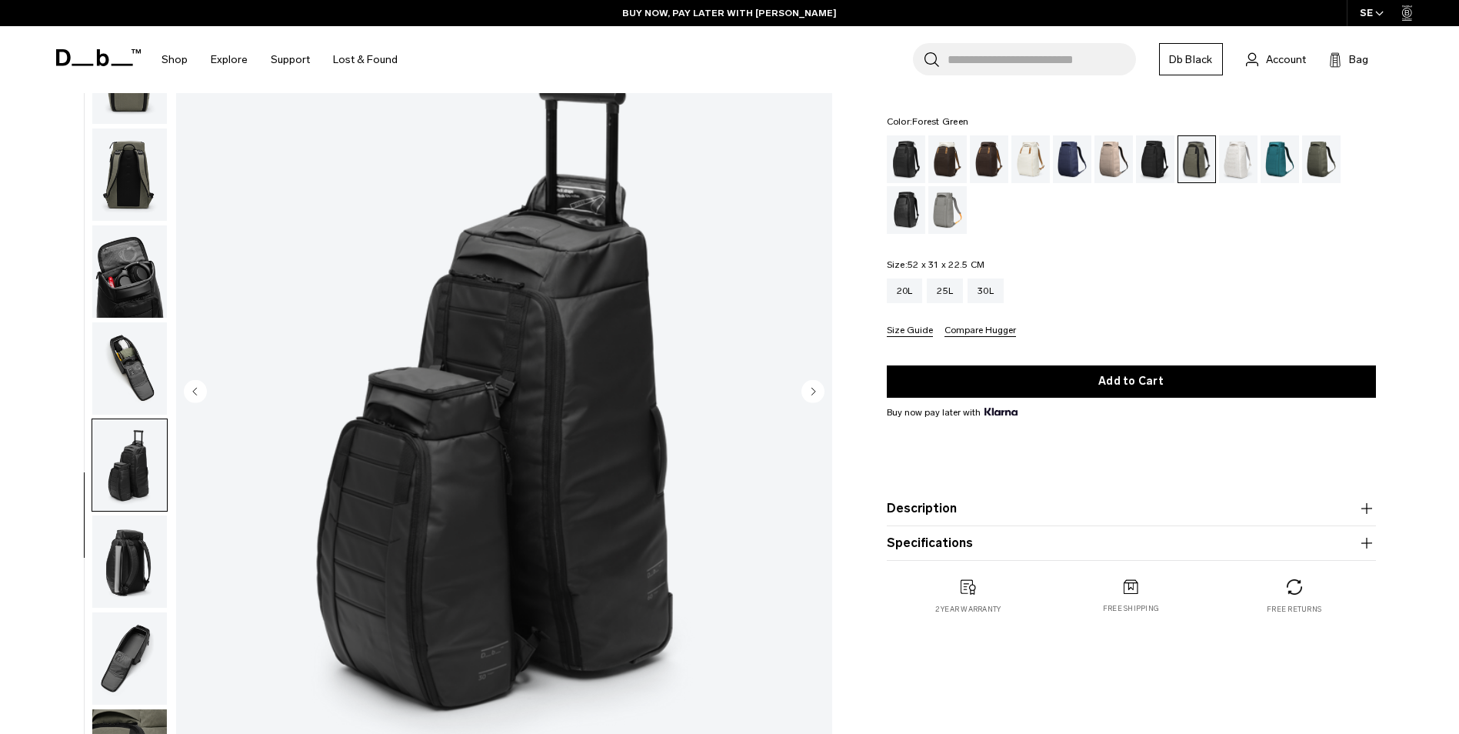
click at [817, 394] on circle "Next slide" at bounding box center [812, 390] width 23 height 23
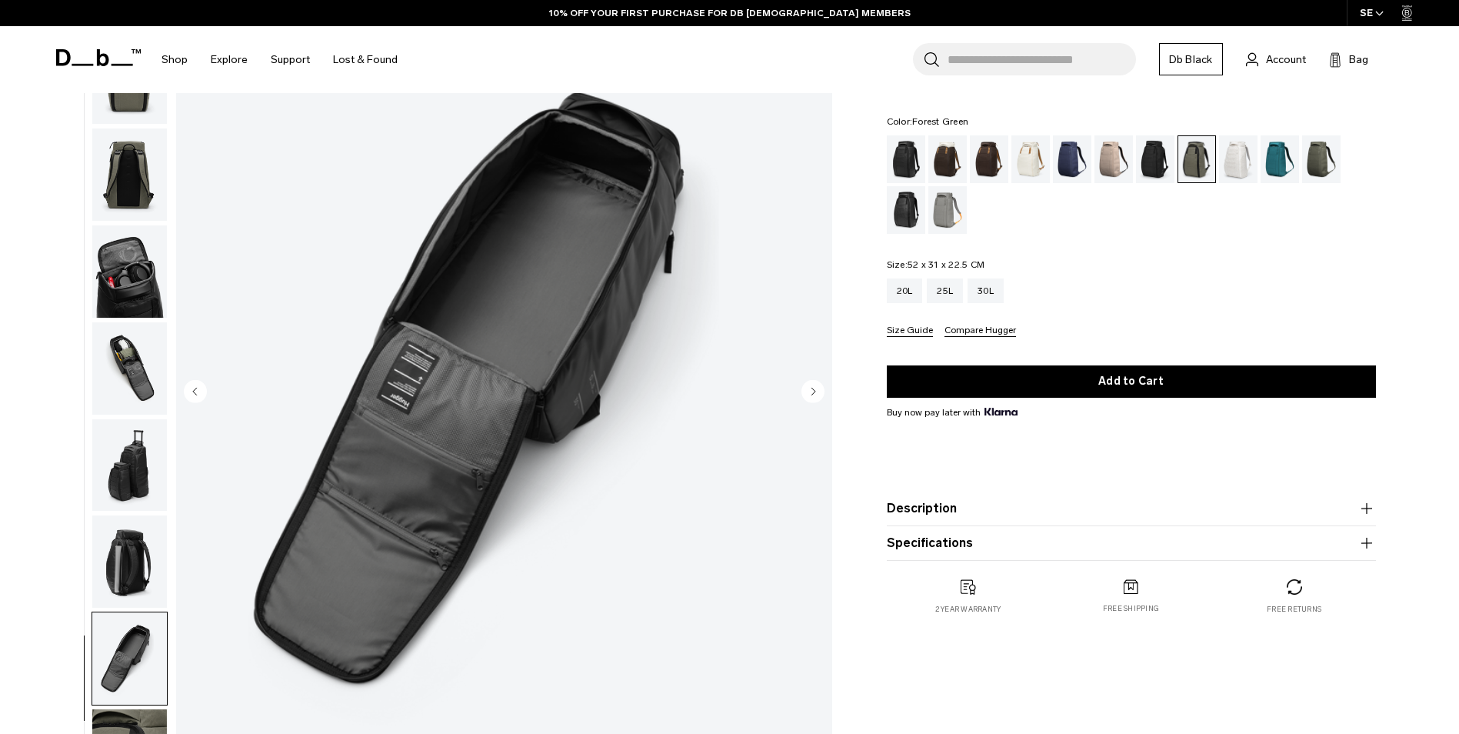
click at [817, 394] on circle "Next slide" at bounding box center [812, 390] width 23 height 23
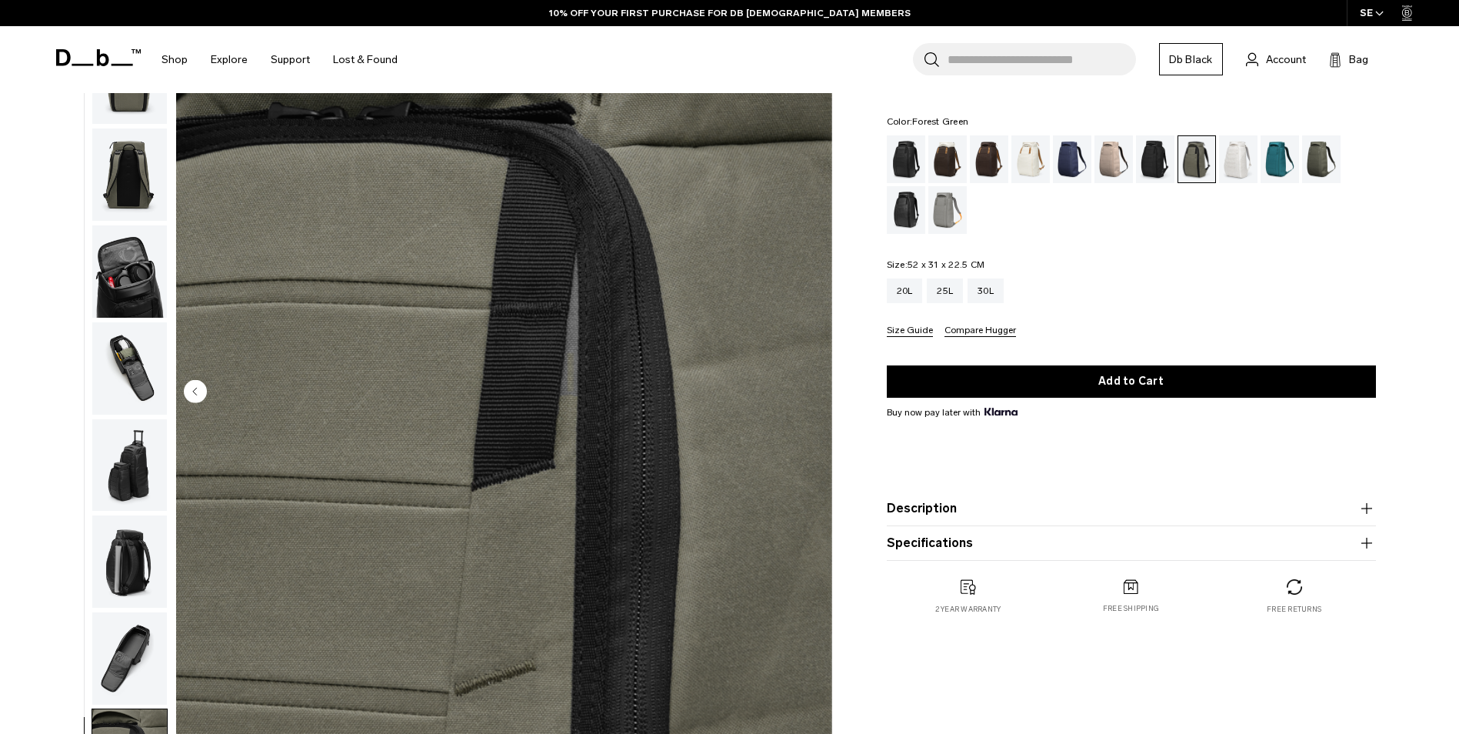
click at [817, 394] on div "10 / 10 New" at bounding box center [504, 392] width 656 height 819
click at [1371, 508] on icon "button" at bounding box center [1367, 508] width 18 height 18
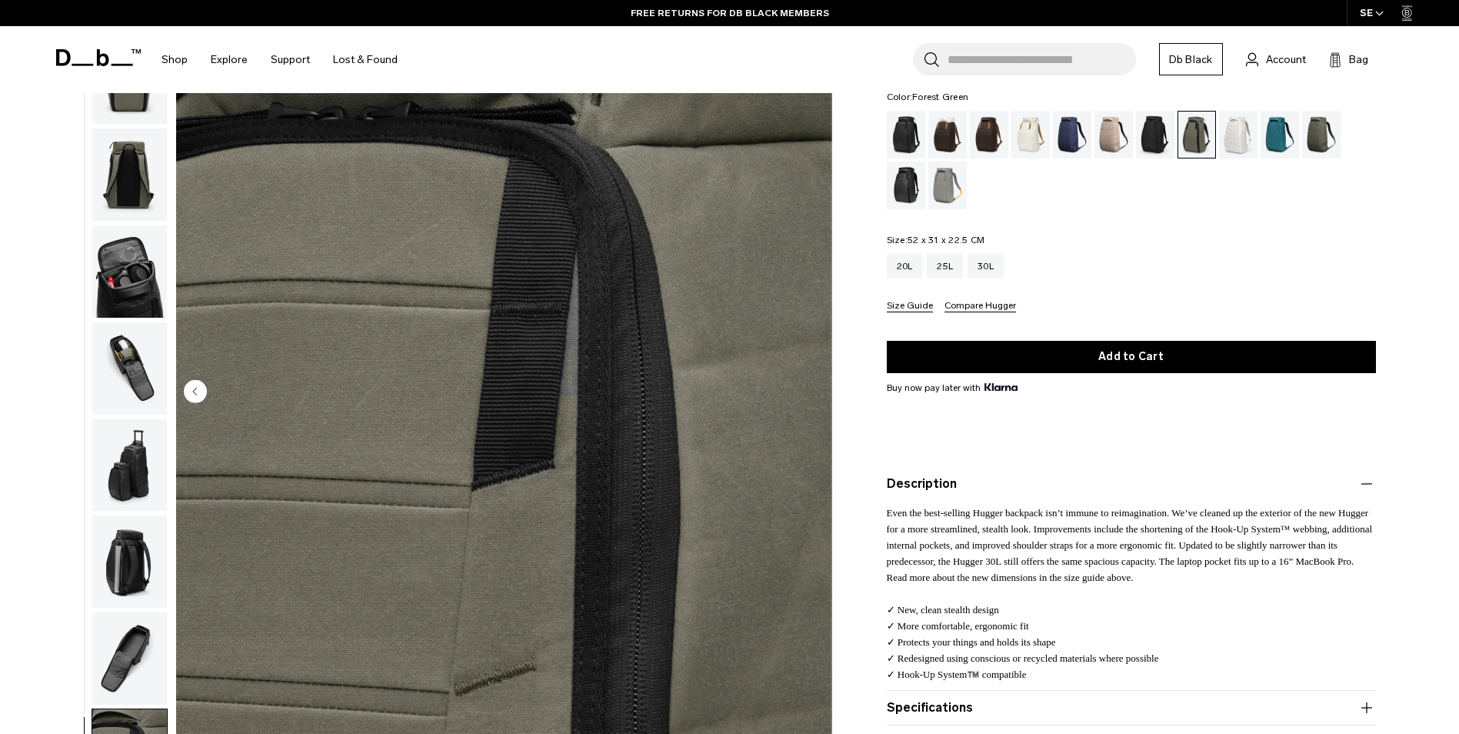
click at [1365, 485] on icon "button" at bounding box center [1367, 484] width 18 height 18
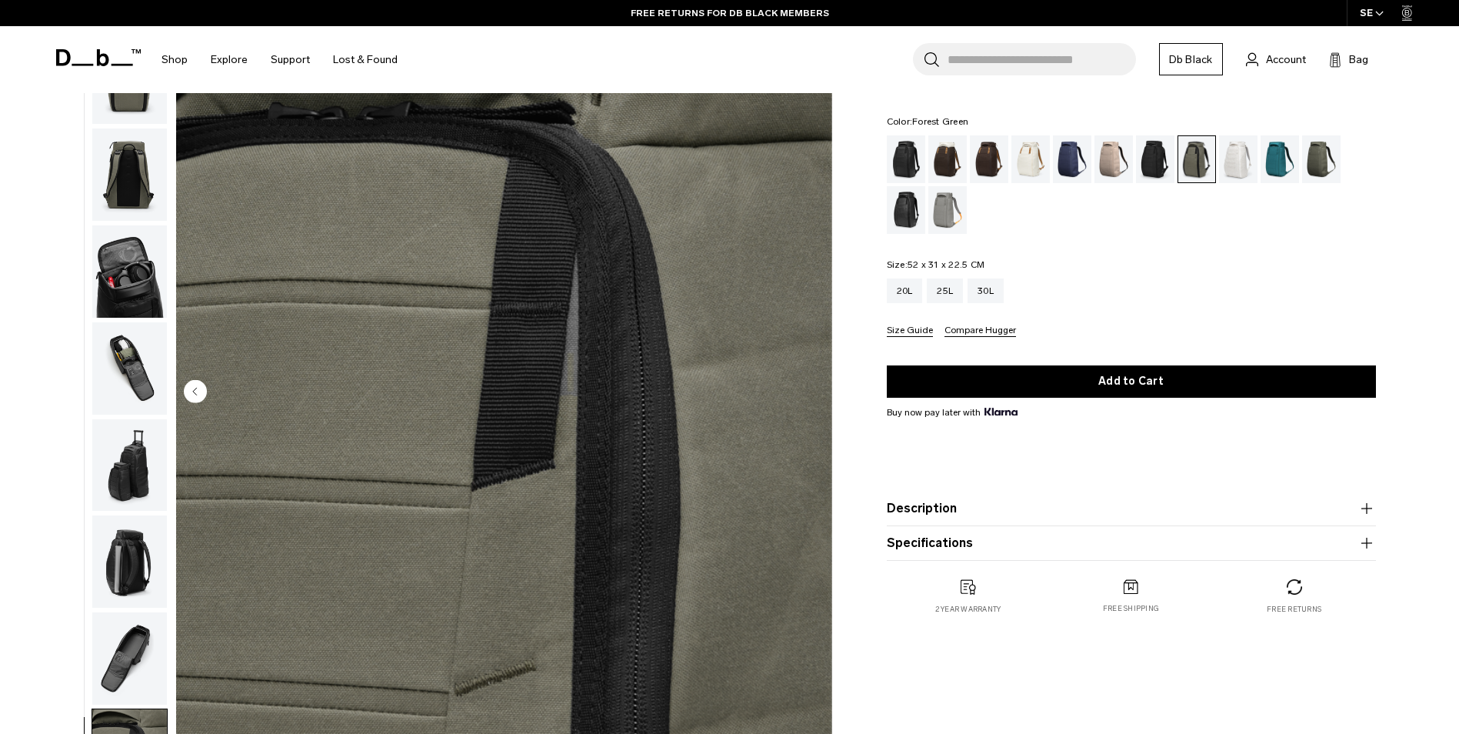
click at [1363, 545] on icon "button" at bounding box center [1367, 543] width 18 height 18
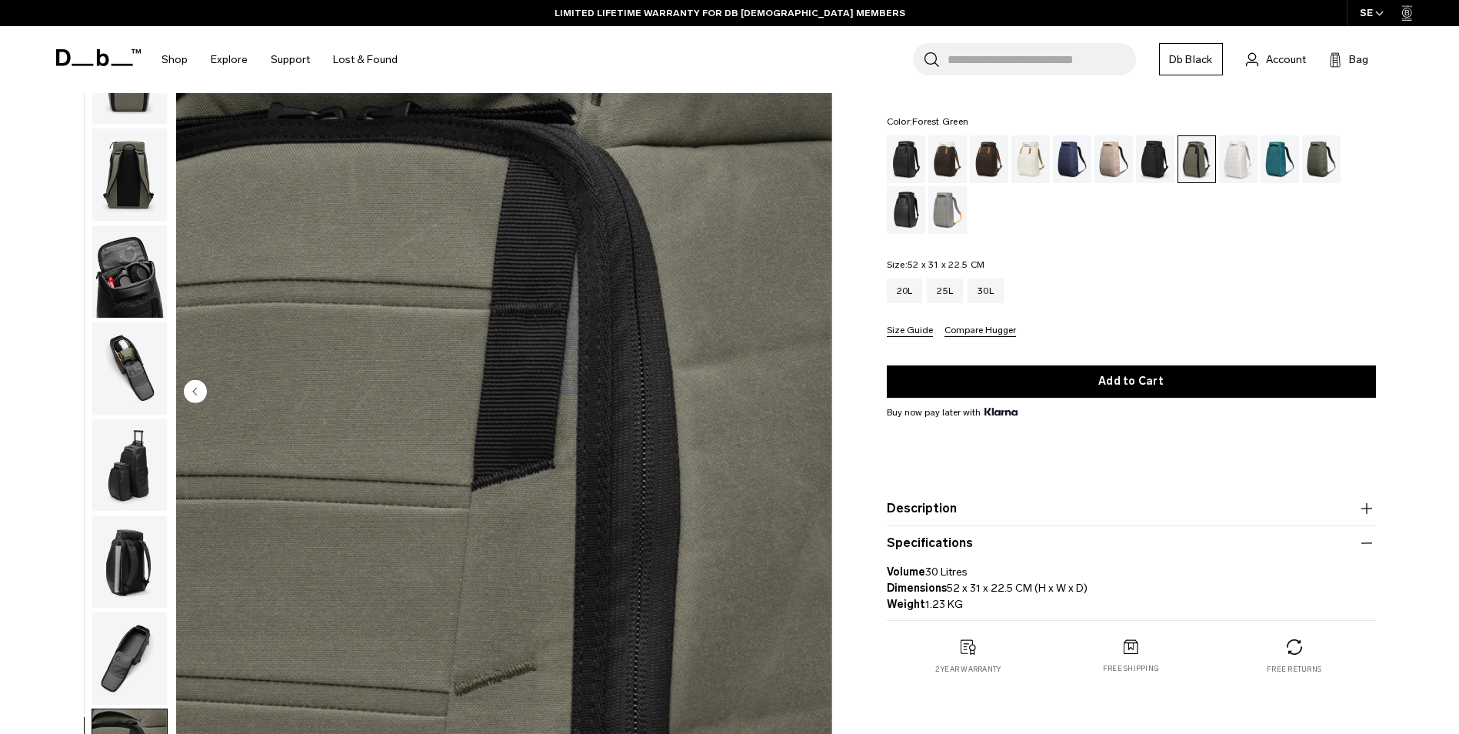
click at [1364, 545] on icon "button" at bounding box center [1367, 543] width 18 height 18
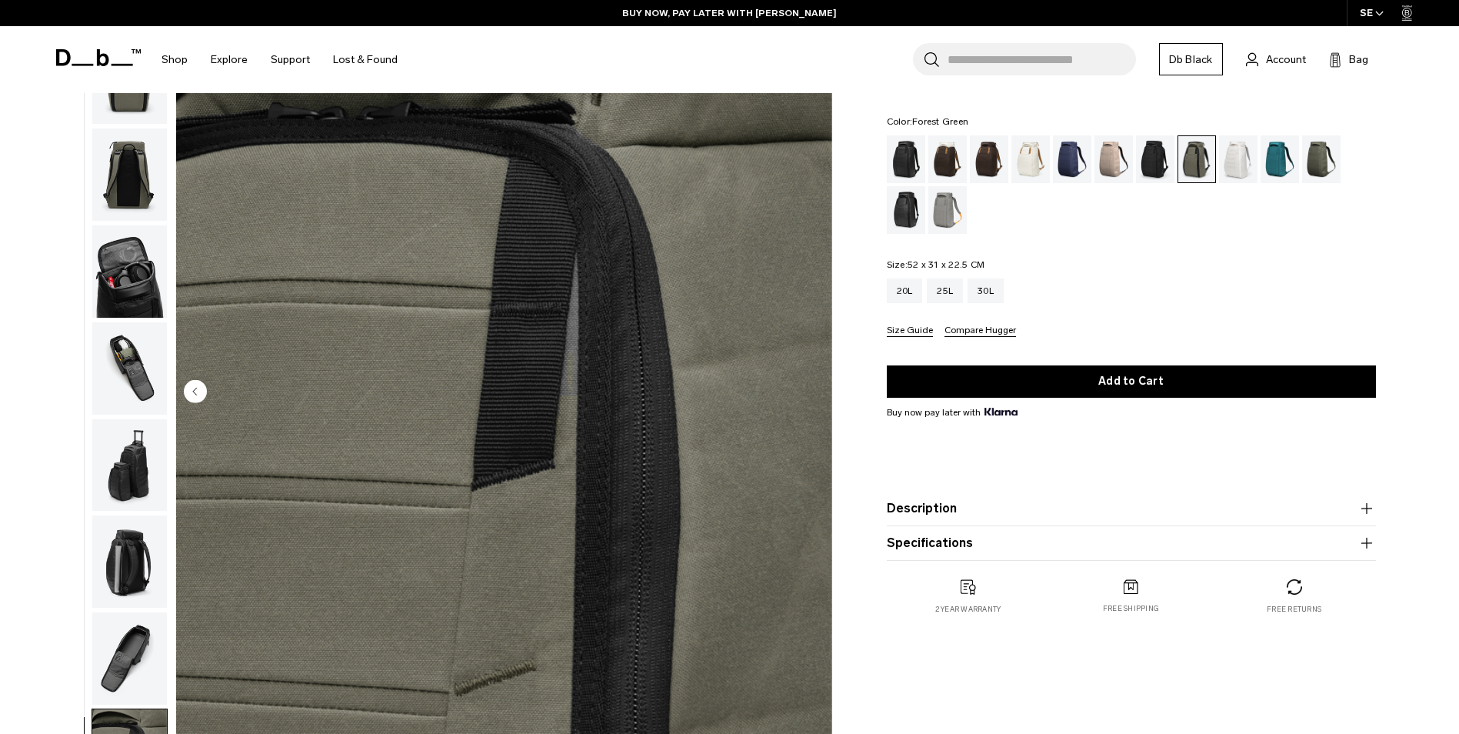
click at [965, 330] on button "Compare Hugger" at bounding box center [981, 331] width 72 height 12
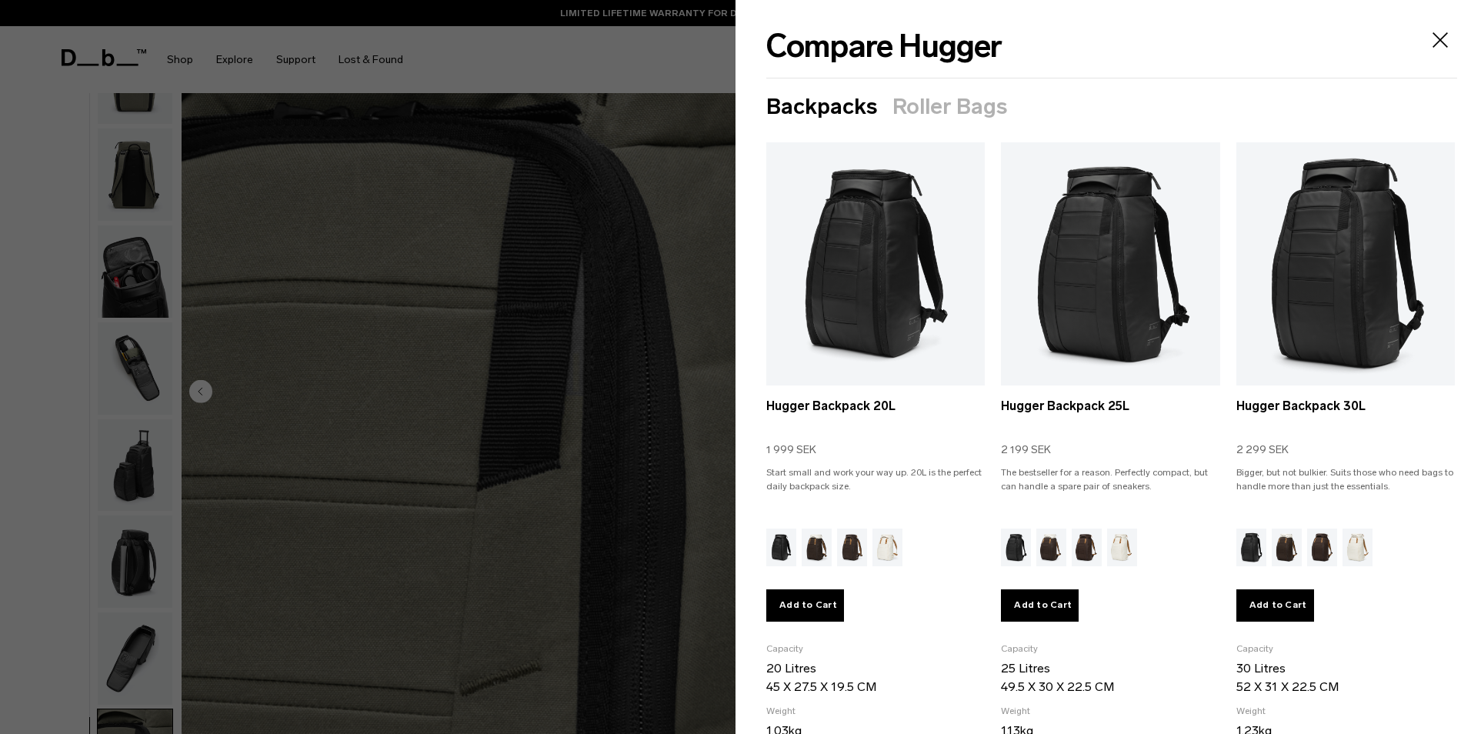
click at [1432, 42] on icon "Close" at bounding box center [1439, 39] width 15 height 15
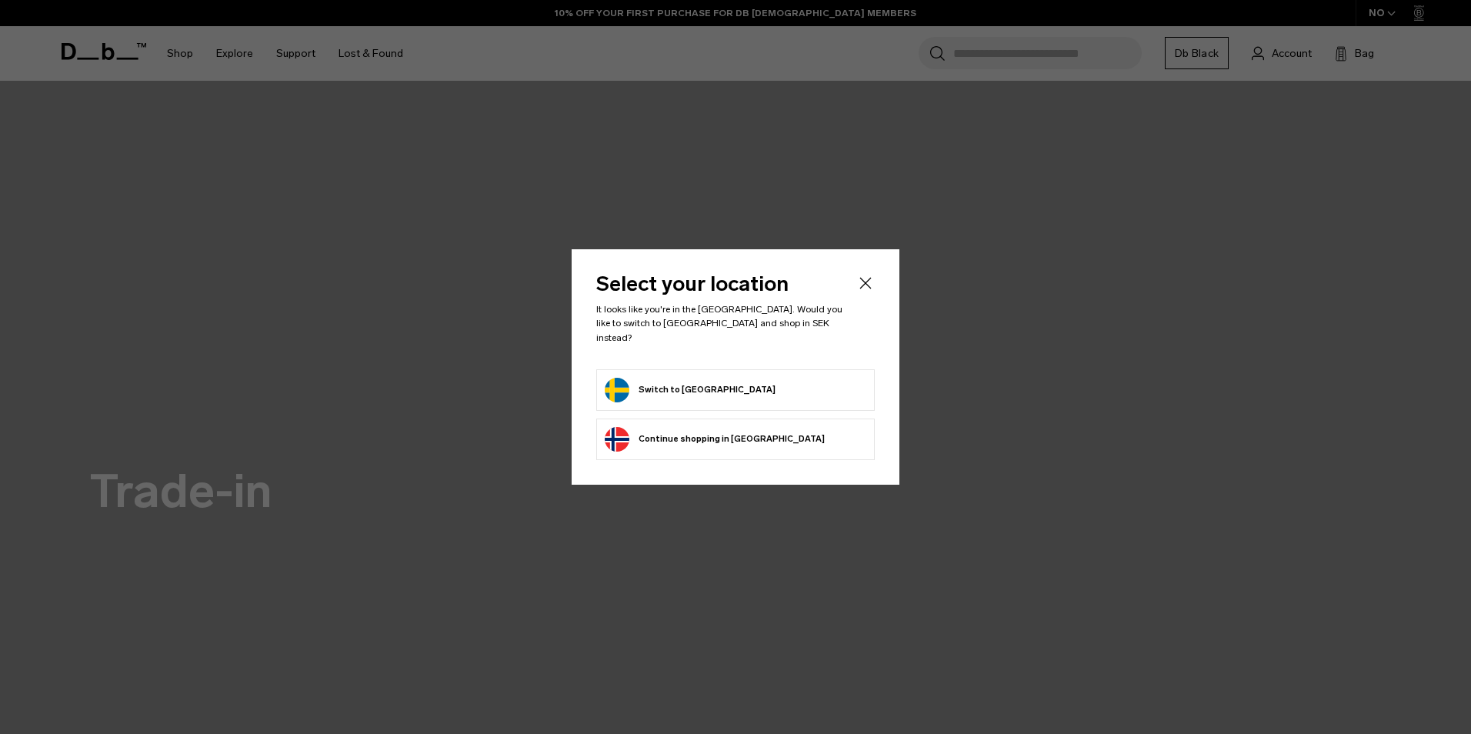
click at [672, 385] on button "Switch to [GEOGRAPHIC_DATA]" at bounding box center [690, 390] width 171 height 25
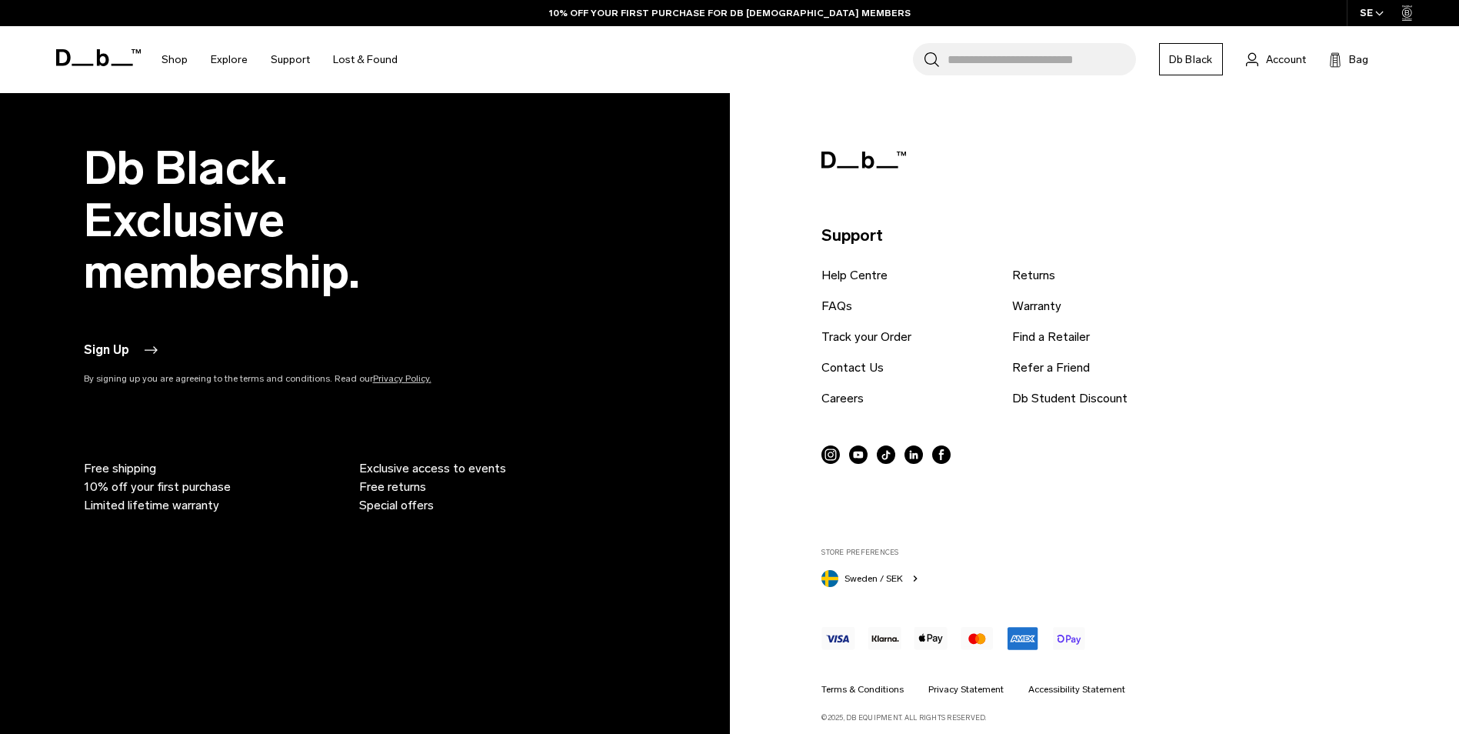
scroll to position [3403, 0]
